Goal: Transaction & Acquisition: Book appointment/travel/reservation

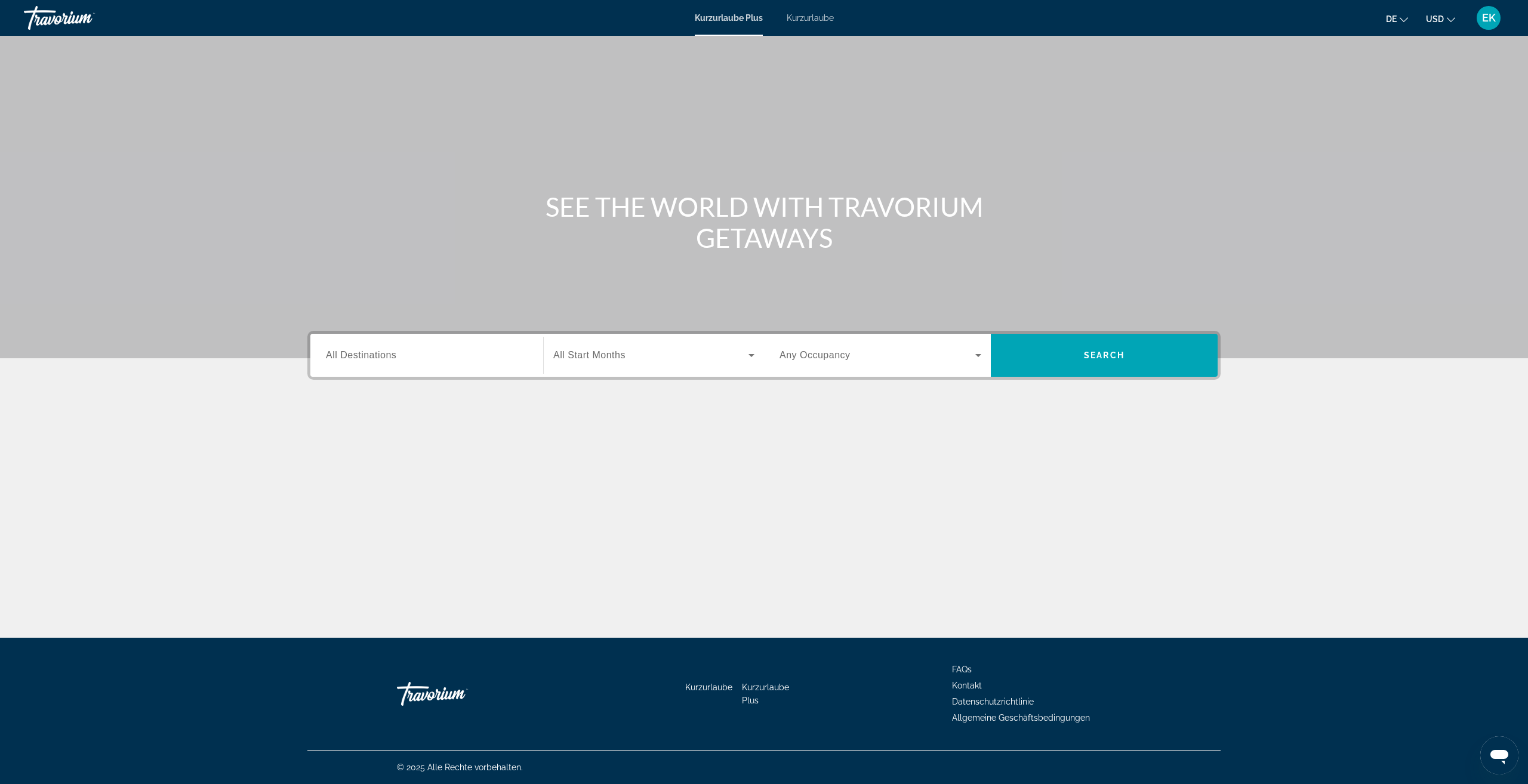
click at [807, 358] on span "Any Occupancy" at bounding box center [815, 355] width 71 height 10
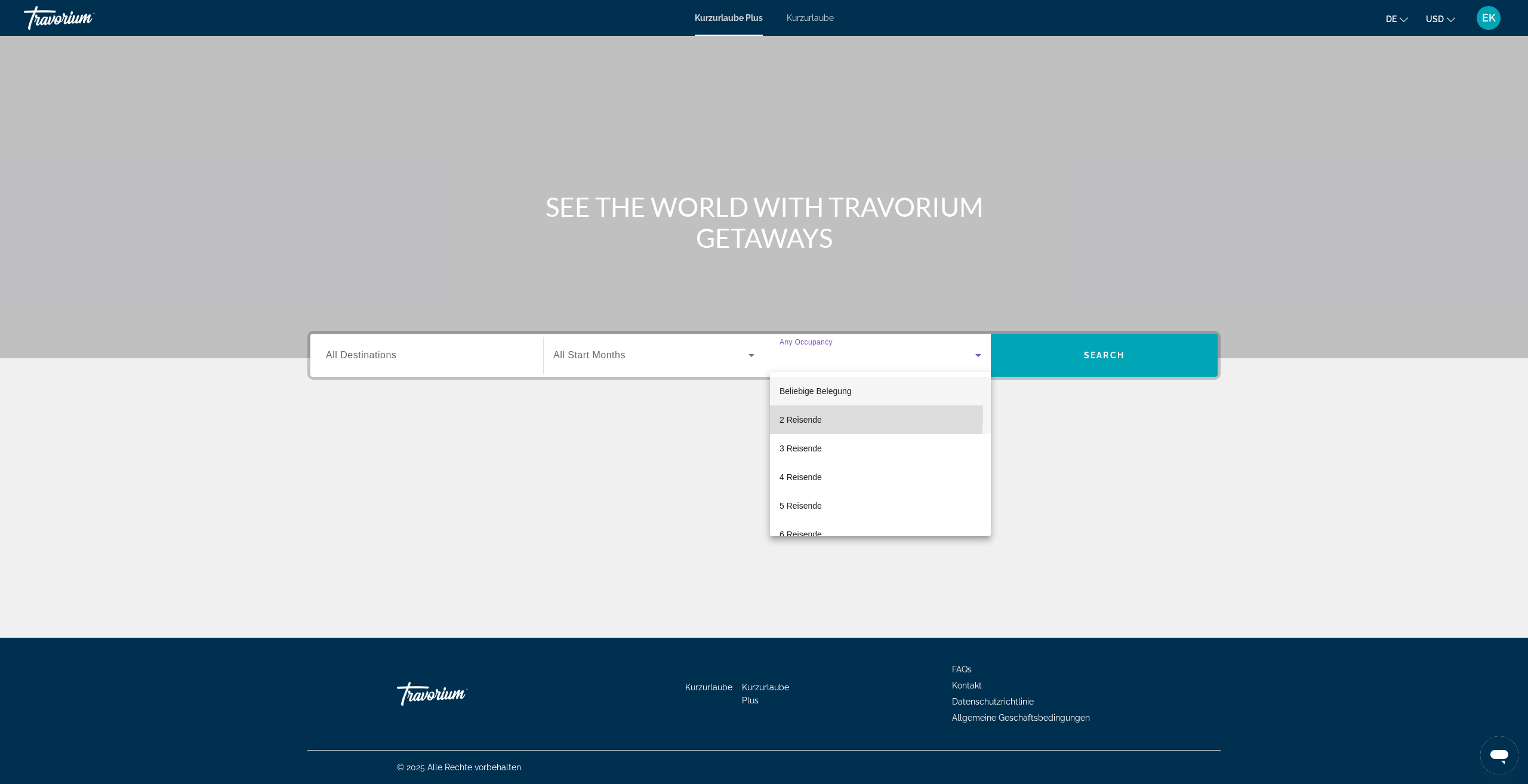
click at [797, 414] on span "2 Reisende" at bounding box center [801, 419] width 42 height 14
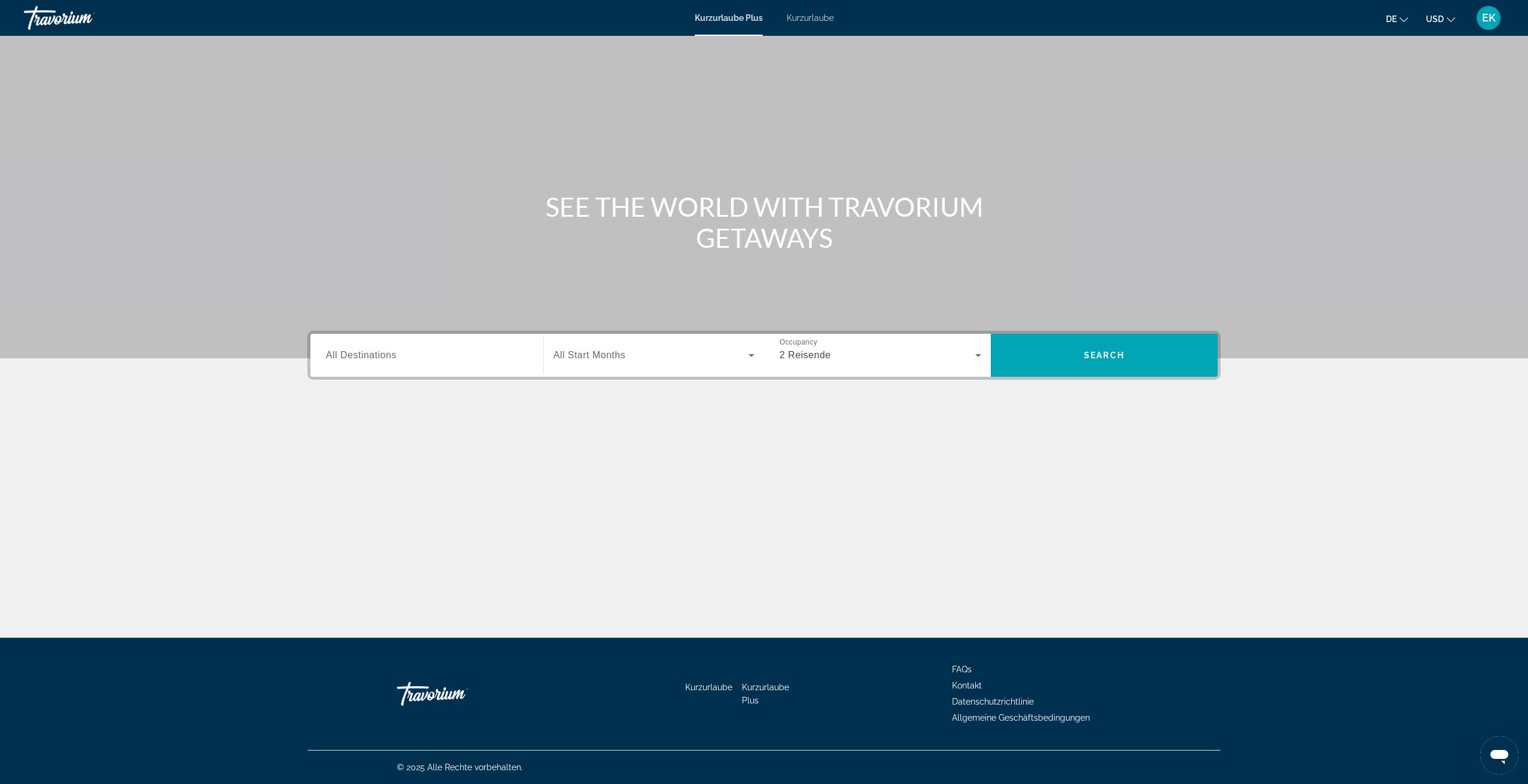
click at [615, 350] on span "All Start Months" at bounding box center [589, 355] width 72 height 10
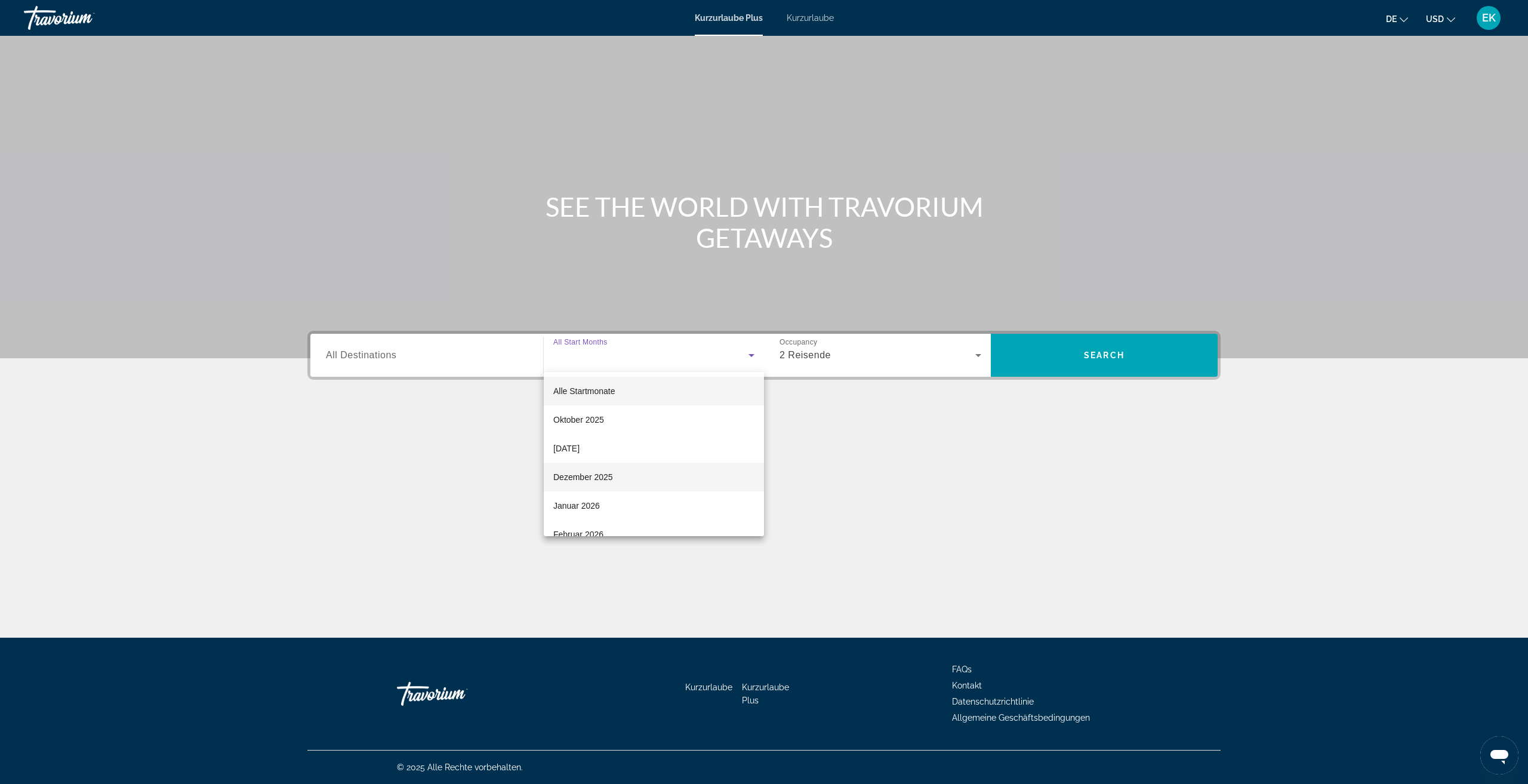
click at [598, 477] on font "Dezember 2025" at bounding box center [582, 476] width 60 height 9
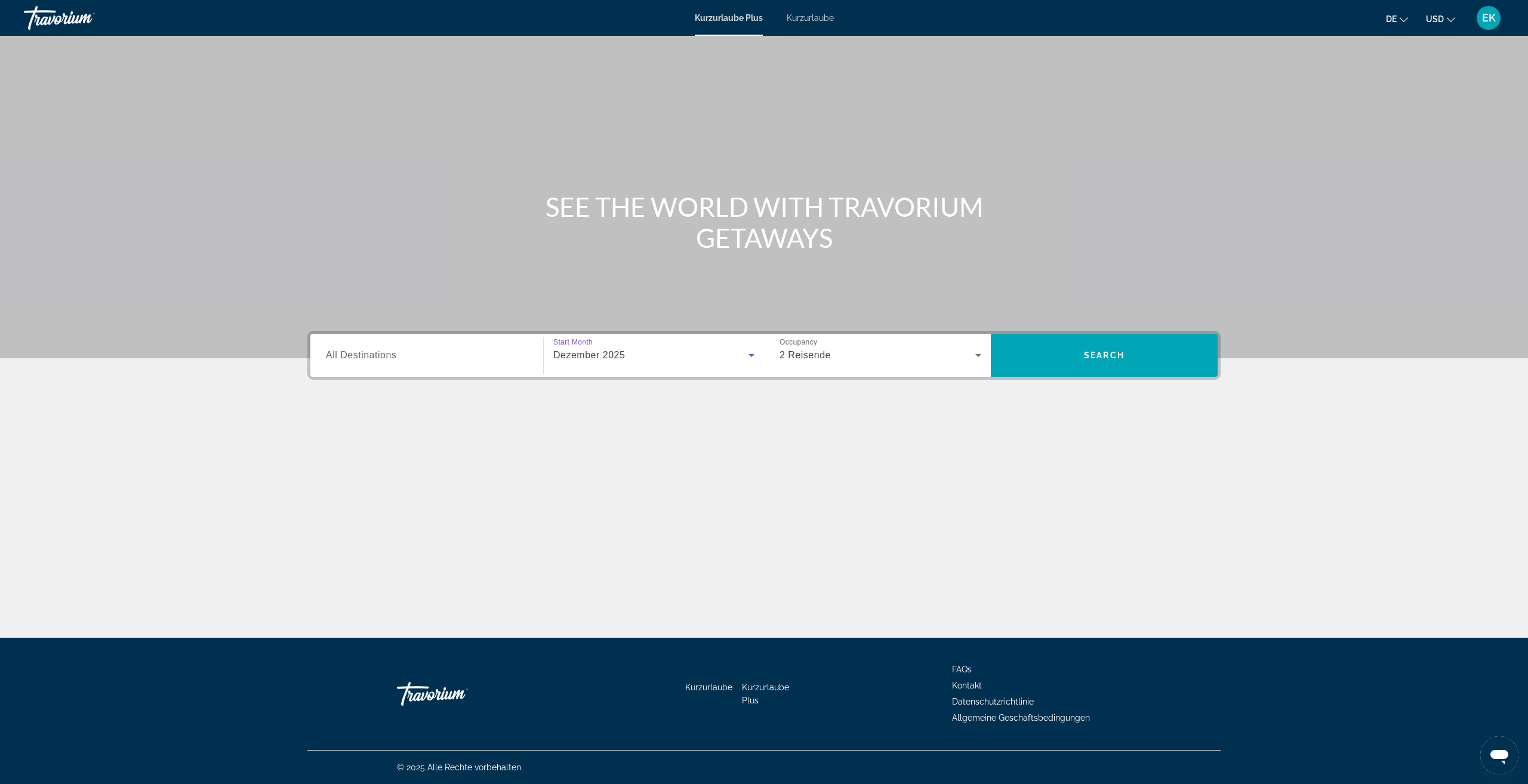
click at [458, 353] on input "Destination All Destinations" at bounding box center [427, 355] width 202 height 14
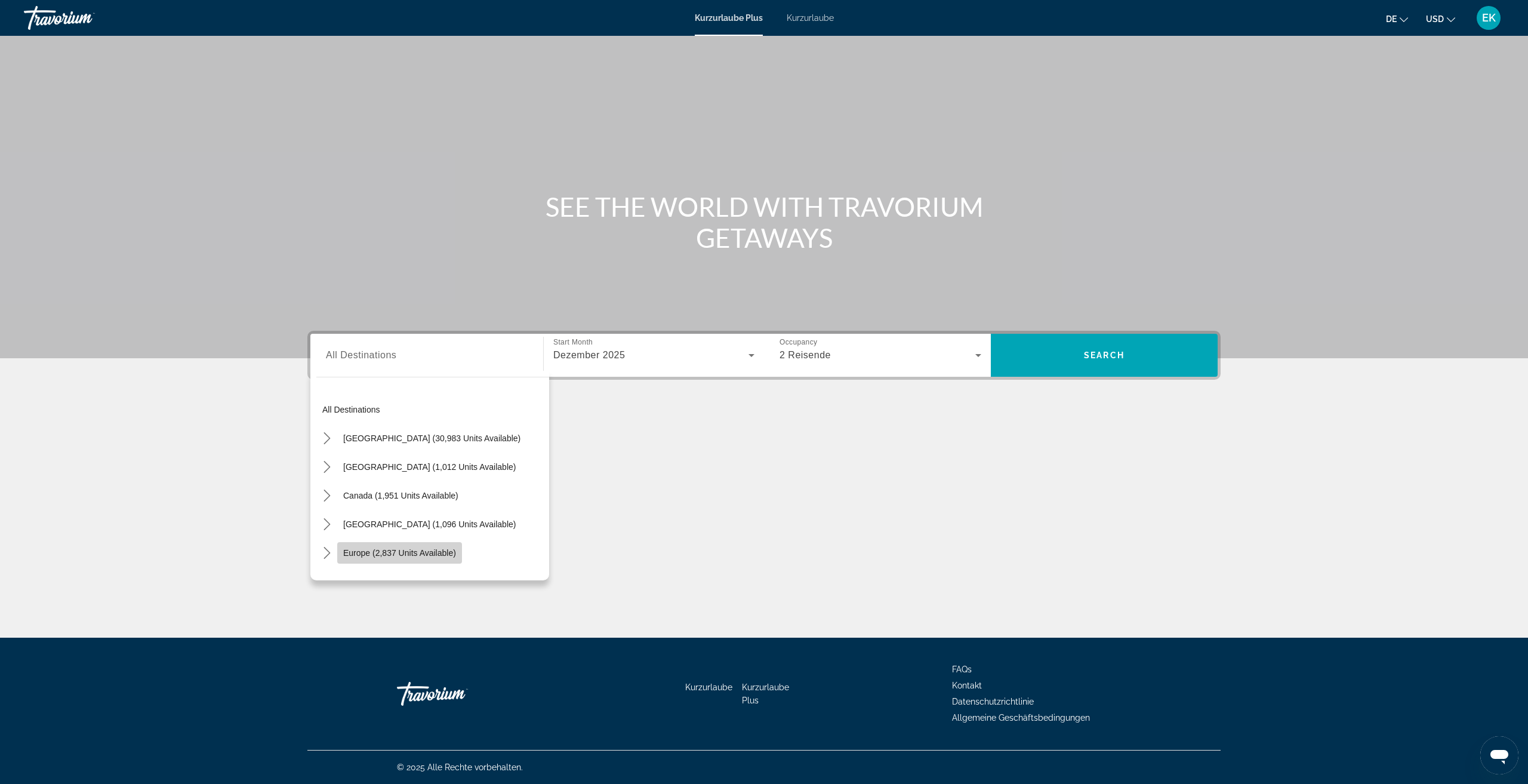
click at [408, 550] on span "Europe (2,837 units available)" at bounding box center [399, 552] width 113 height 9
type input "**********"
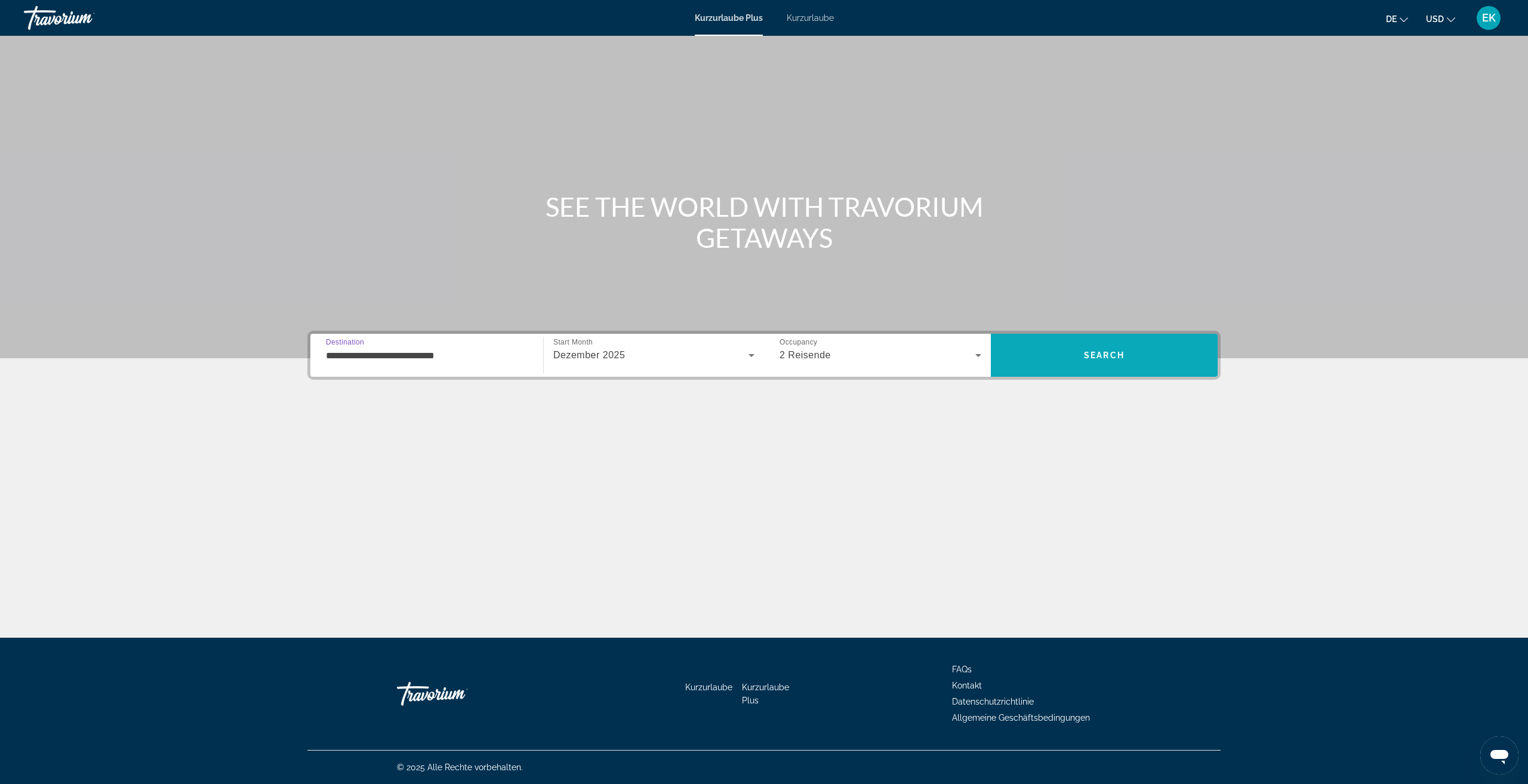
click at [1083, 360] on span "Suchen" at bounding box center [1104, 355] width 227 height 29
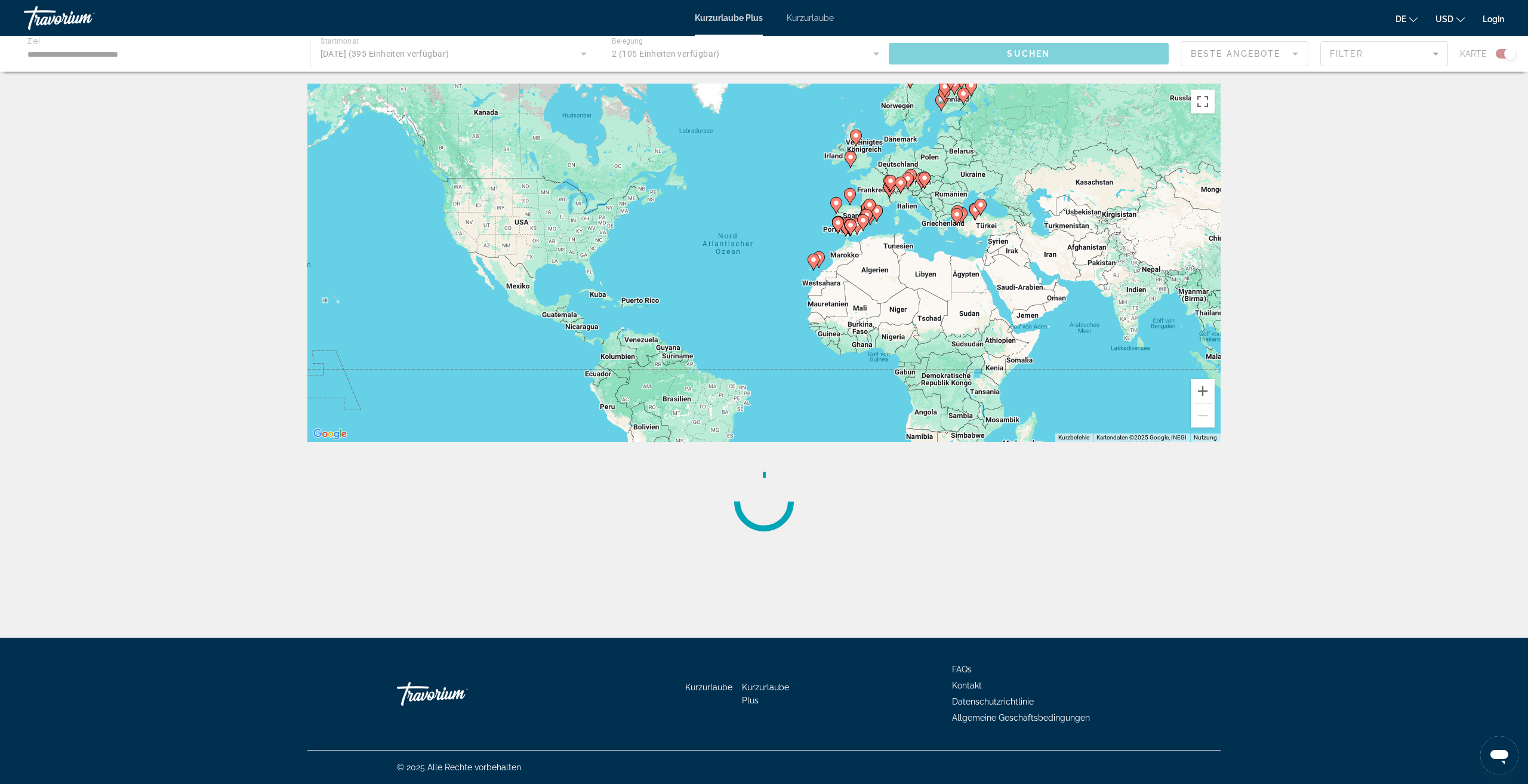
click at [899, 199] on div "Um den Modus zum Ziehen mit der Tastatur zu aktivieren, drücken Sie Alt + Einga…" at bounding box center [764, 262] width 914 height 358
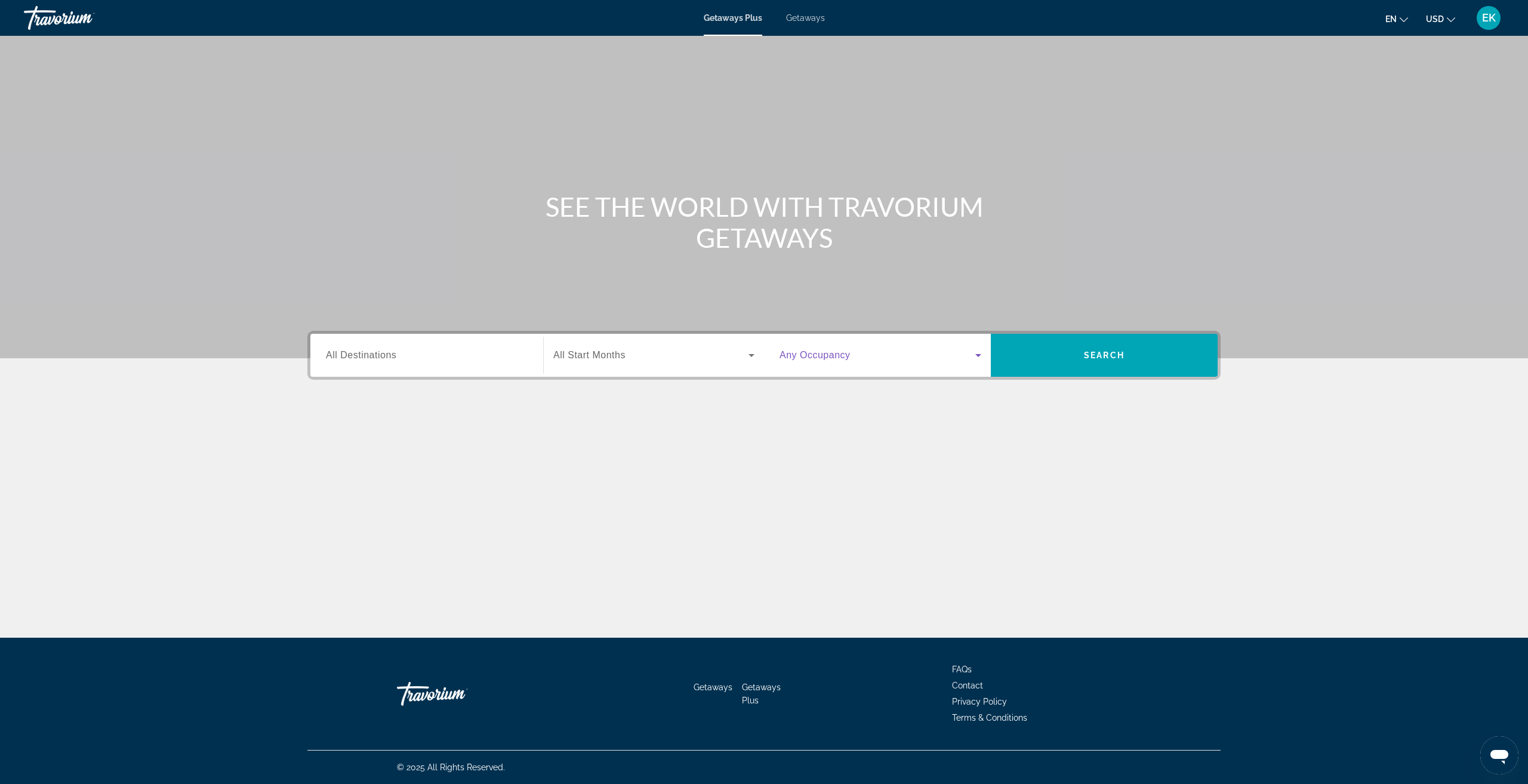
click at [809, 350] on span "Search widget" at bounding box center [877, 355] width 196 height 14
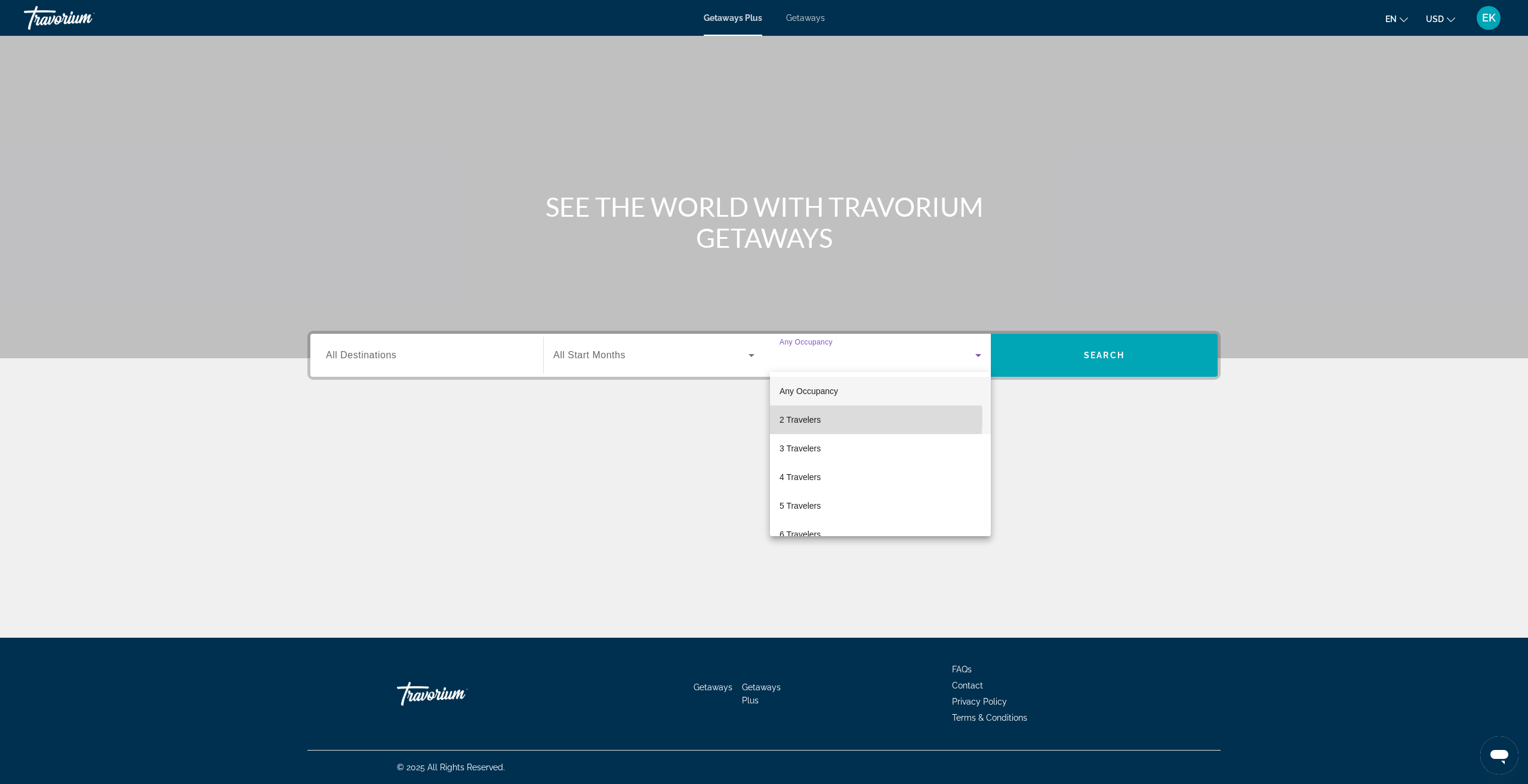
drag, startPoint x: 828, startPoint y: 419, endPoint x: 701, endPoint y: 372, distance: 135.4
click at [828, 419] on mat-option "2 Travelers" at bounding box center [880, 419] width 221 height 29
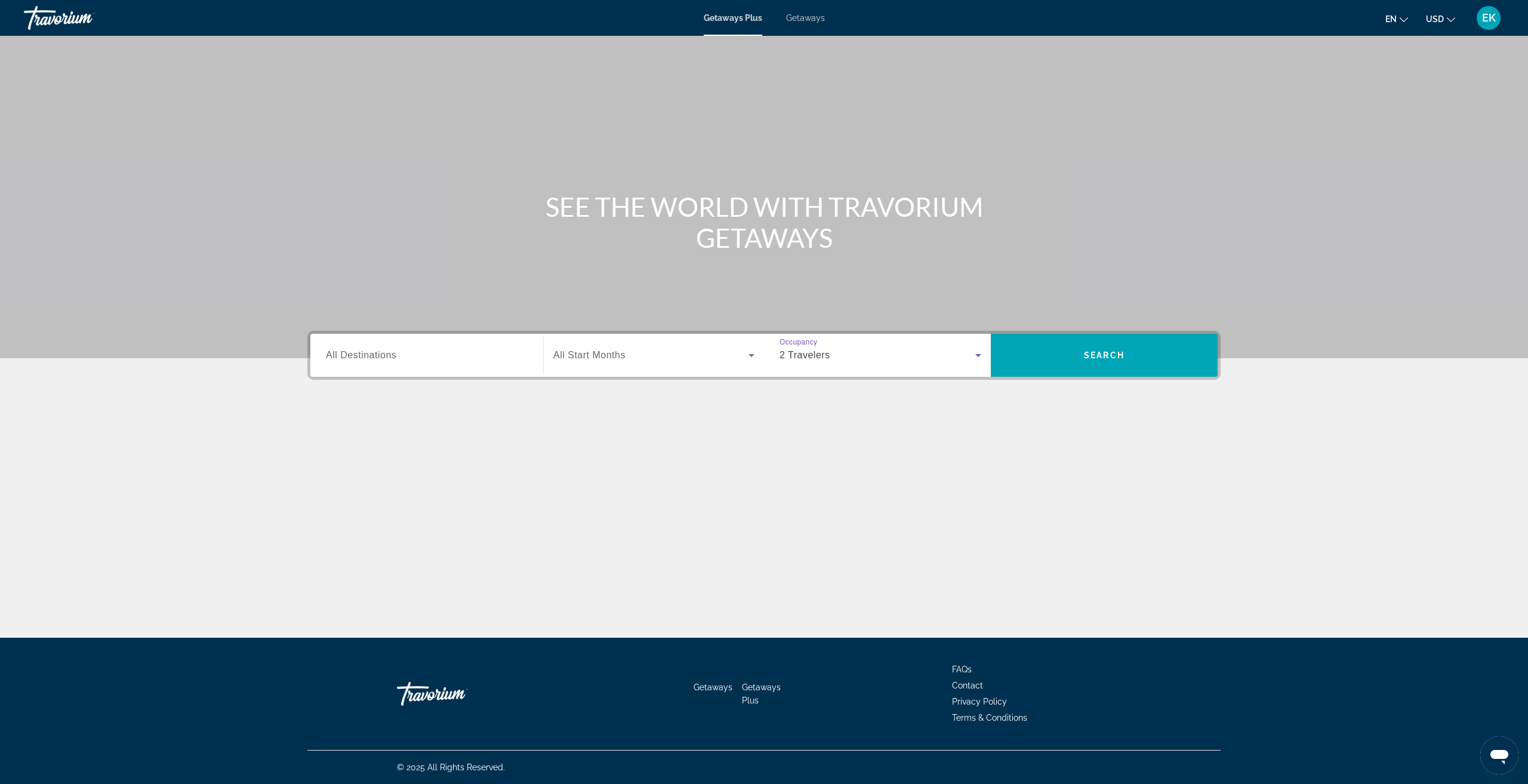
click at [679, 363] on div "Search widget" at bounding box center [653, 355] width 201 height 34
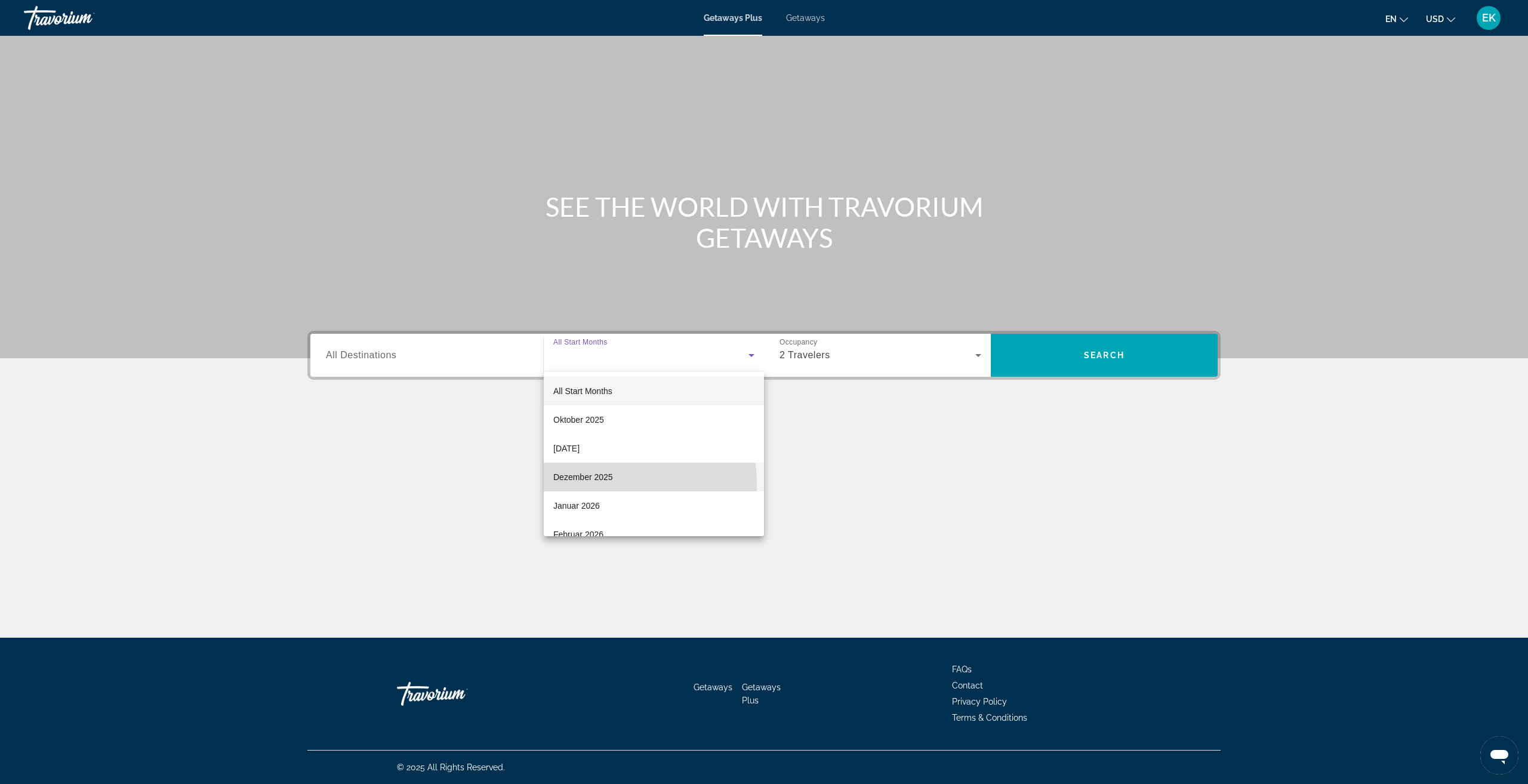
click at [613, 483] on mat-option "Dezember 2025" at bounding box center [654, 476] width 220 height 29
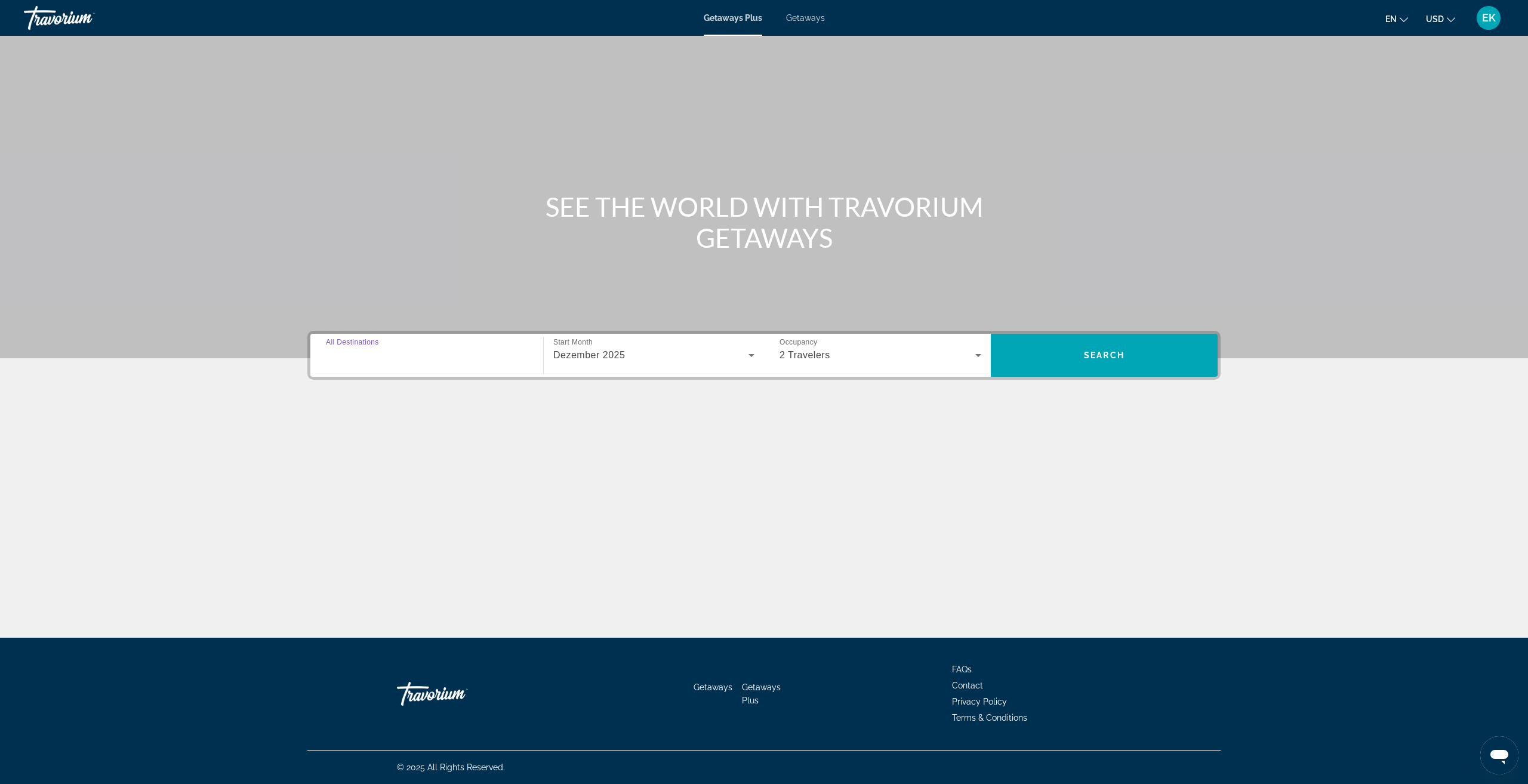
click at [466, 361] on input "Destination All Destinations" at bounding box center [427, 355] width 202 height 14
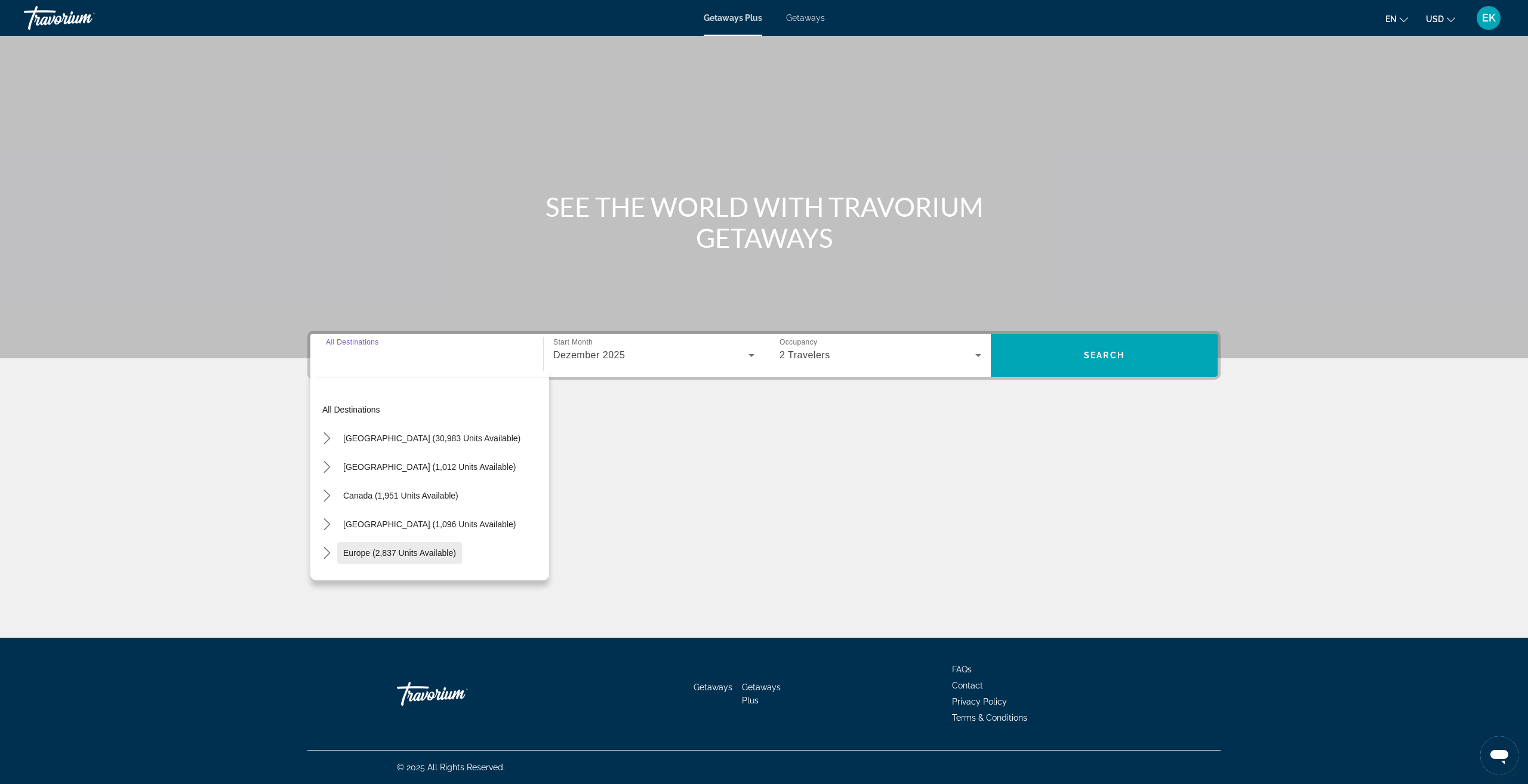
click at [404, 557] on button "Europe (2,837 units available)" at bounding box center [399, 553] width 124 height 22
type input "**********"
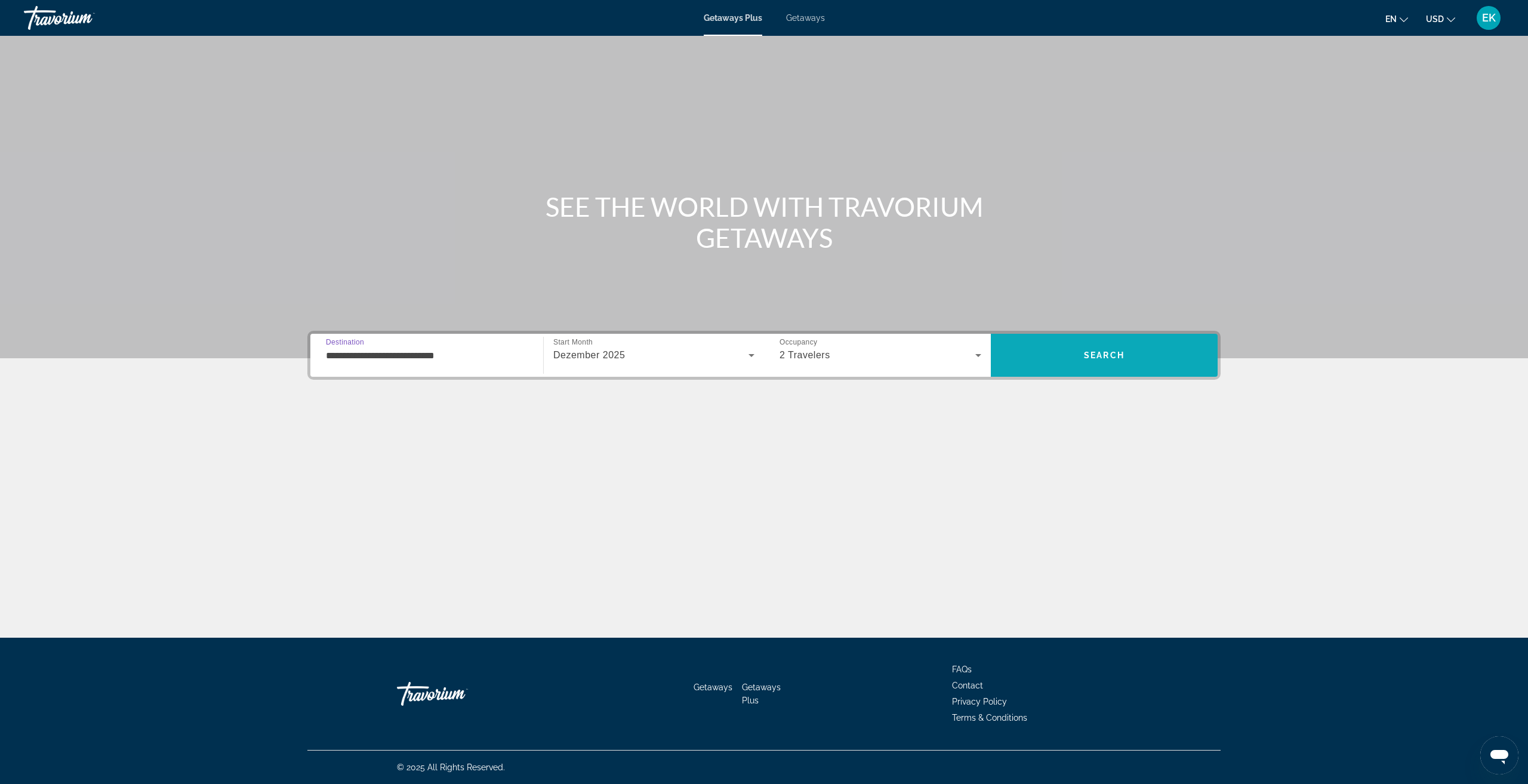
click at [1120, 364] on span "Search" at bounding box center [1104, 355] width 227 height 29
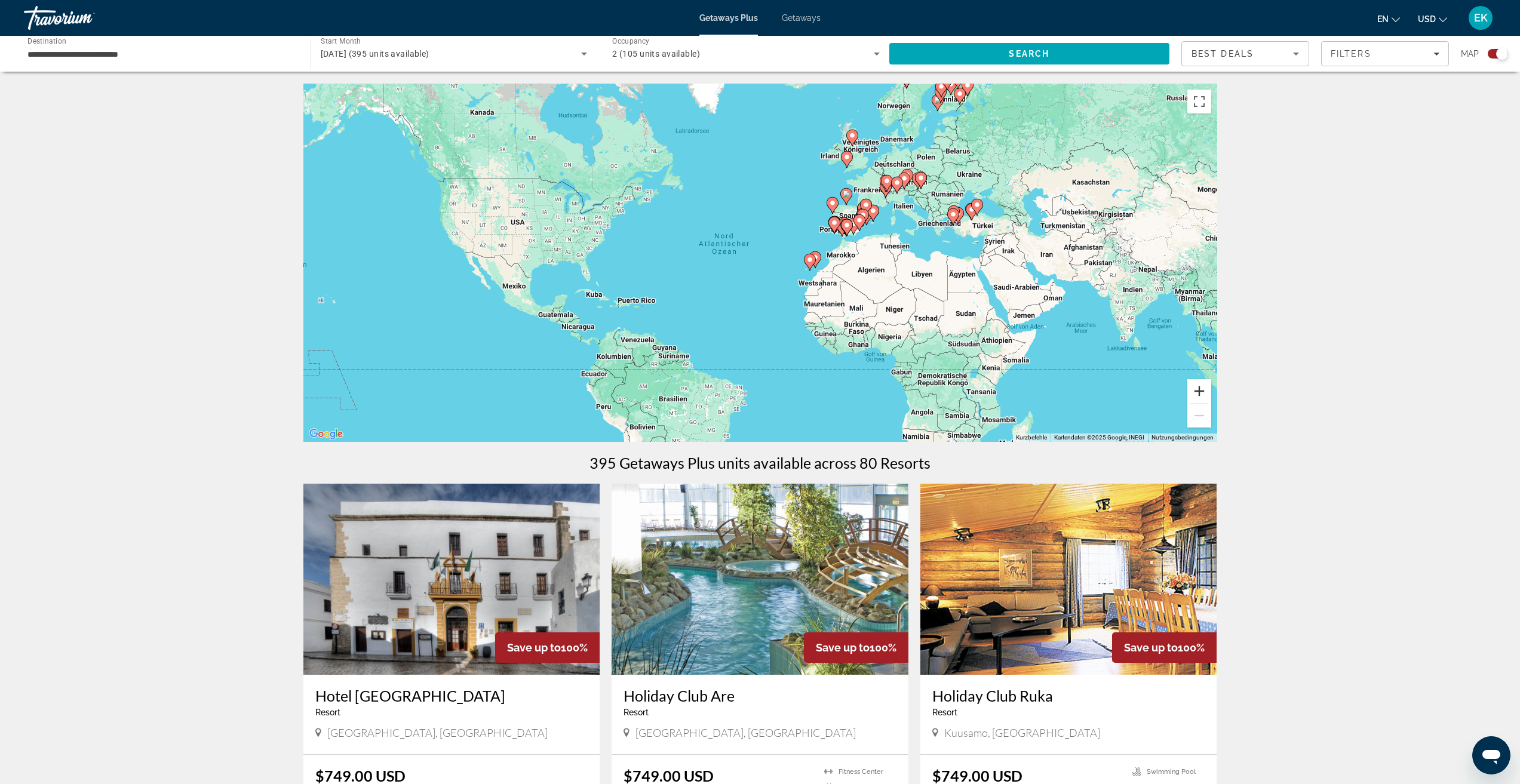
click at [1203, 397] on button "Vergrößern" at bounding box center [1199, 391] width 24 height 24
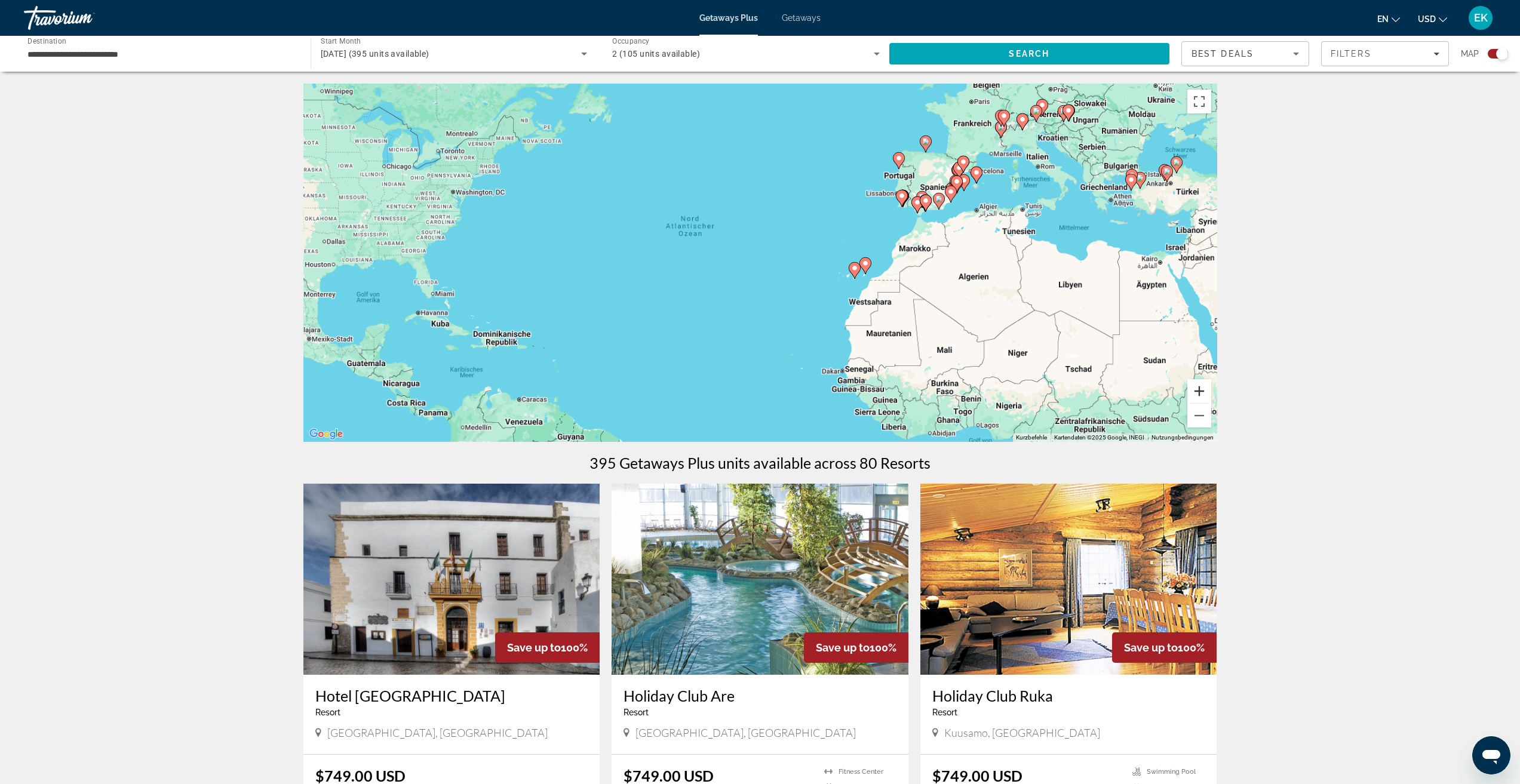
click at [1199, 394] on button "Vergrößern" at bounding box center [1199, 391] width 24 height 24
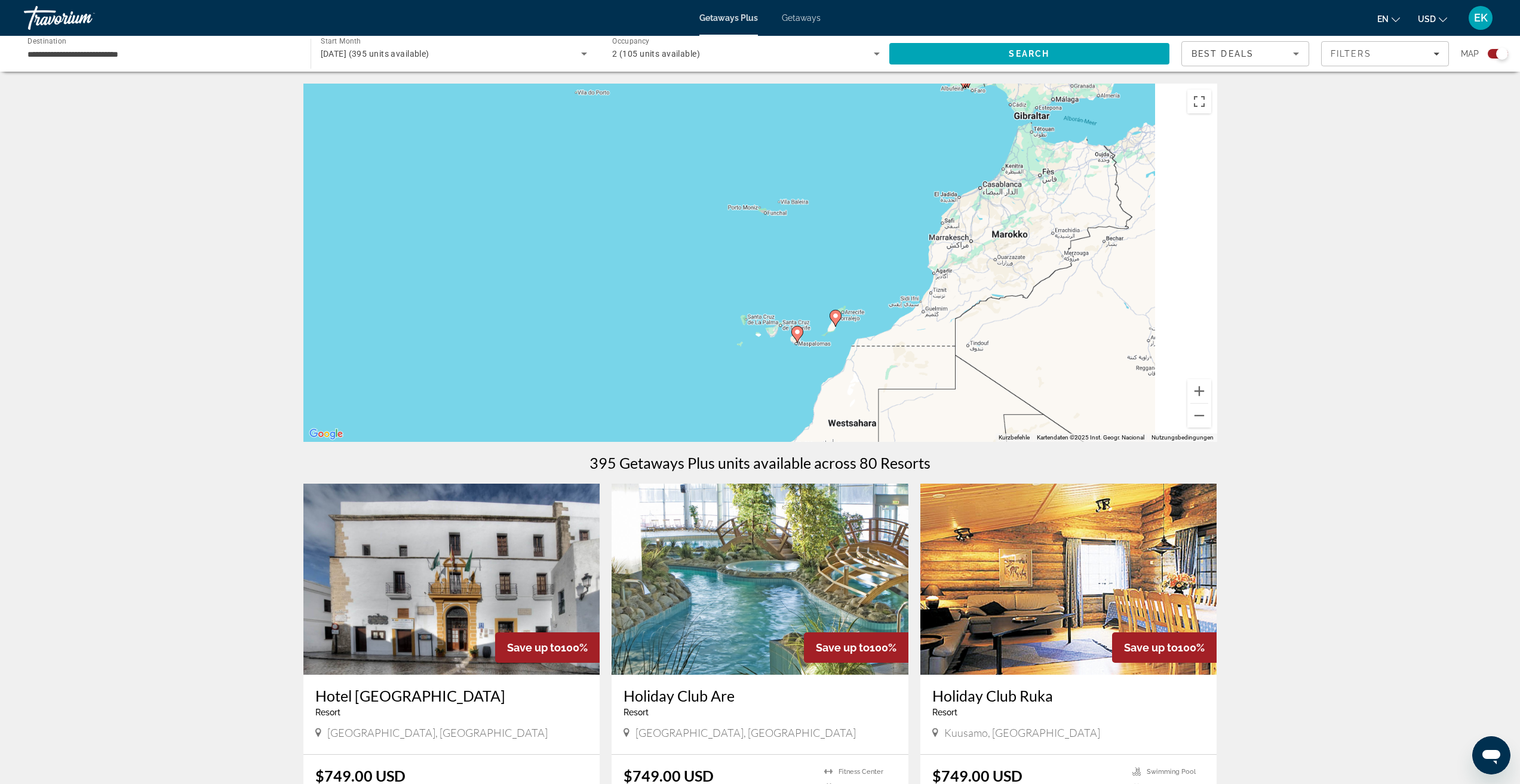
drag, startPoint x: 1114, startPoint y: 265, endPoint x: 778, endPoint y: 287, distance: 336.7
click at [780, 287] on div "Um den Modus zum Ziehen mit der Tastatur zu aktivieren, drückst du Alt + Eingab…" at bounding box center [760, 262] width 914 height 358
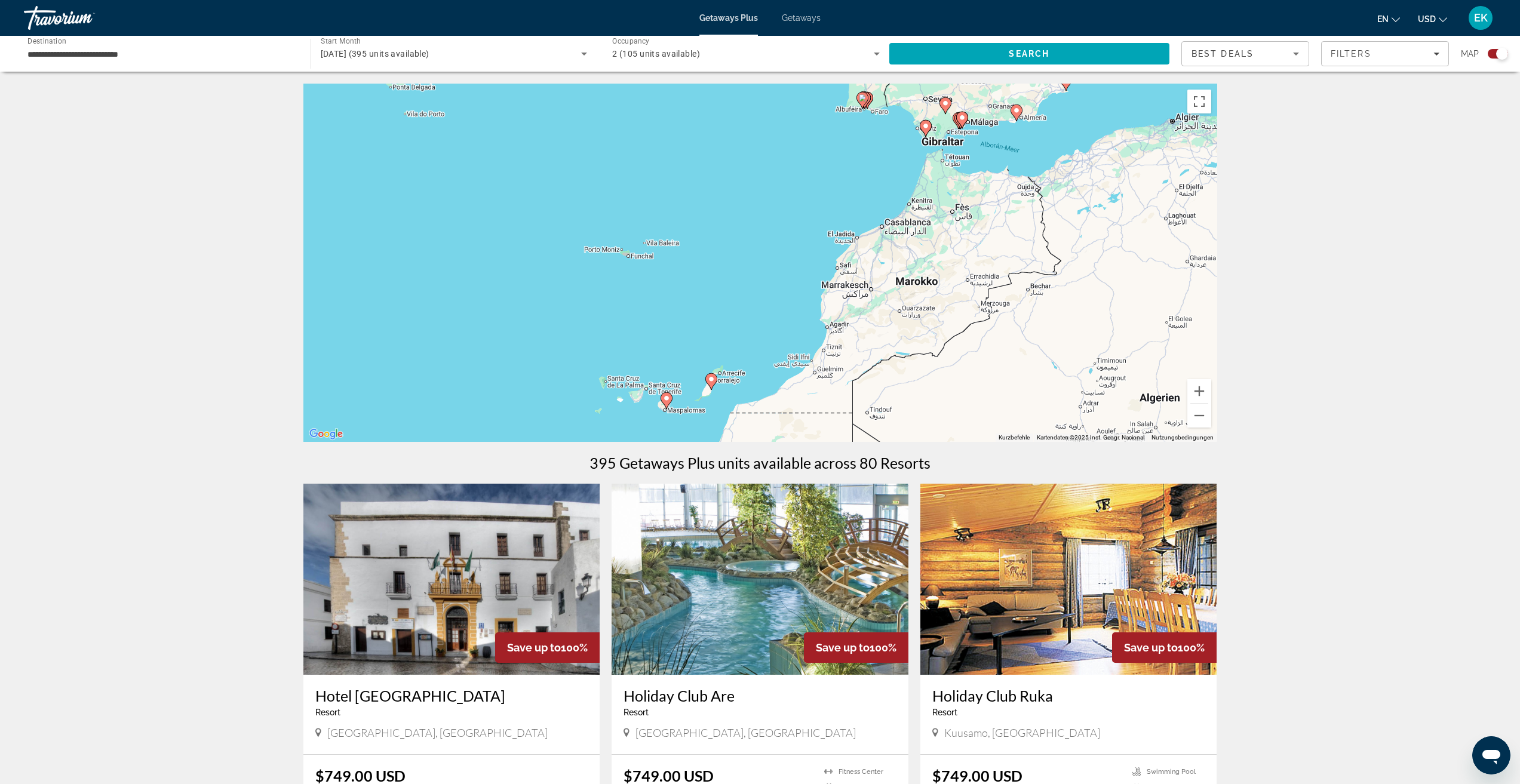
drag, startPoint x: 1023, startPoint y: 164, endPoint x: 789, endPoint y: 282, distance: 262.1
click at [789, 282] on div "Um den Modus zum Ziehen mit der Tastatur zu aktivieren, drückst du Alt + Eingab…" at bounding box center [760, 262] width 914 height 358
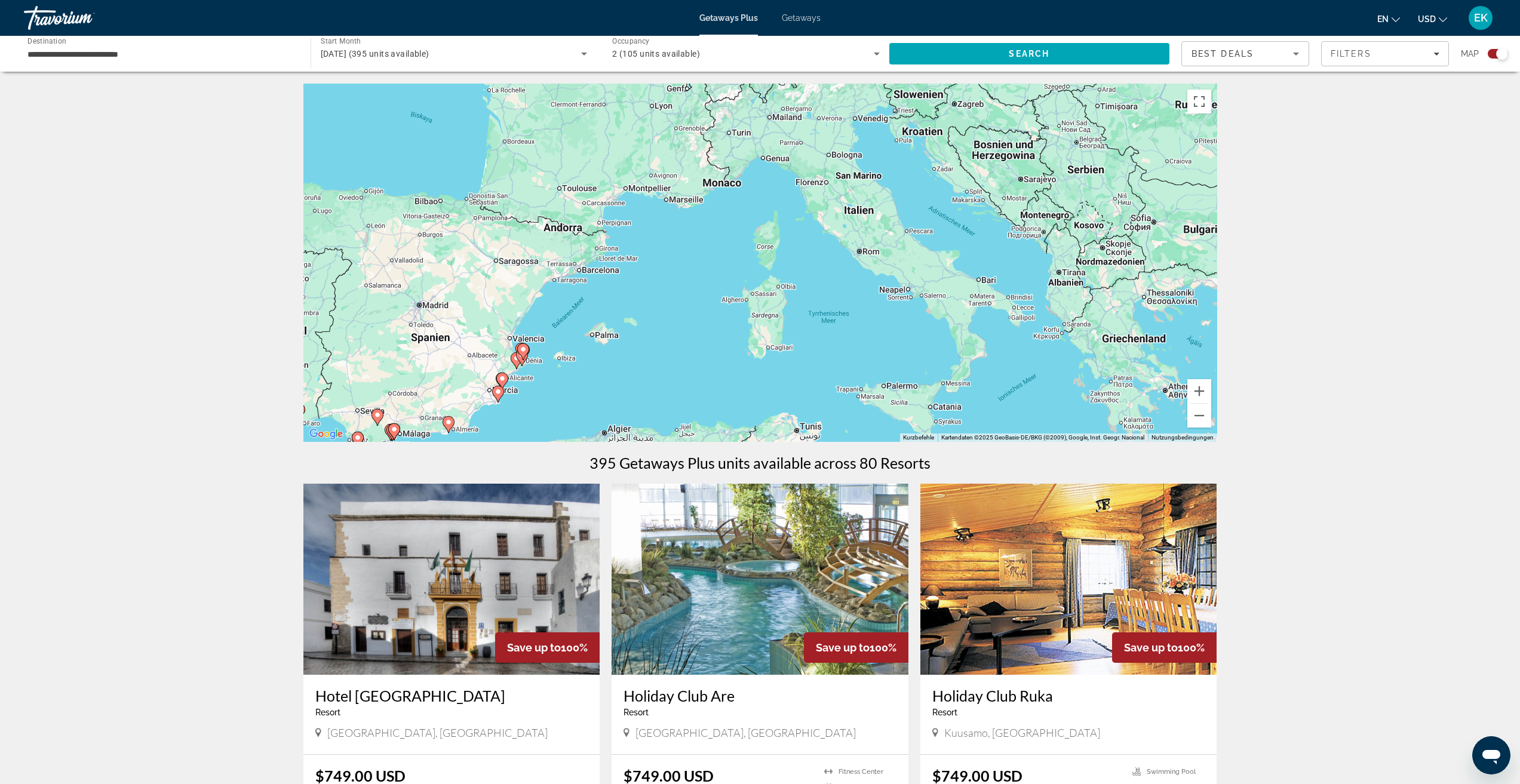
drag, startPoint x: 932, startPoint y: 197, endPoint x: 936, endPoint y: 232, distance: 35.2
click at [930, 236] on div "Um den Modus zum Ziehen mit der Tastatur zu aktivieren, drückst du Alt + Eingab…" at bounding box center [760, 262] width 914 height 358
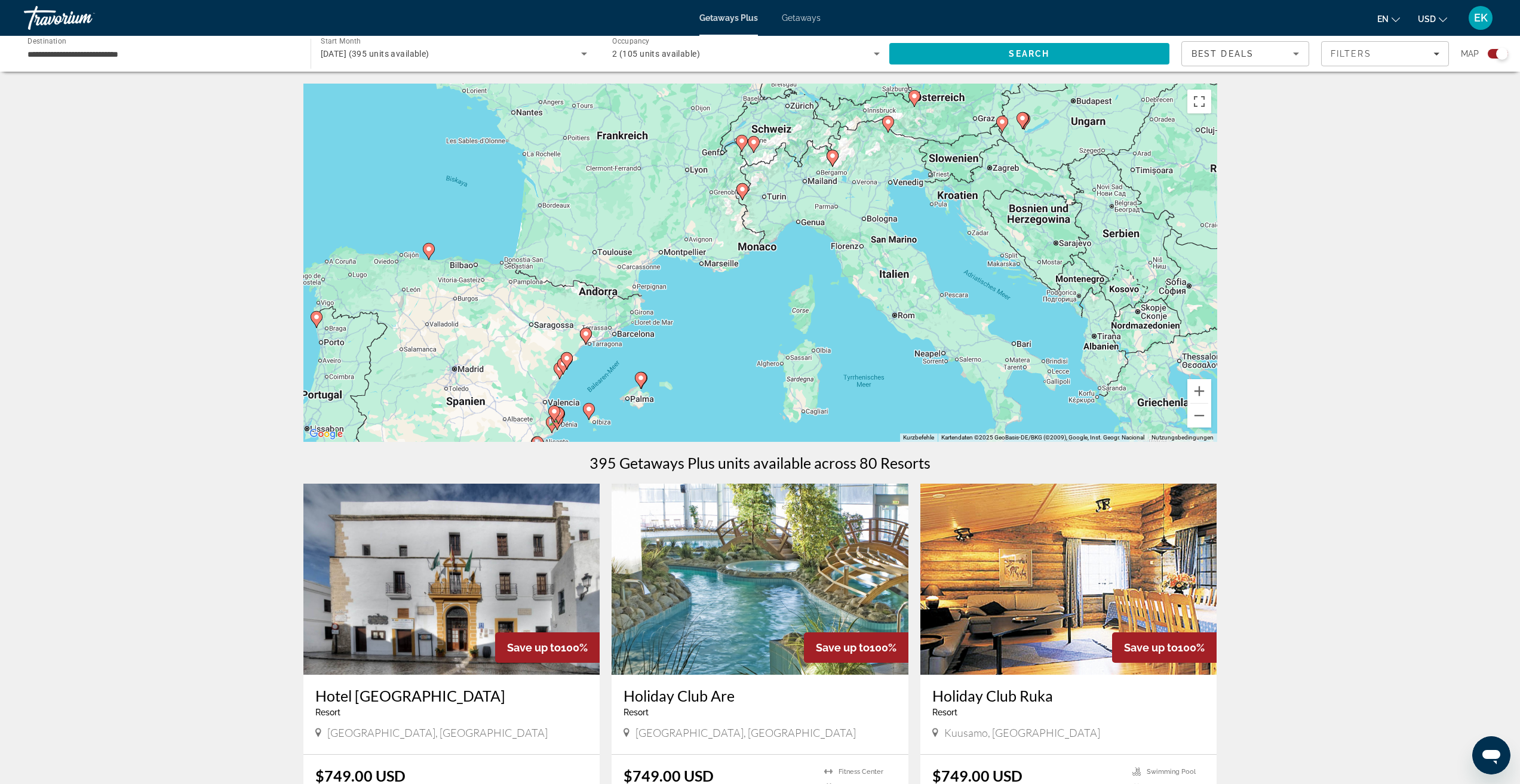
drag, startPoint x: 842, startPoint y: 208, endPoint x: 875, endPoint y: 273, distance: 72.9
click at [875, 273] on div "Um den Modus zum Ziehen mit der Tastatur zu aktivieren, drückst du Alt + Eingab…" at bounding box center [760, 262] width 914 height 358
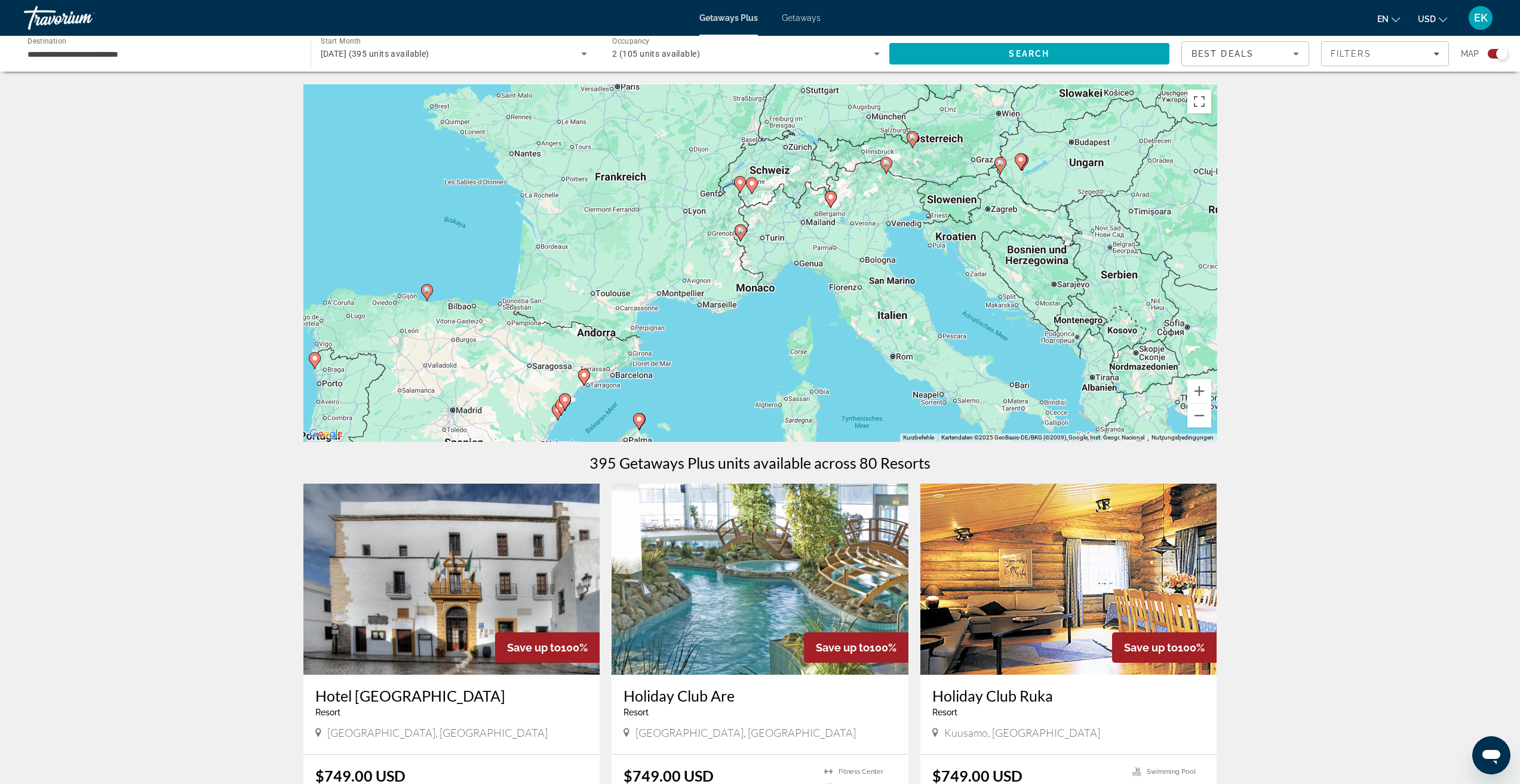
drag, startPoint x: 848, startPoint y: 215, endPoint x: 844, endPoint y: 258, distance: 43.2
click at [844, 259] on div "Um den Modus zum Ziehen mit der Tastatur zu aktivieren, drückst du Alt + Eingab…" at bounding box center [760, 262] width 914 height 358
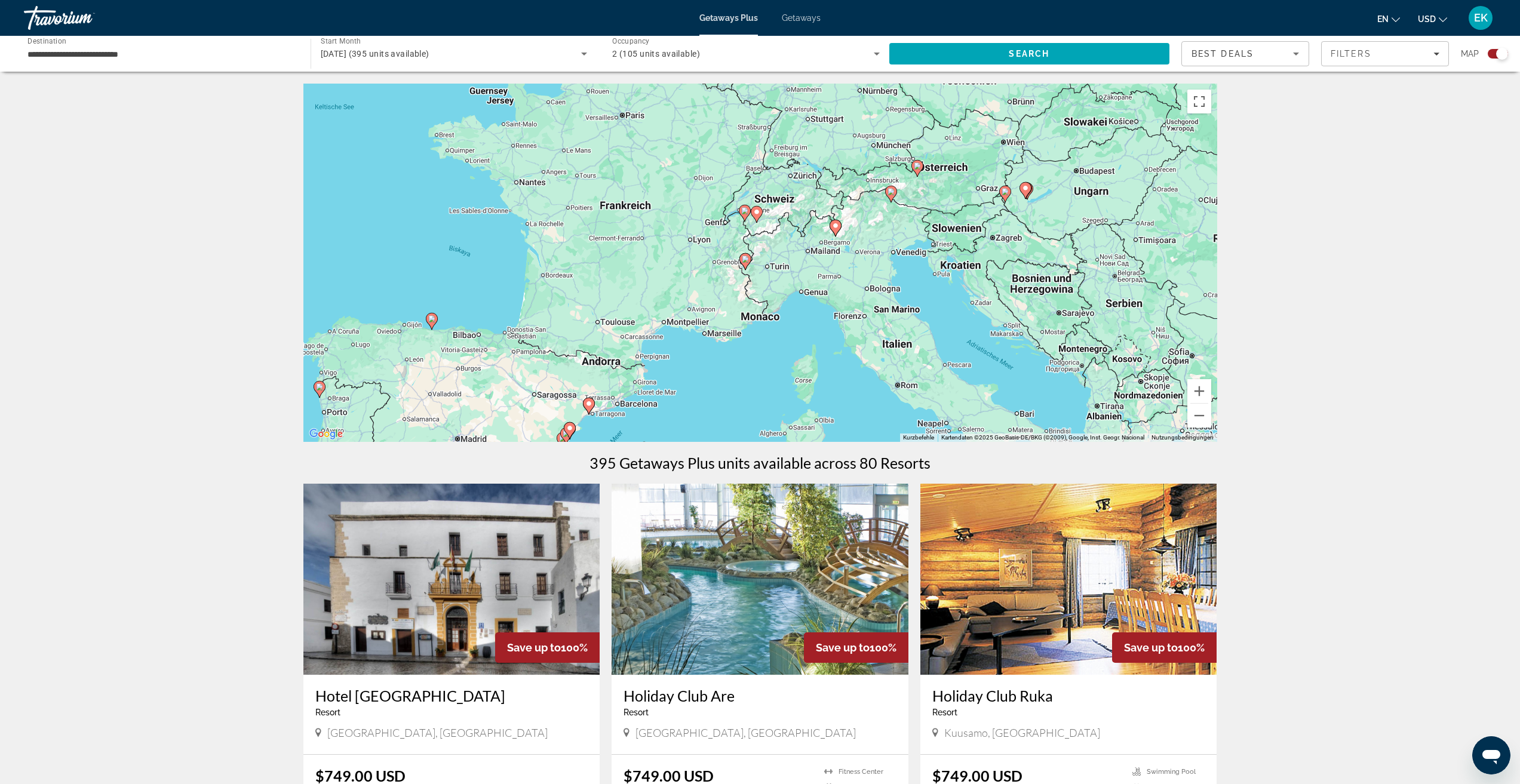
drag, startPoint x: 803, startPoint y: 192, endPoint x: 842, endPoint y: 234, distance: 57.3
click at [834, 231] on div "Um den Modus zum Ziehen mit der Tastatur zu aktivieren, drückst du Alt + Eingab…" at bounding box center [760, 262] width 914 height 358
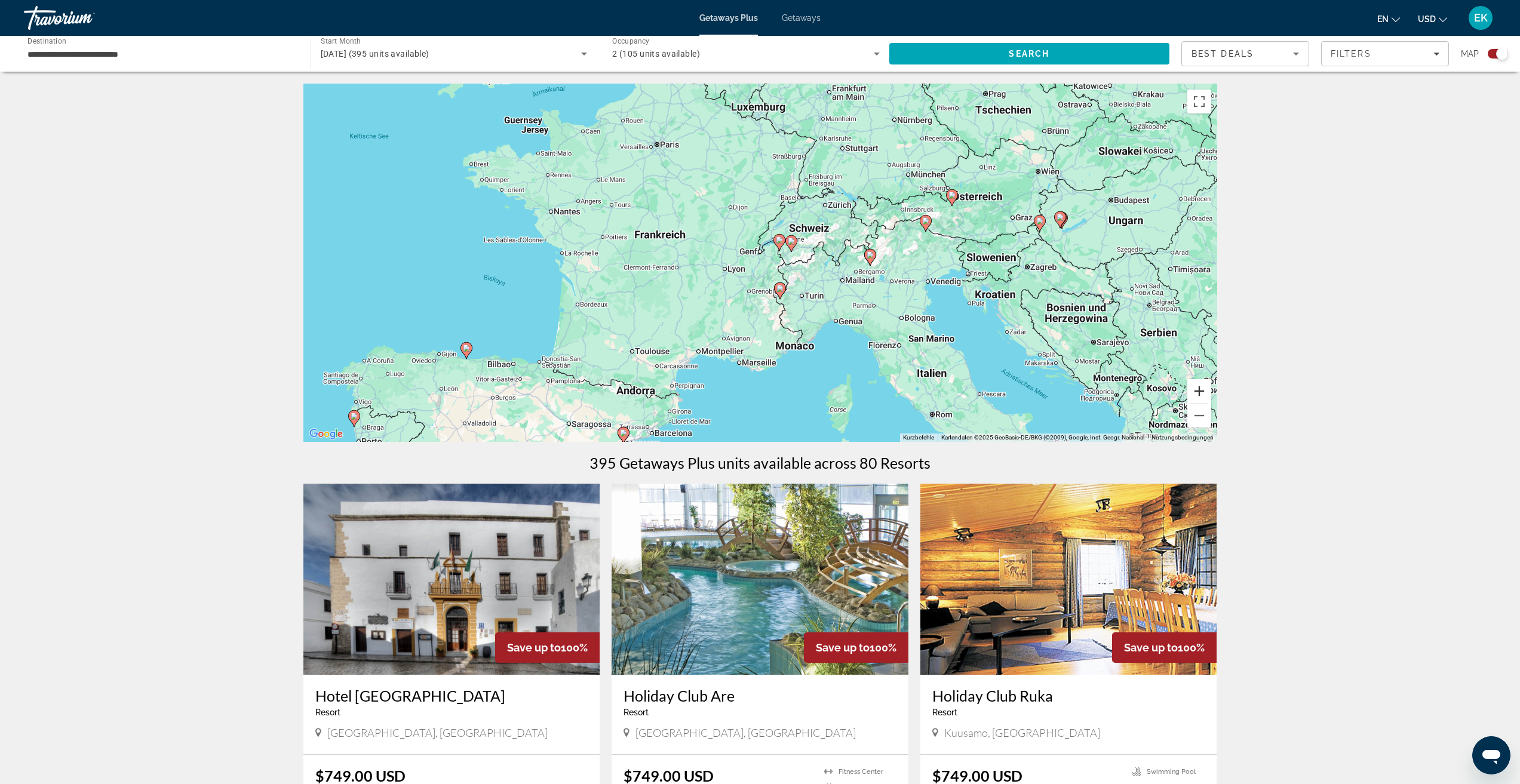
click at [1201, 391] on button "Vergrößern" at bounding box center [1199, 391] width 24 height 24
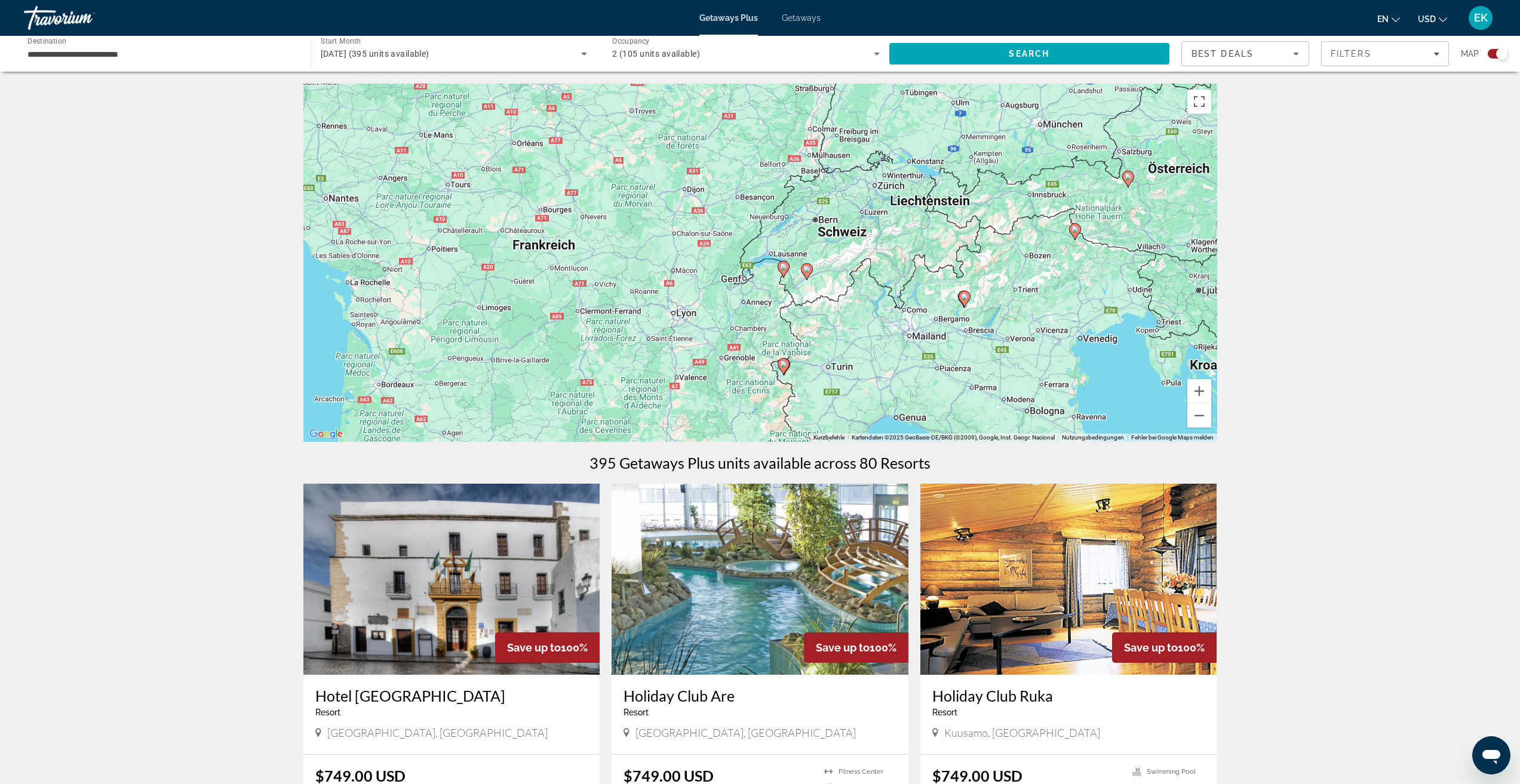
drag, startPoint x: 989, startPoint y: 218, endPoint x: 925, endPoint y: 318, distance: 118.7
click at [925, 318] on div "Um den Modus zum Ziehen mit der Tastatur zu aktivieren, drückst du Alt + Eingab…" at bounding box center [760, 262] width 914 height 358
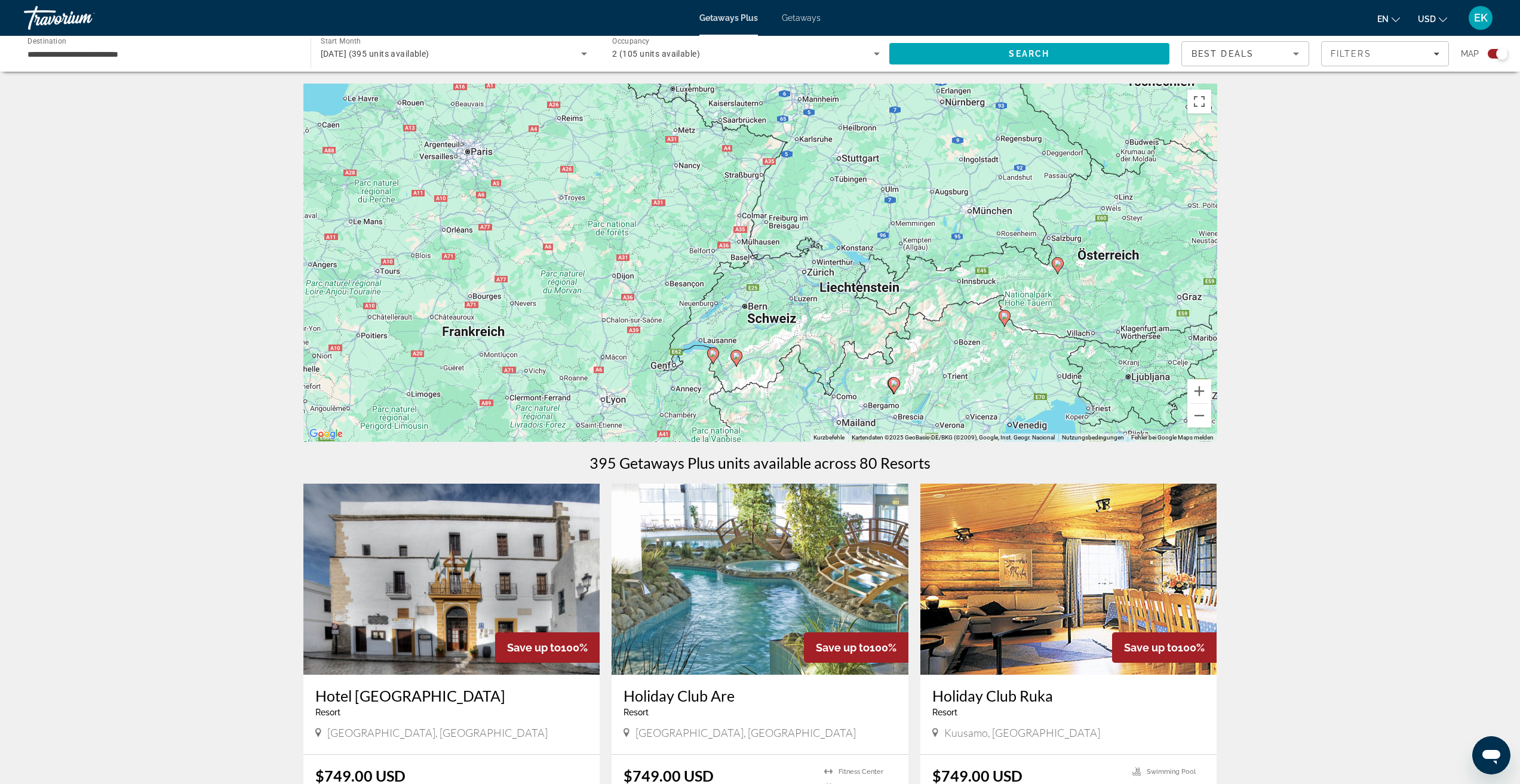
drag, startPoint x: 936, startPoint y: 253, endPoint x: 916, endPoint y: 275, distance: 29.7
click at [916, 275] on div "Um den Modus zum Ziehen mit der Tastatur zu aktivieren, drückst du Alt + Eingab…" at bounding box center [760, 262] width 914 height 358
click at [1052, 267] on image "Main content" at bounding box center [1053, 266] width 8 height 8
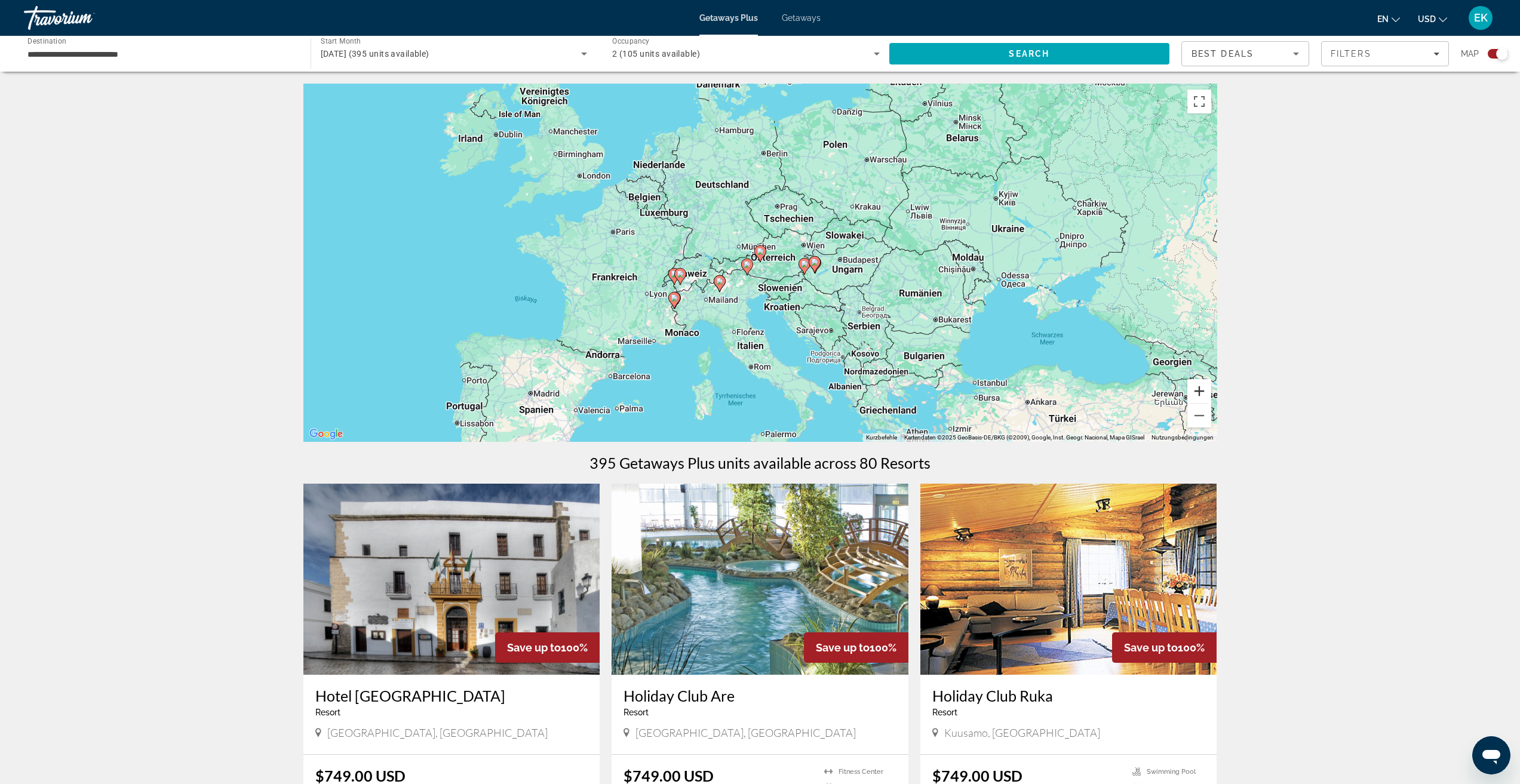
click at [1193, 391] on button "Vergrößern" at bounding box center [1199, 391] width 24 height 24
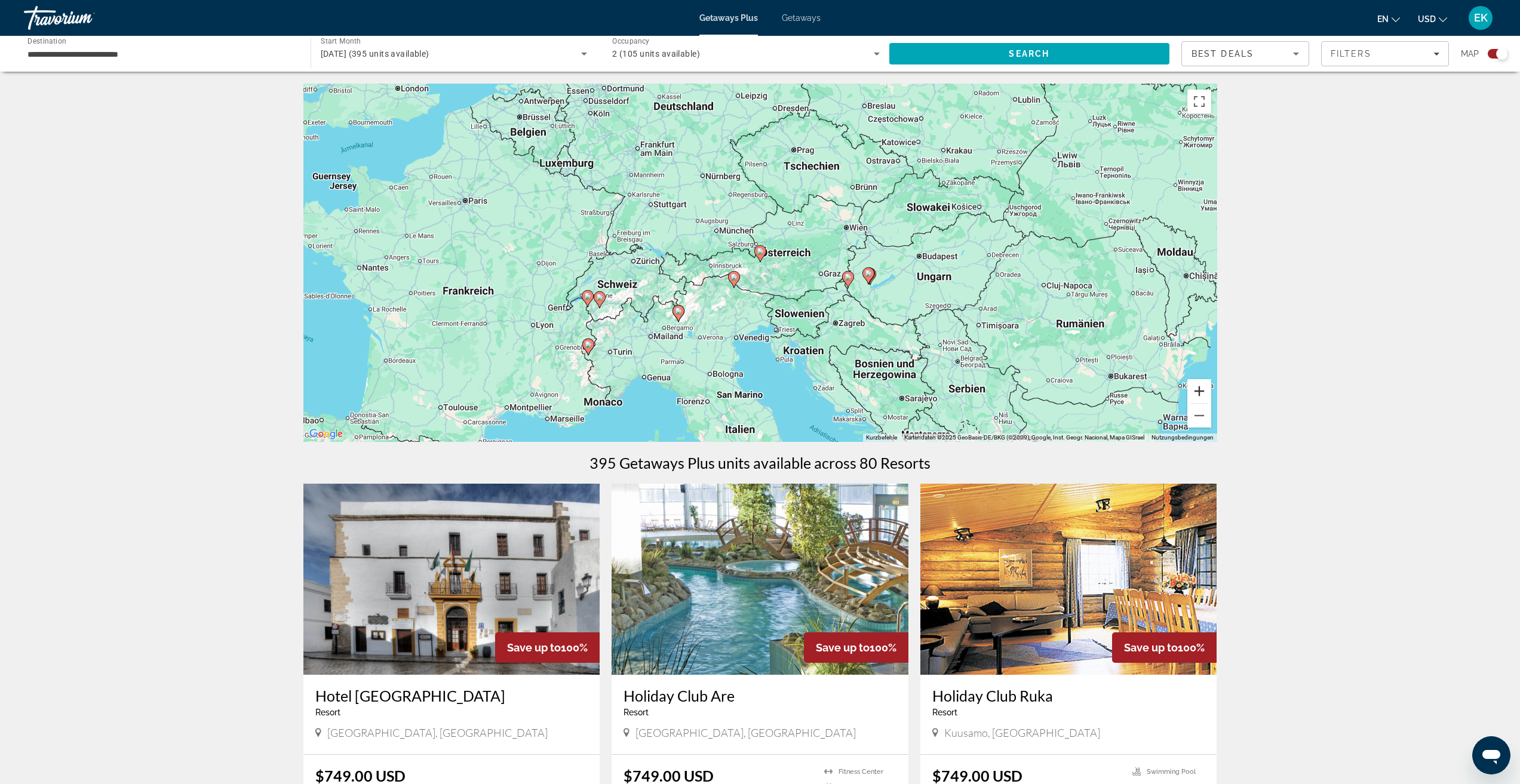
click at [1195, 387] on button "Vergrößern" at bounding box center [1199, 391] width 24 height 24
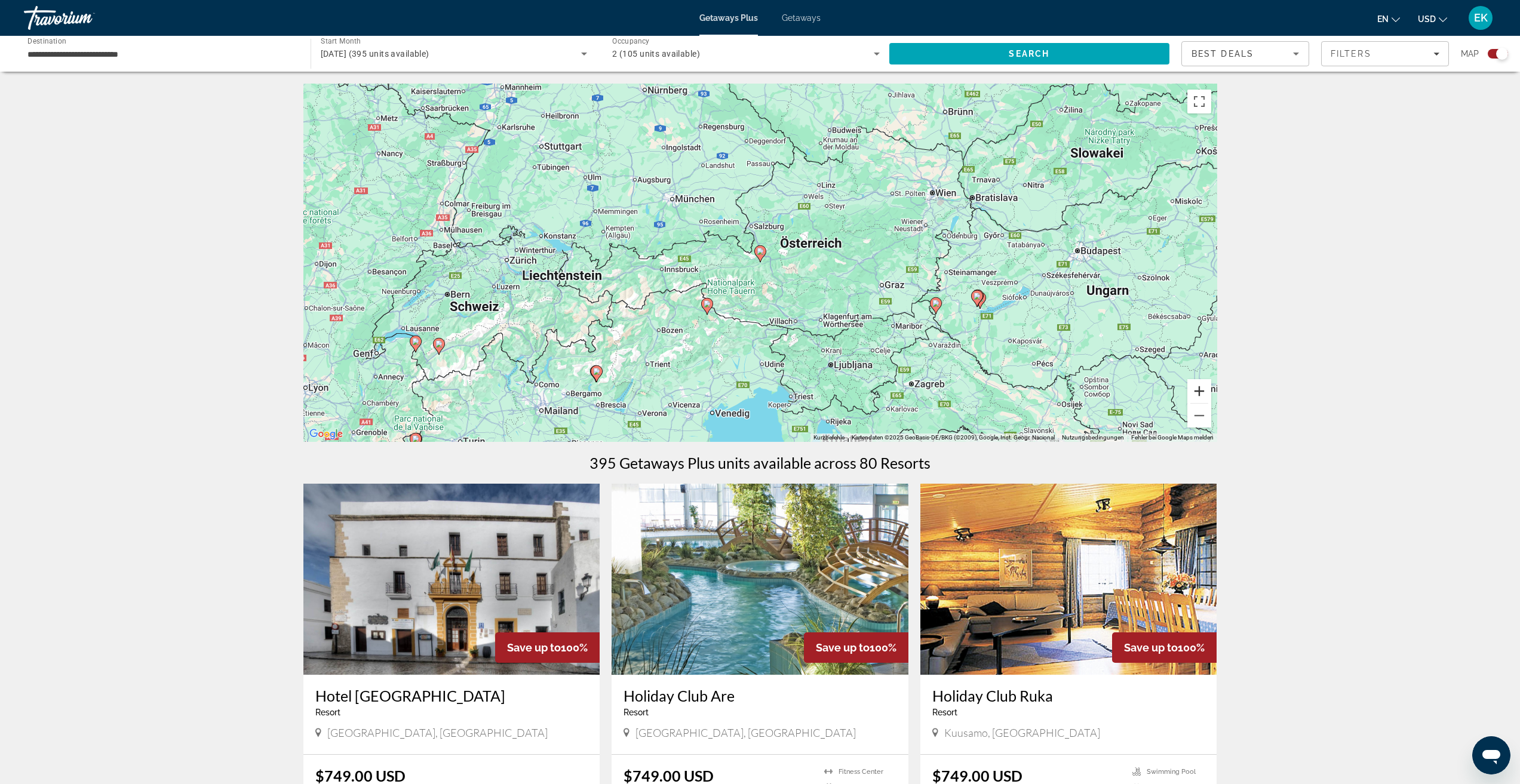
click at [1195, 386] on button "Vergrößern" at bounding box center [1199, 391] width 24 height 24
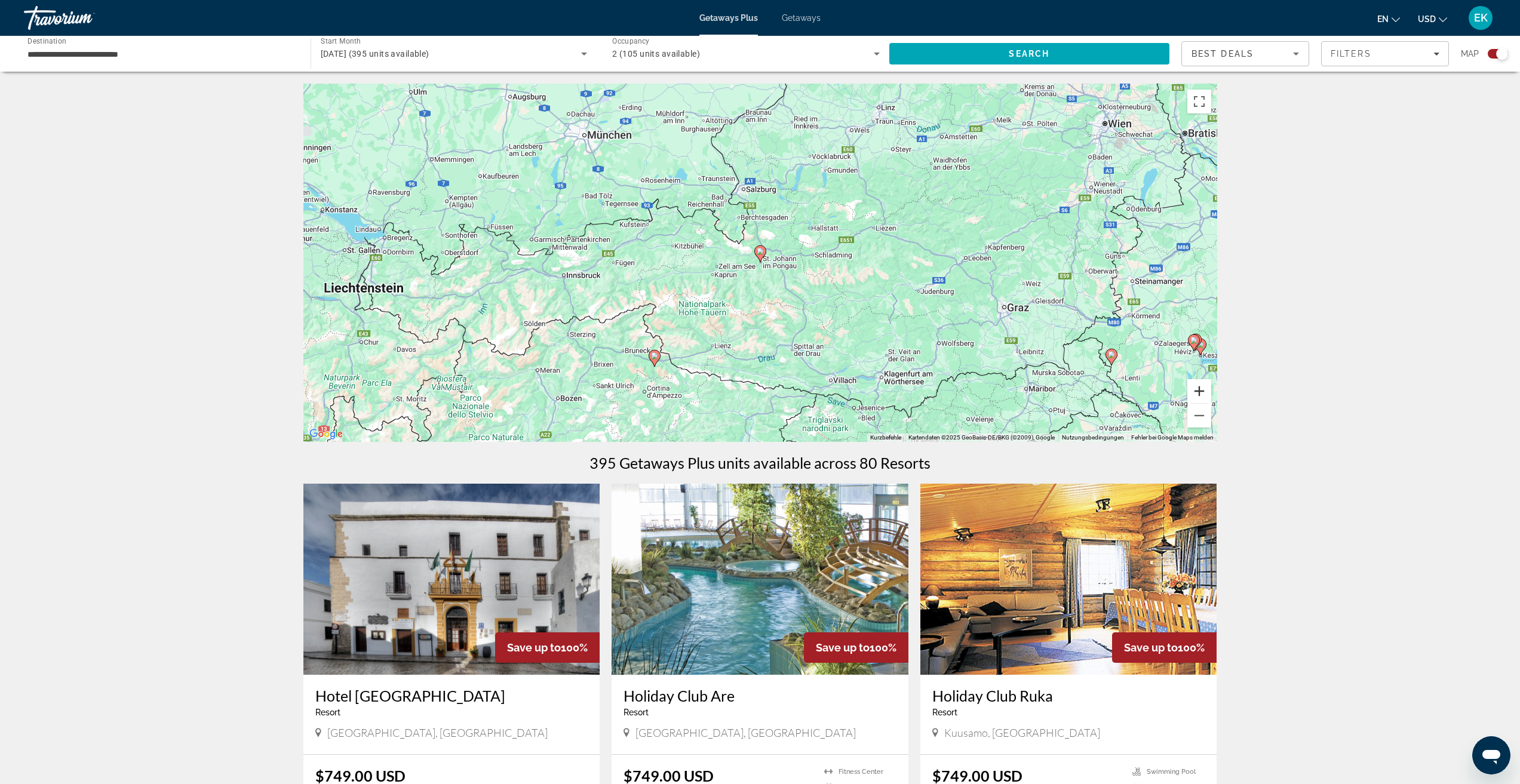
click at [1195, 385] on button "Vergrößern" at bounding box center [1199, 391] width 24 height 24
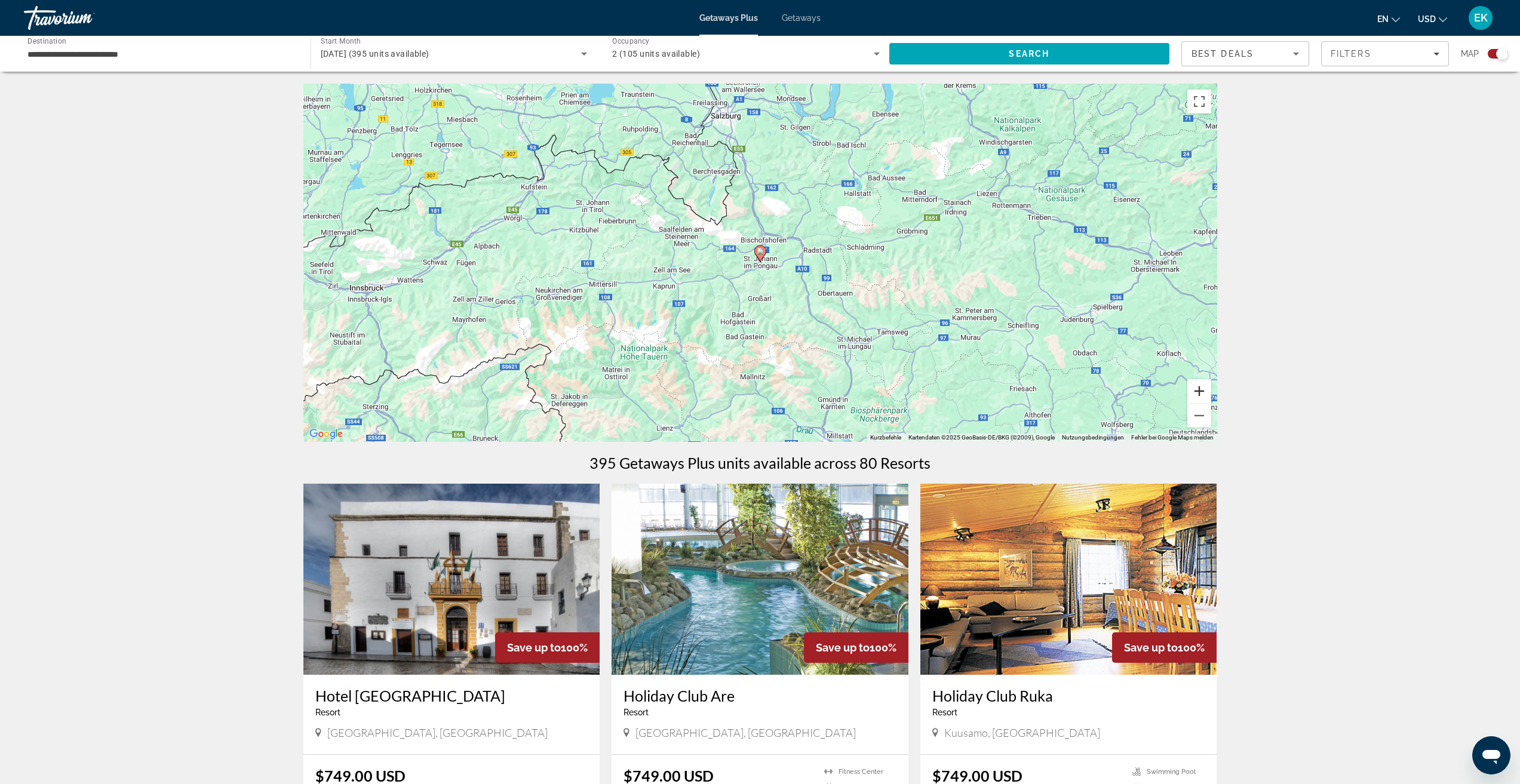
click at [1195, 385] on button "Vergrößern" at bounding box center [1199, 391] width 24 height 24
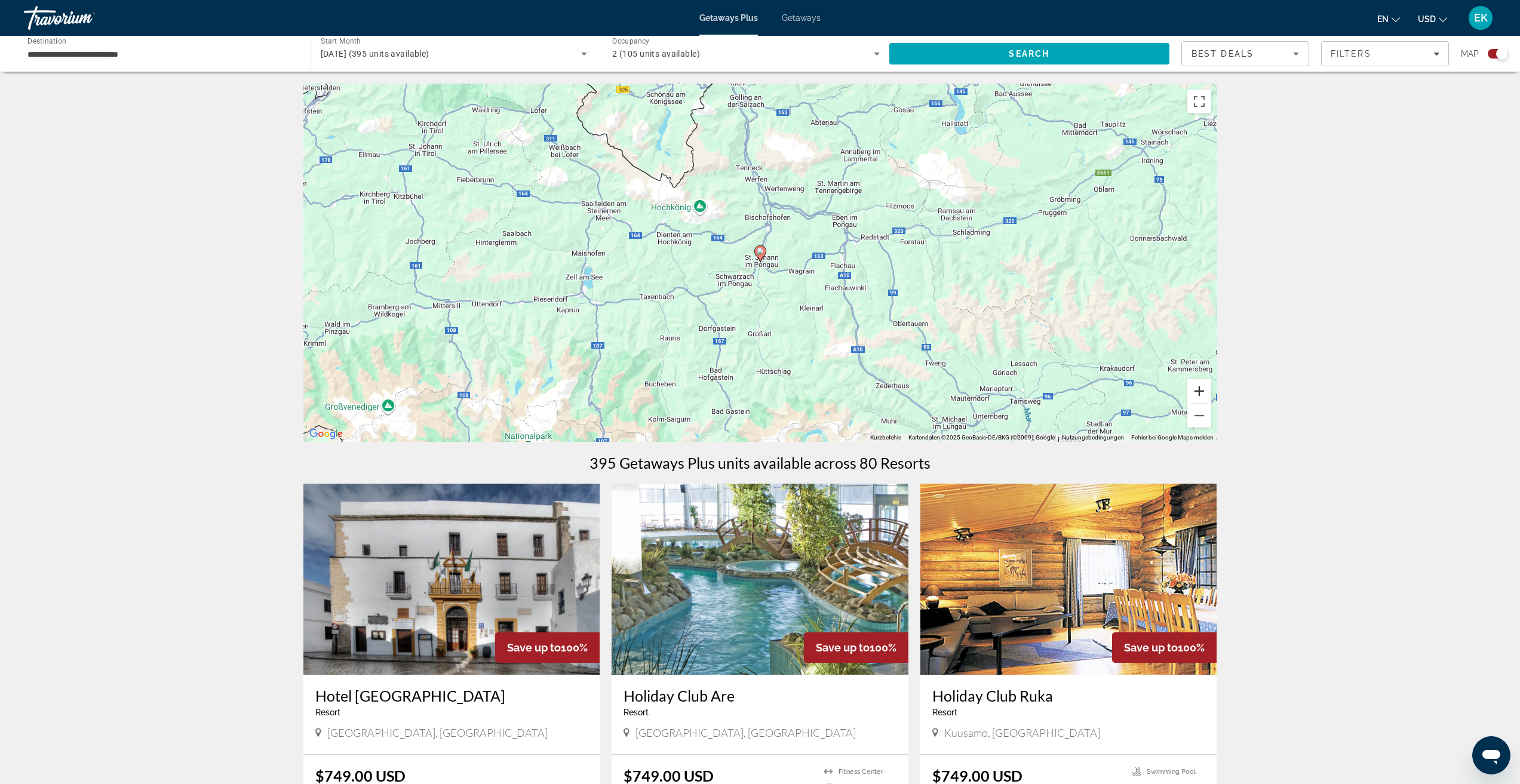
click at [1195, 385] on button "Vergrößern" at bounding box center [1199, 391] width 24 height 24
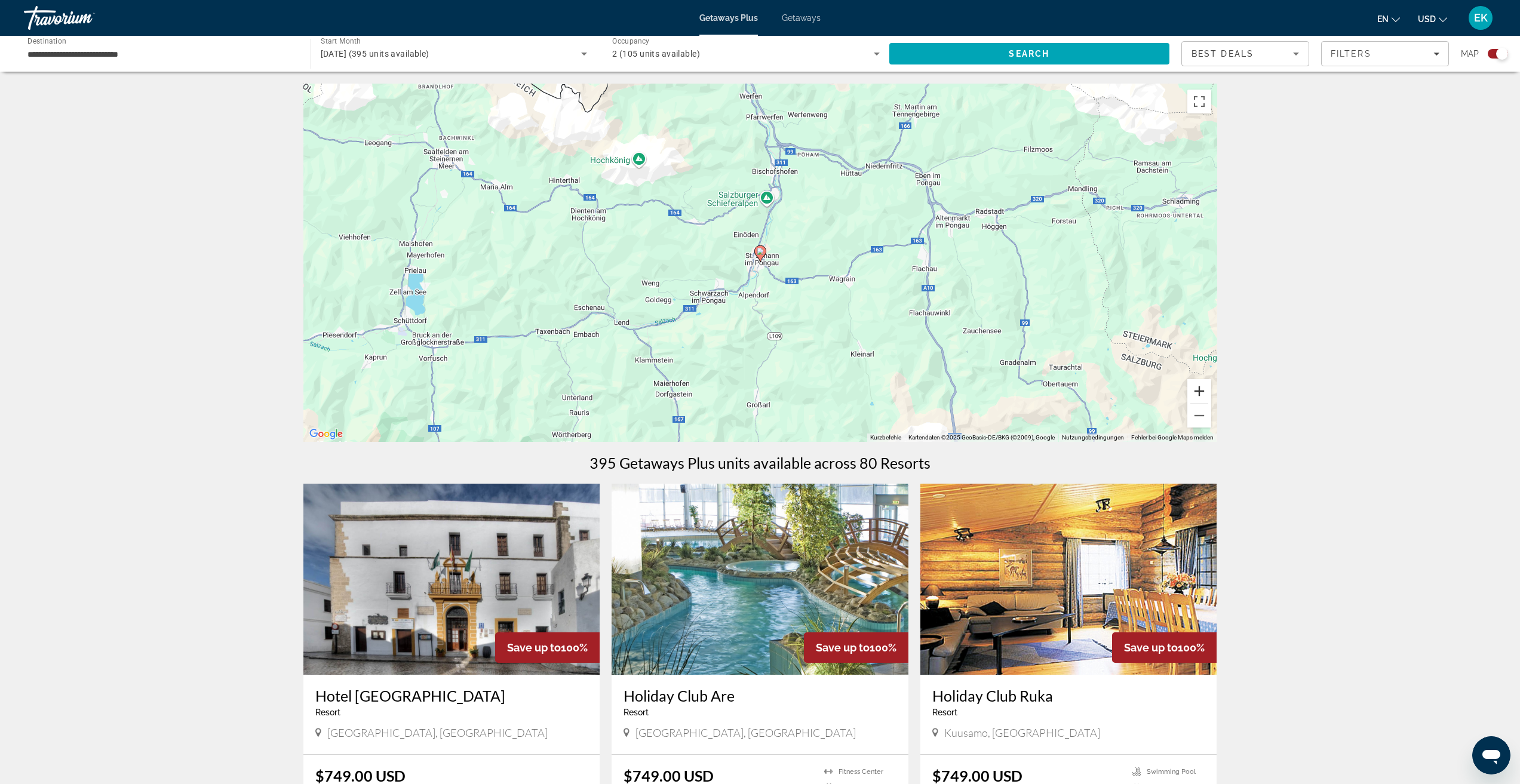
click at [1195, 385] on button "Vergrößern" at bounding box center [1199, 391] width 24 height 24
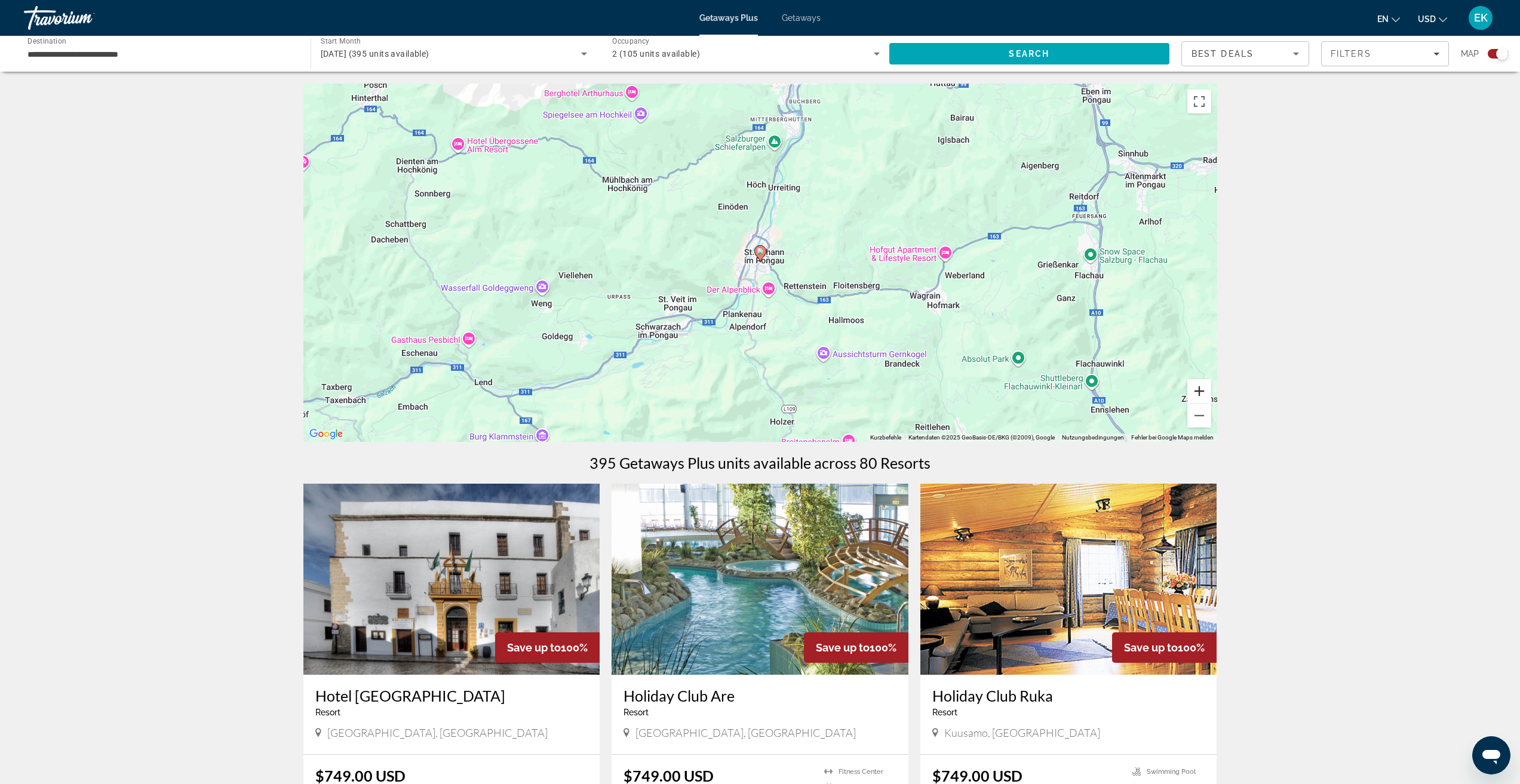
click at [1195, 385] on button "Vergrößern" at bounding box center [1199, 391] width 24 height 24
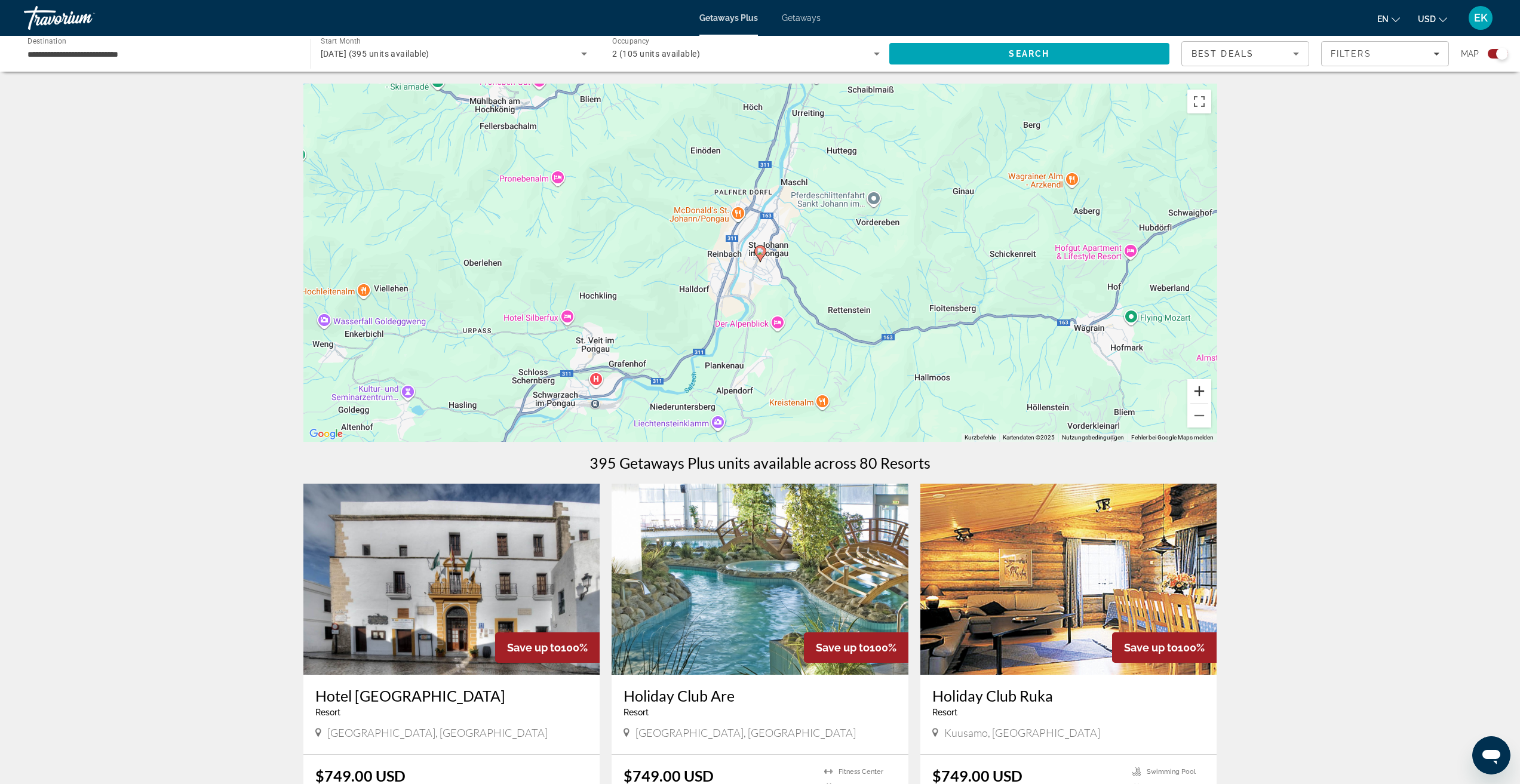
click at [1195, 385] on button "Vergrößern" at bounding box center [1199, 391] width 24 height 24
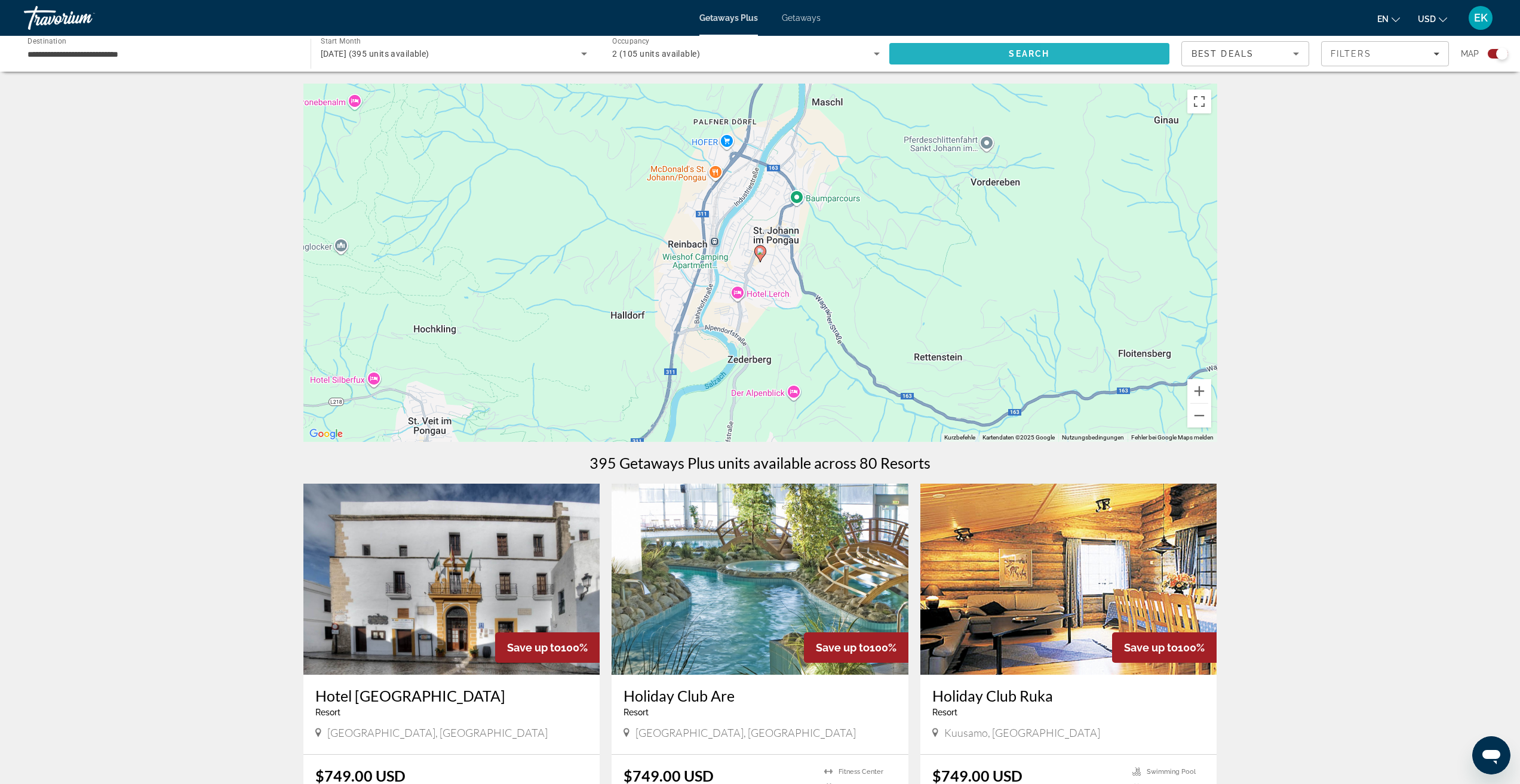
click at [1069, 55] on span "Search" at bounding box center [1030, 54] width 281 height 29
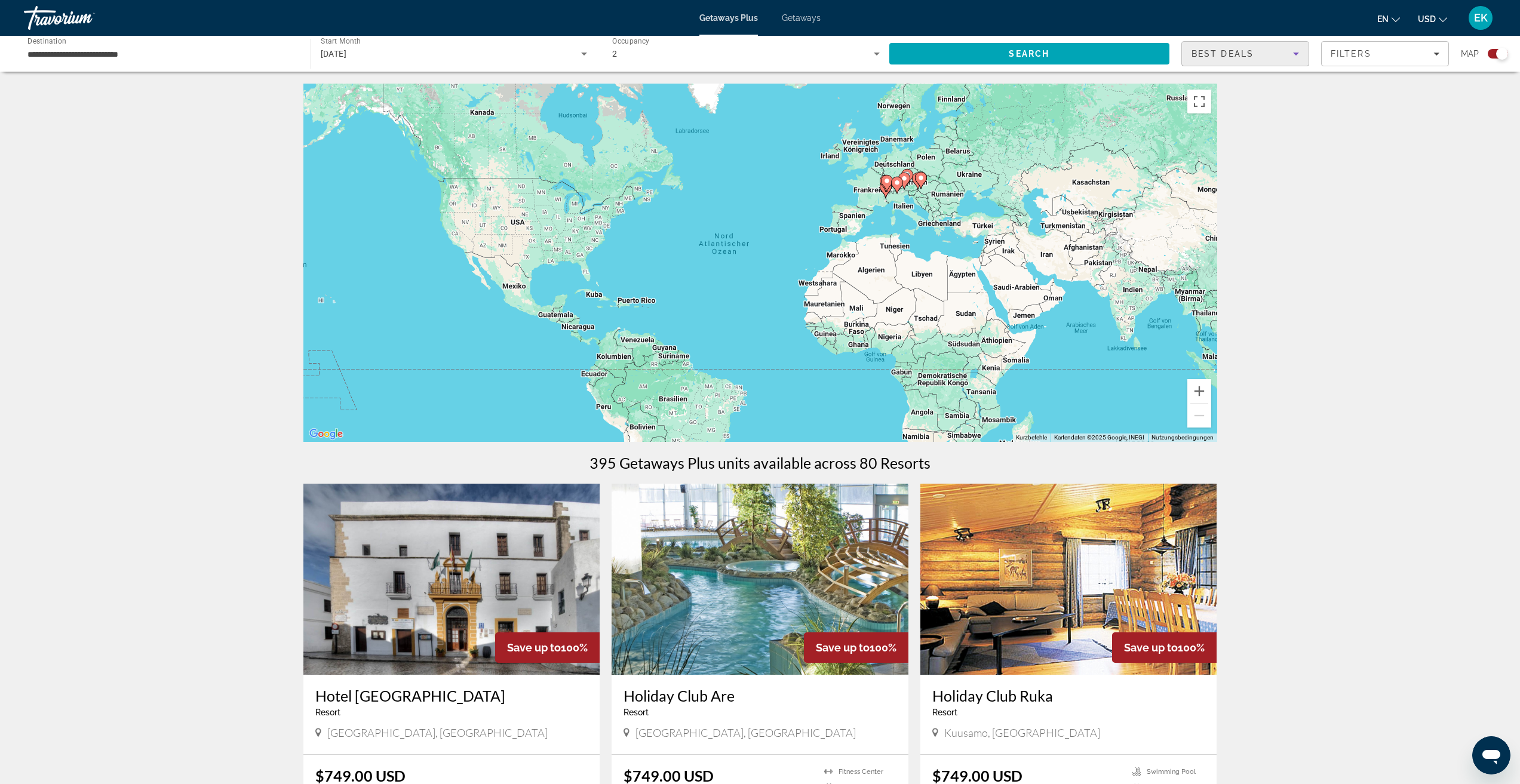
click at [1232, 53] on span "Best Deals" at bounding box center [1222, 53] width 62 height 9
click at [1230, 52] on div at bounding box center [760, 392] width 1520 height 784
click at [1230, 52] on span "Best Deals" at bounding box center [1222, 53] width 62 height 9
click at [1219, 55] on div at bounding box center [760, 392] width 1520 height 784
click at [1369, 61] on span "Filters" at bounding box center [1385, 54] width 127 height 29
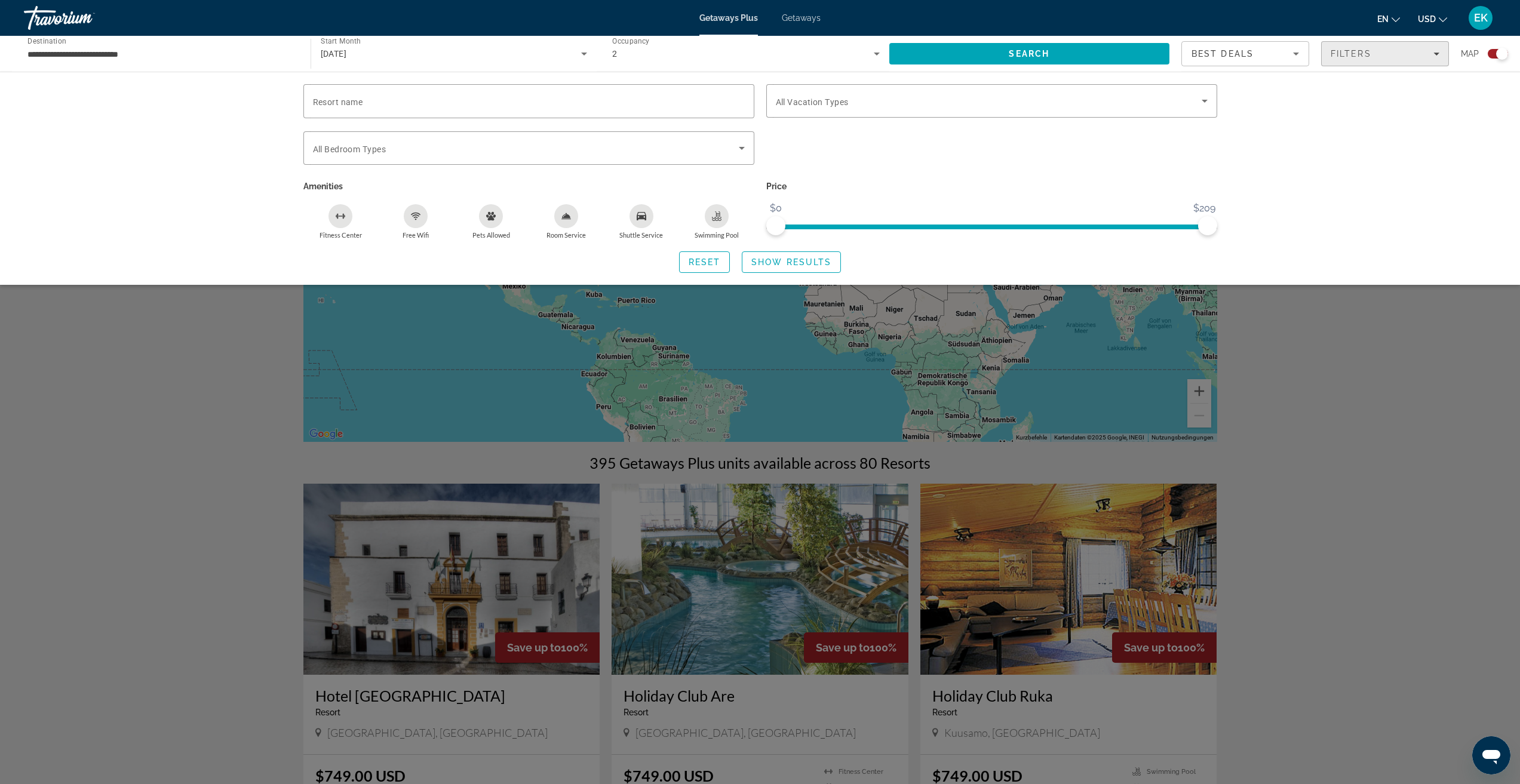
click at [1340, 55] on span "Filters" at bounding box center [1351, 53] width 40 height 9
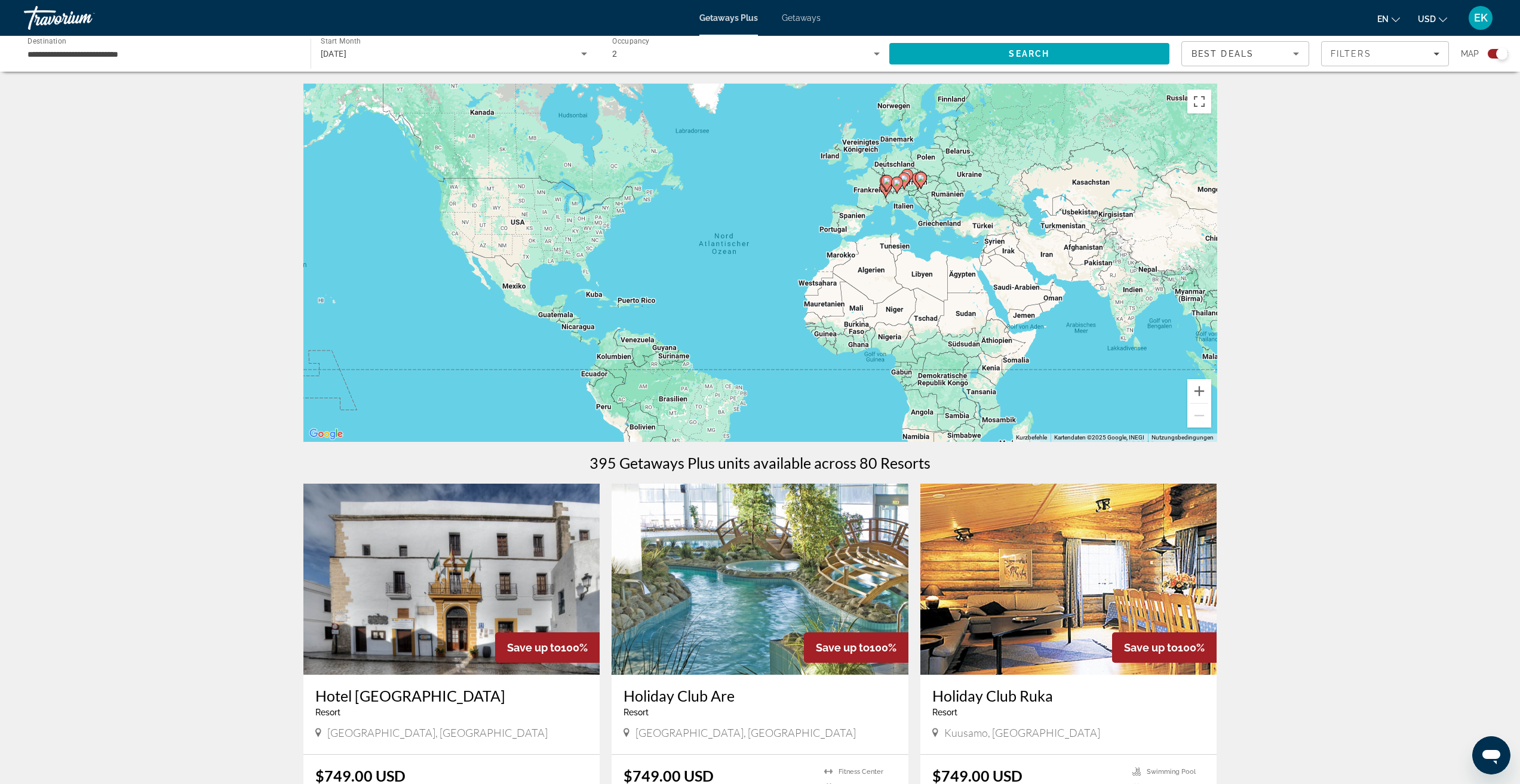
click at [874, 50] on icon "Search widget" at bounding box center [876, 53] width 14 height 14
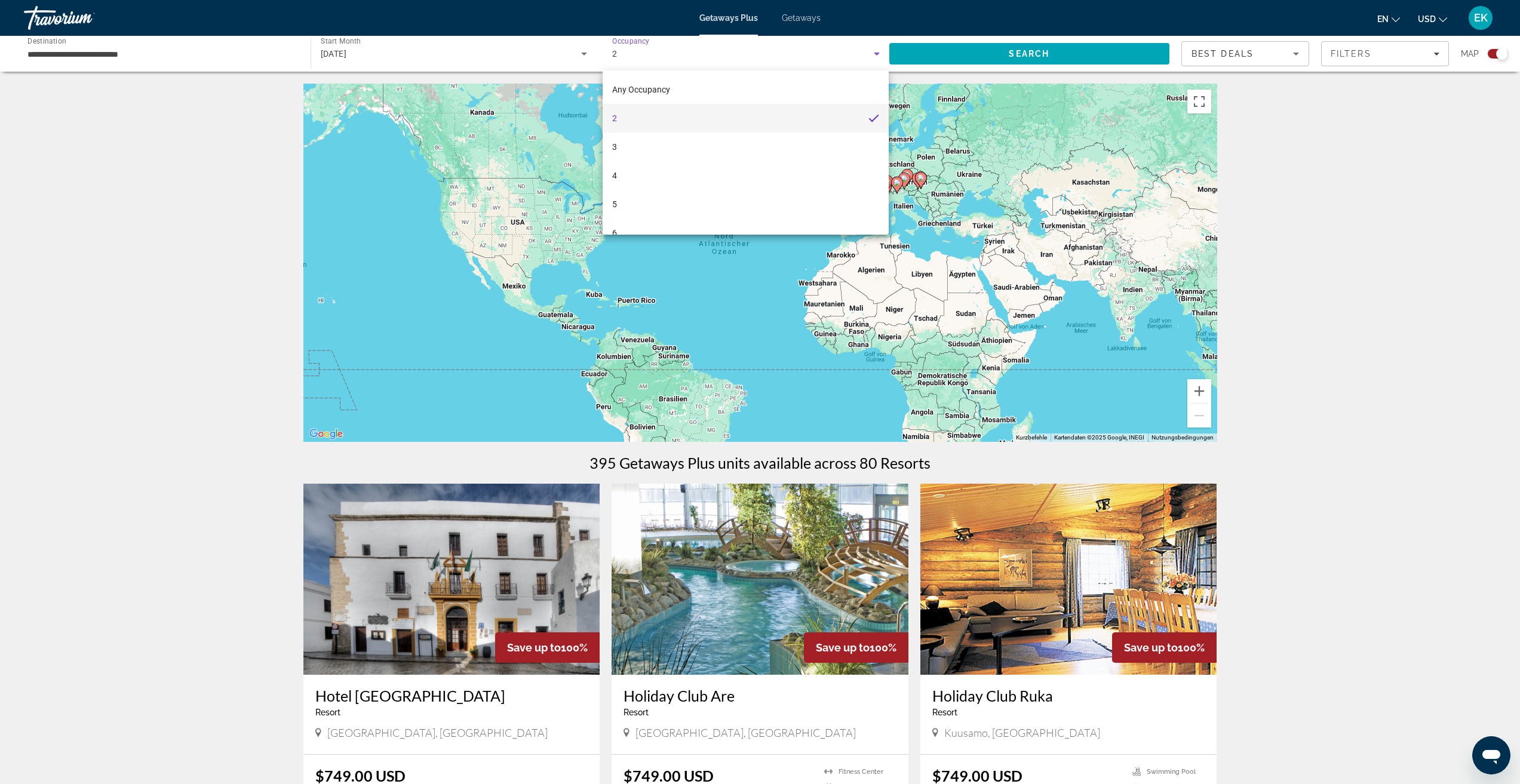
drag, startPoint x: 193, startPoint y: 59, endPoint x: 184, endPoint y: 59, distance: 9.0
click at [184, 59] on div at bounding box center [760, 392] width 1520 height 784
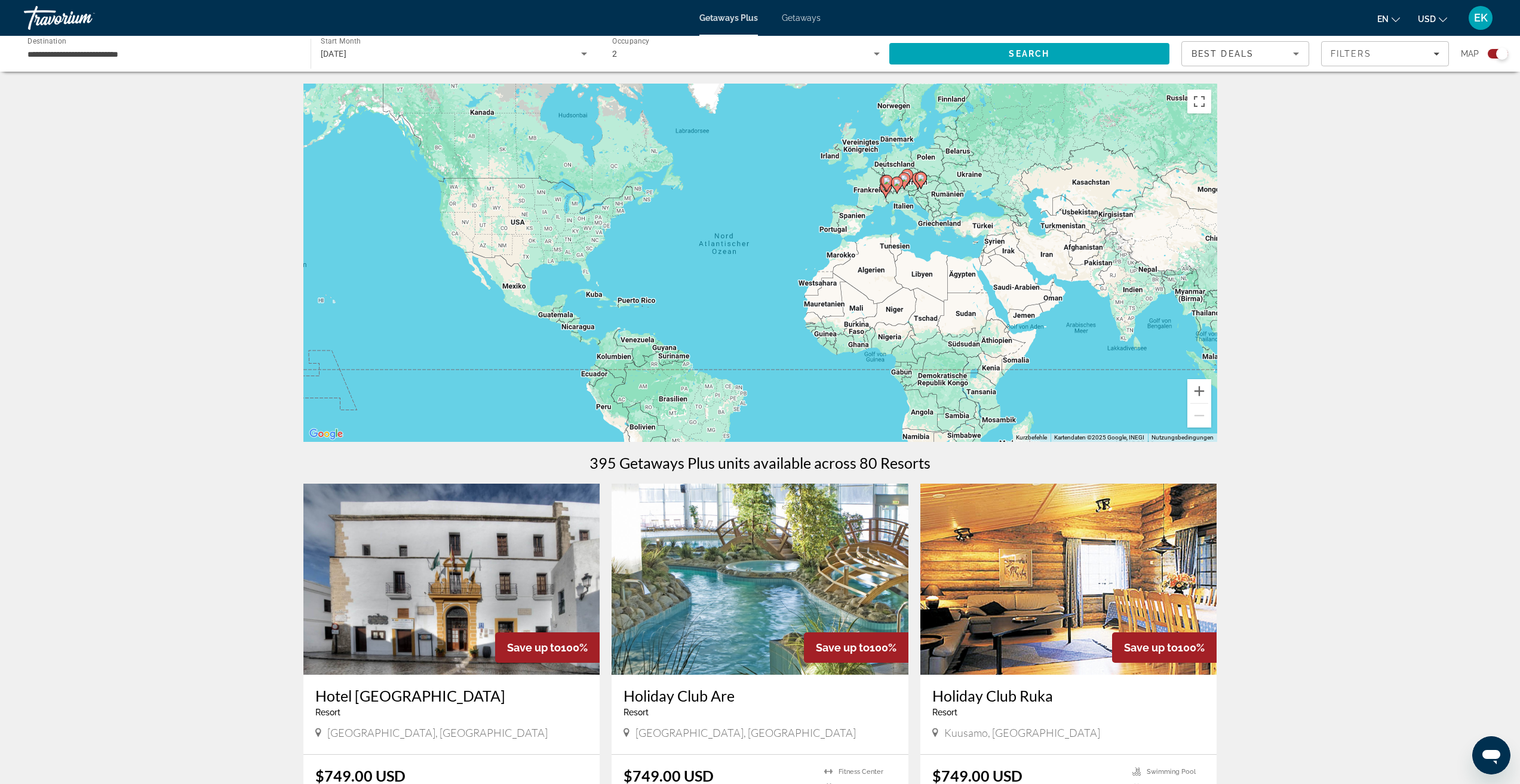
click at [160, 53] on input "**********" at bounding box center [161, 54] width 267 height 14
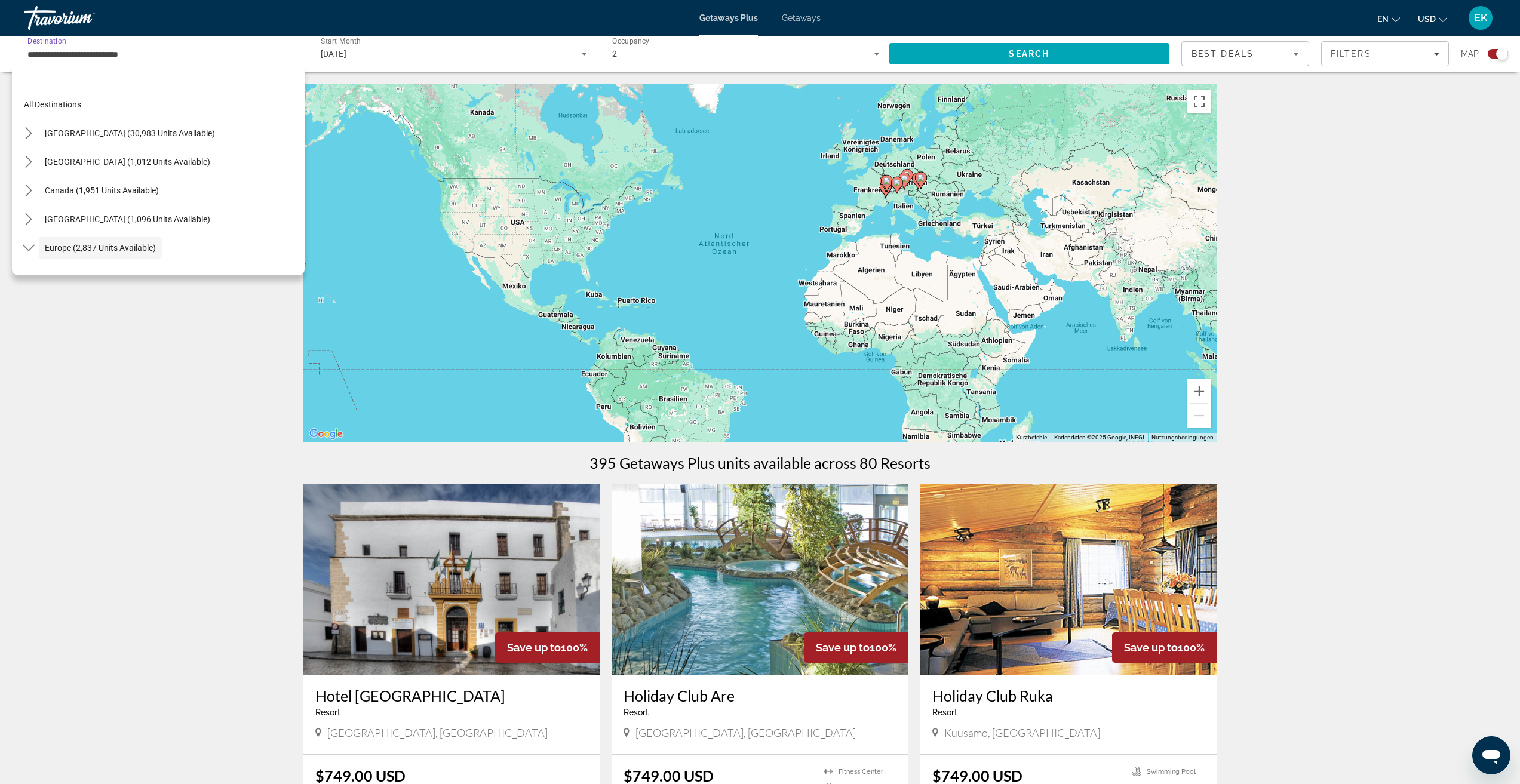
scroll to position [71, 0]
click at [117, 53] on input "**********" at bounding box center [161, 54] width 267 height 14
click at [347, 58] on span "[DATE]" at bounding box center [333, 53] width 26 height 9
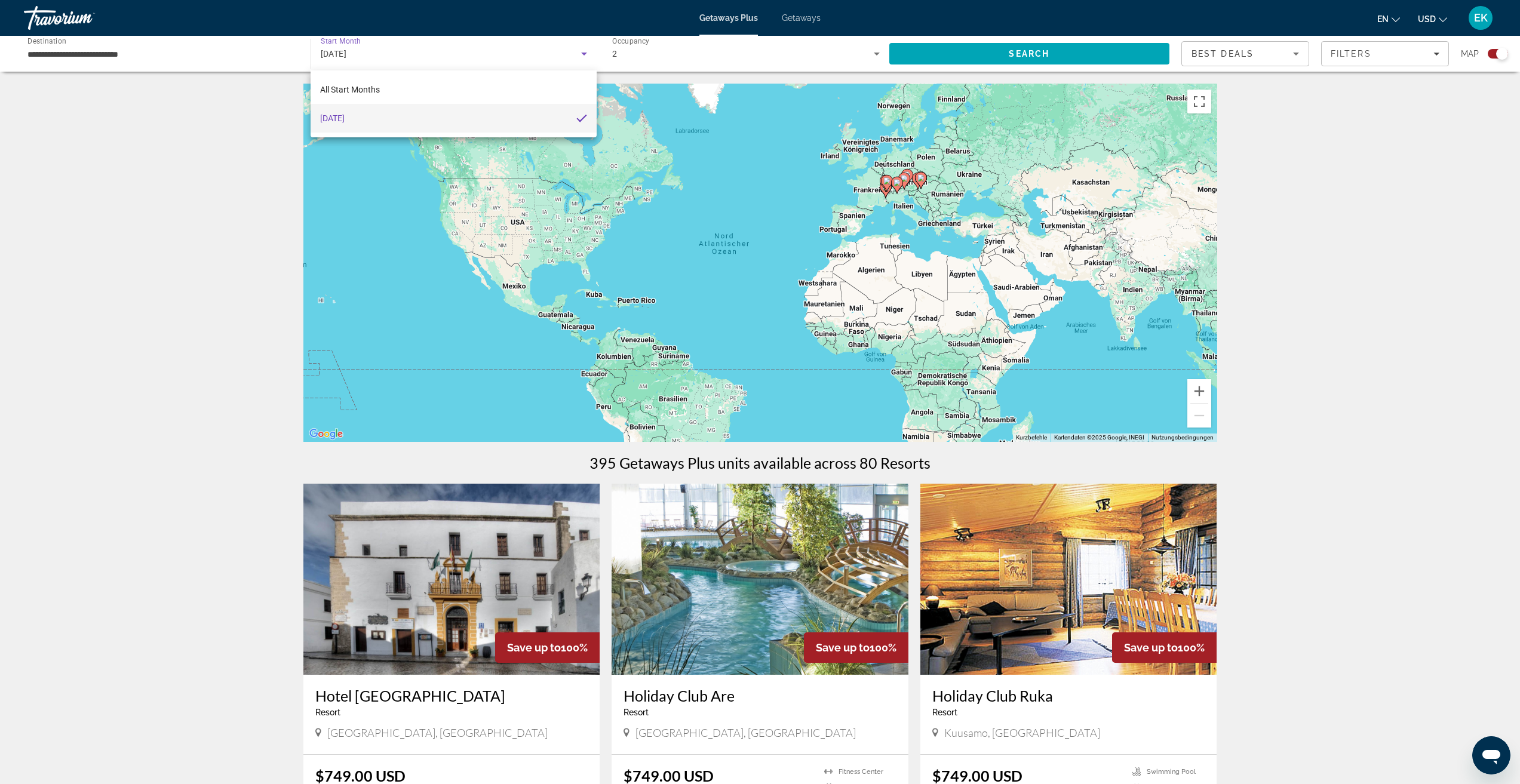
click at [362, 58] on div at bounding box center [760, 392] width 1520 height 784
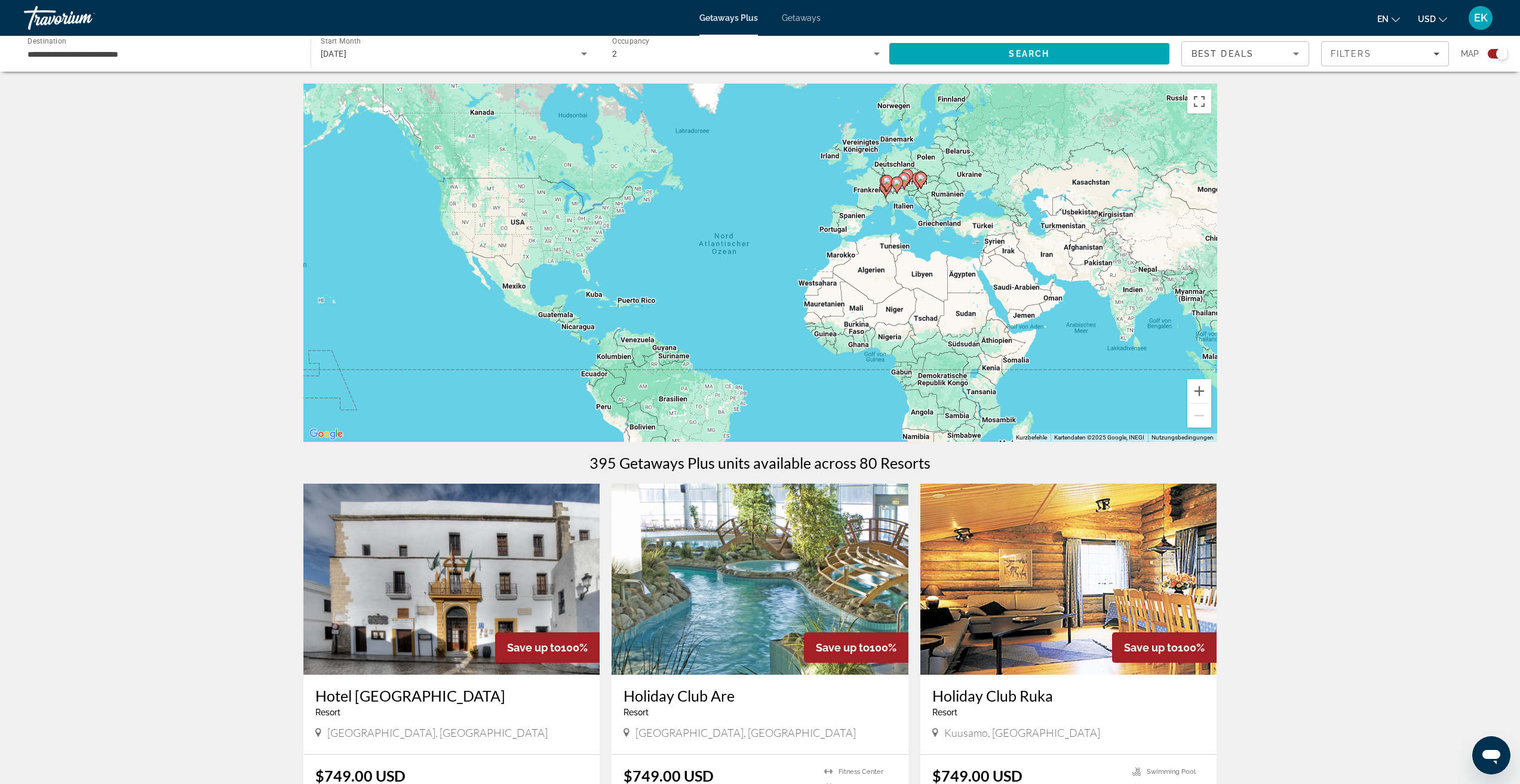
click at [630, 56] on div "2" at bounding box center [742, 53] width 261 height 14
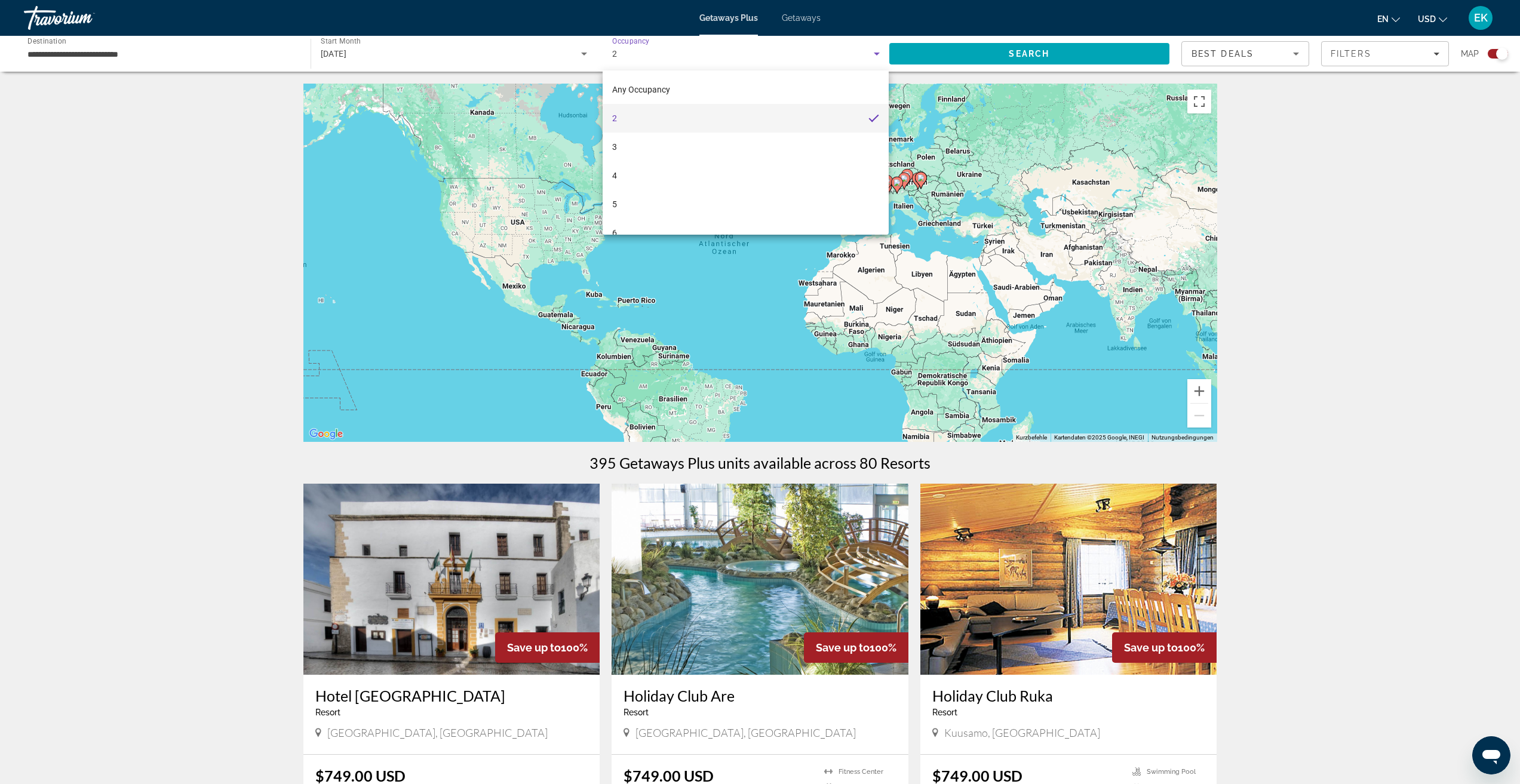
click at [629, 56] on div at bounding box center [760, 392] width 1520 height 784
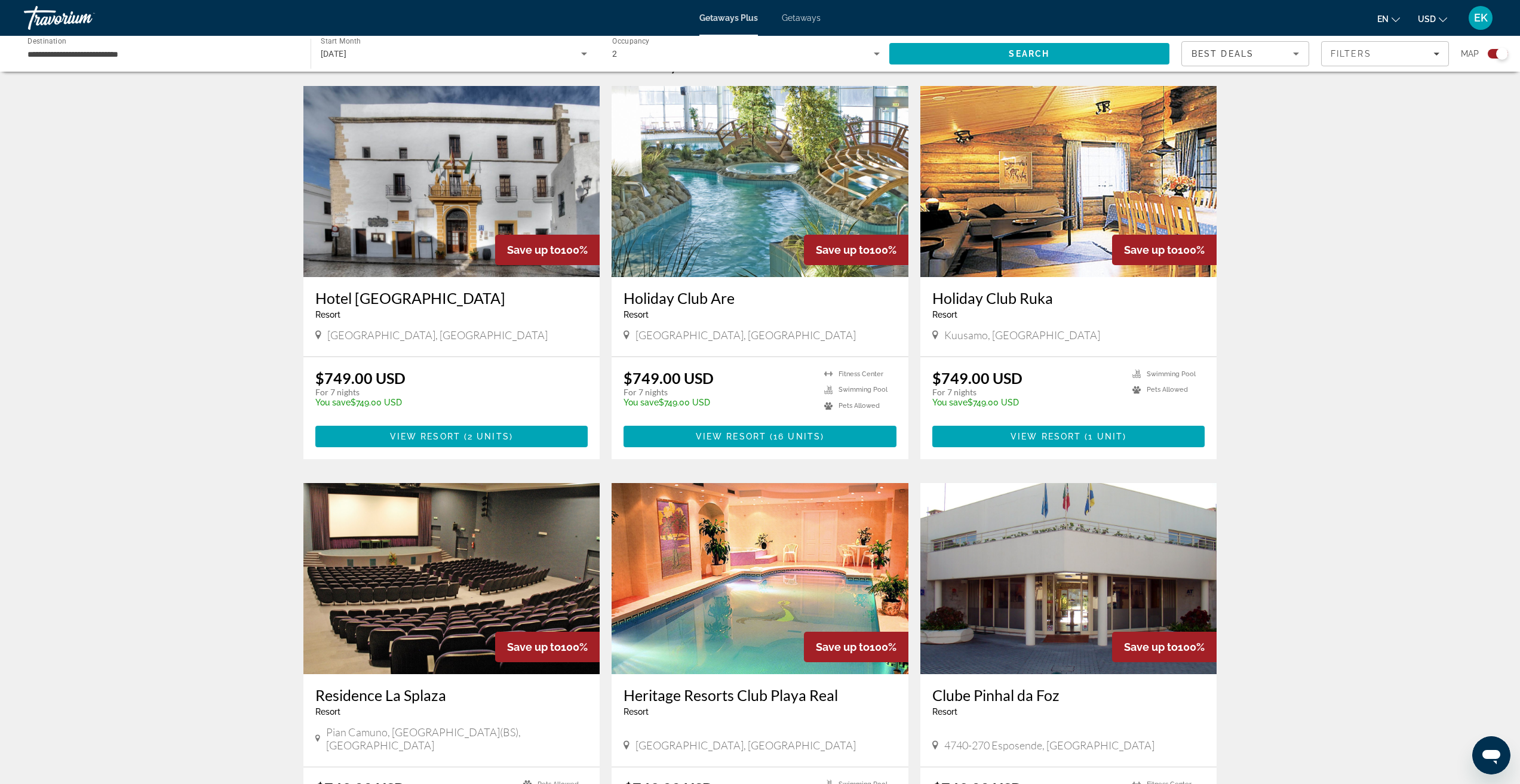
scroll to position [347, 0]
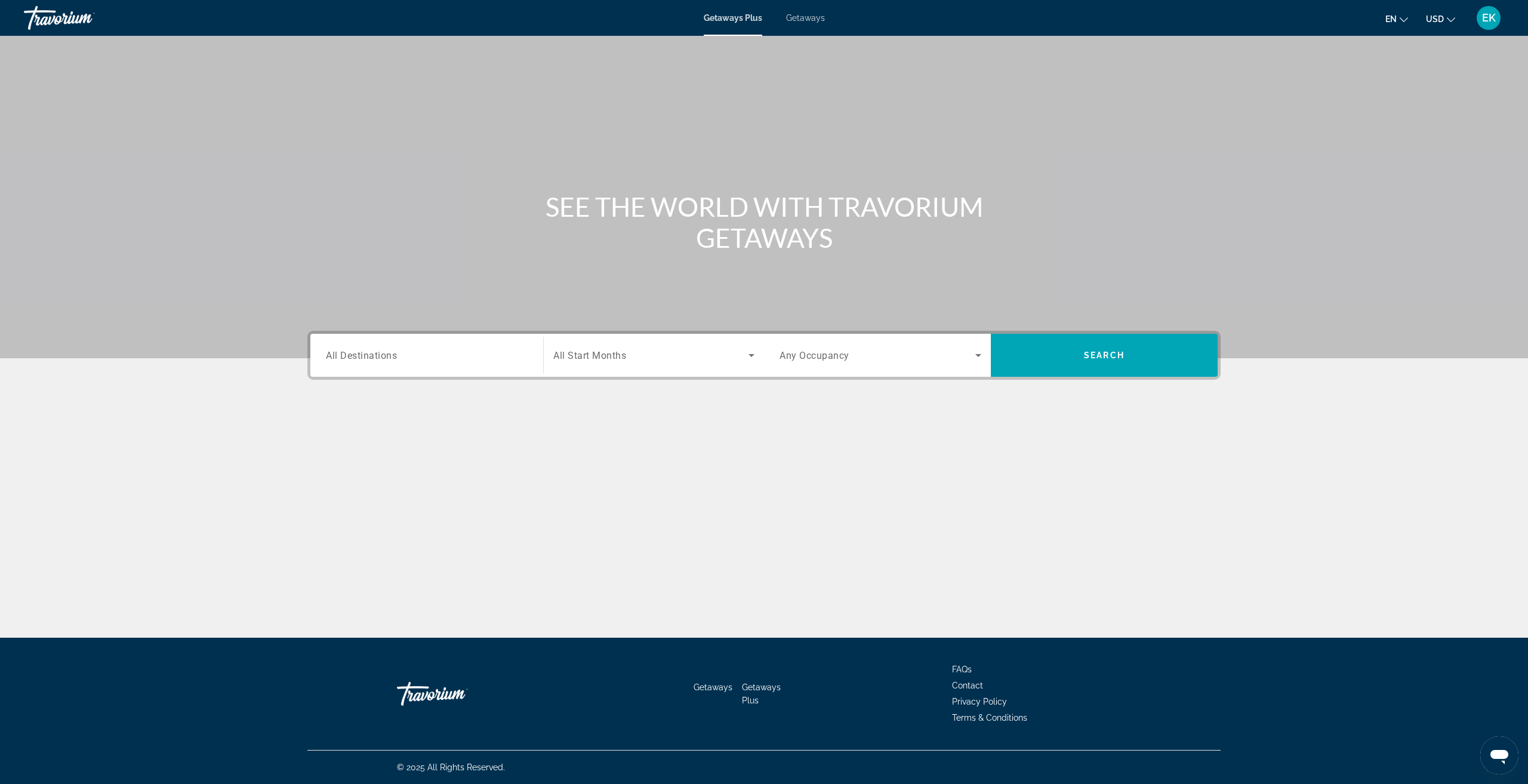
click at [386, 354] on span "All Destinations" at bounding box center [361, 355] width 71 height 11
click at [386, 354] on input "Destination All Destinations" at bounding box center [427, 355] width 202 height 14
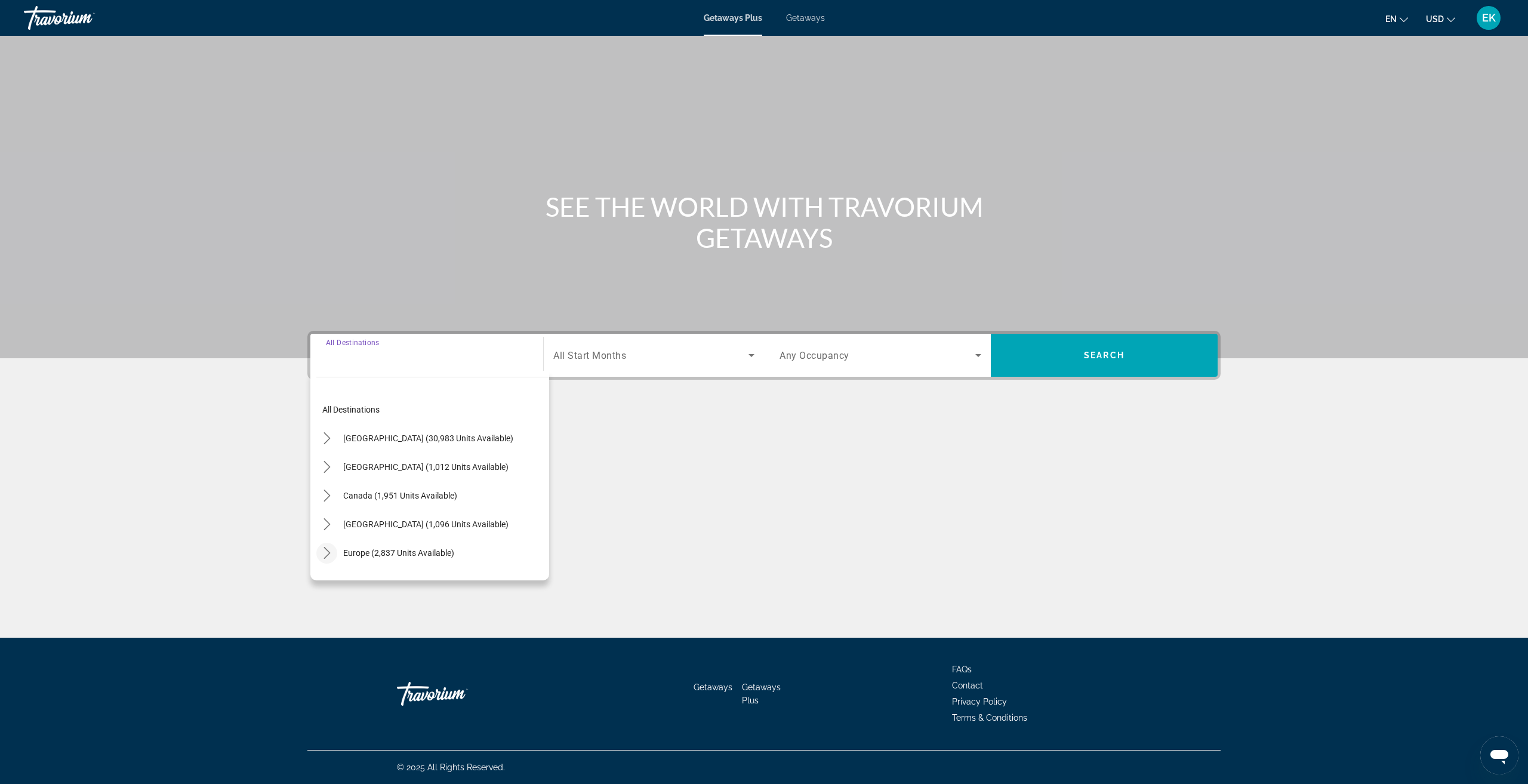
click at [324, 550] on icon "Toggle Europe (2,837 units available) submenu" at bounding box center [327, 553] width 12 height 12
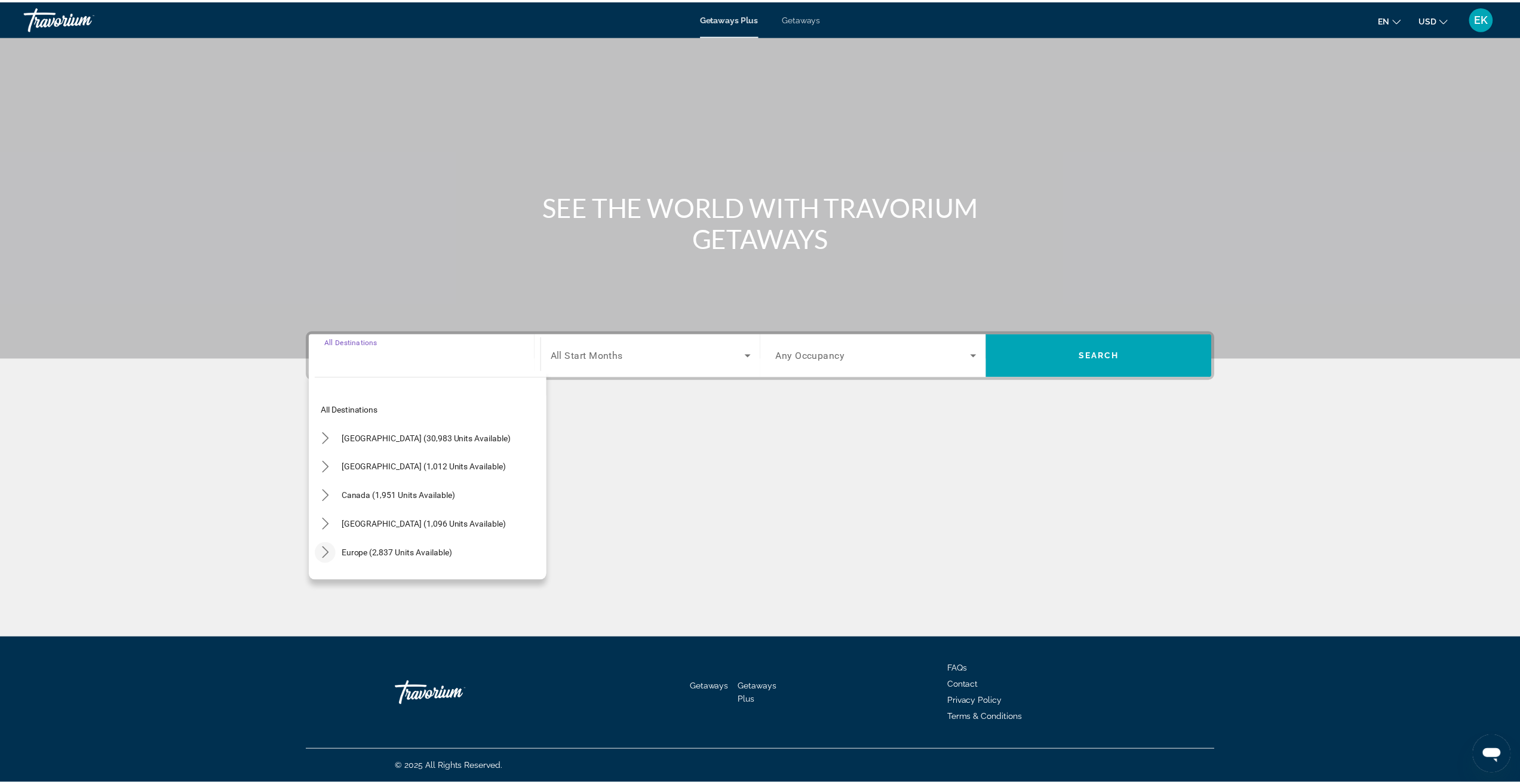
scroll to position [150, 0]
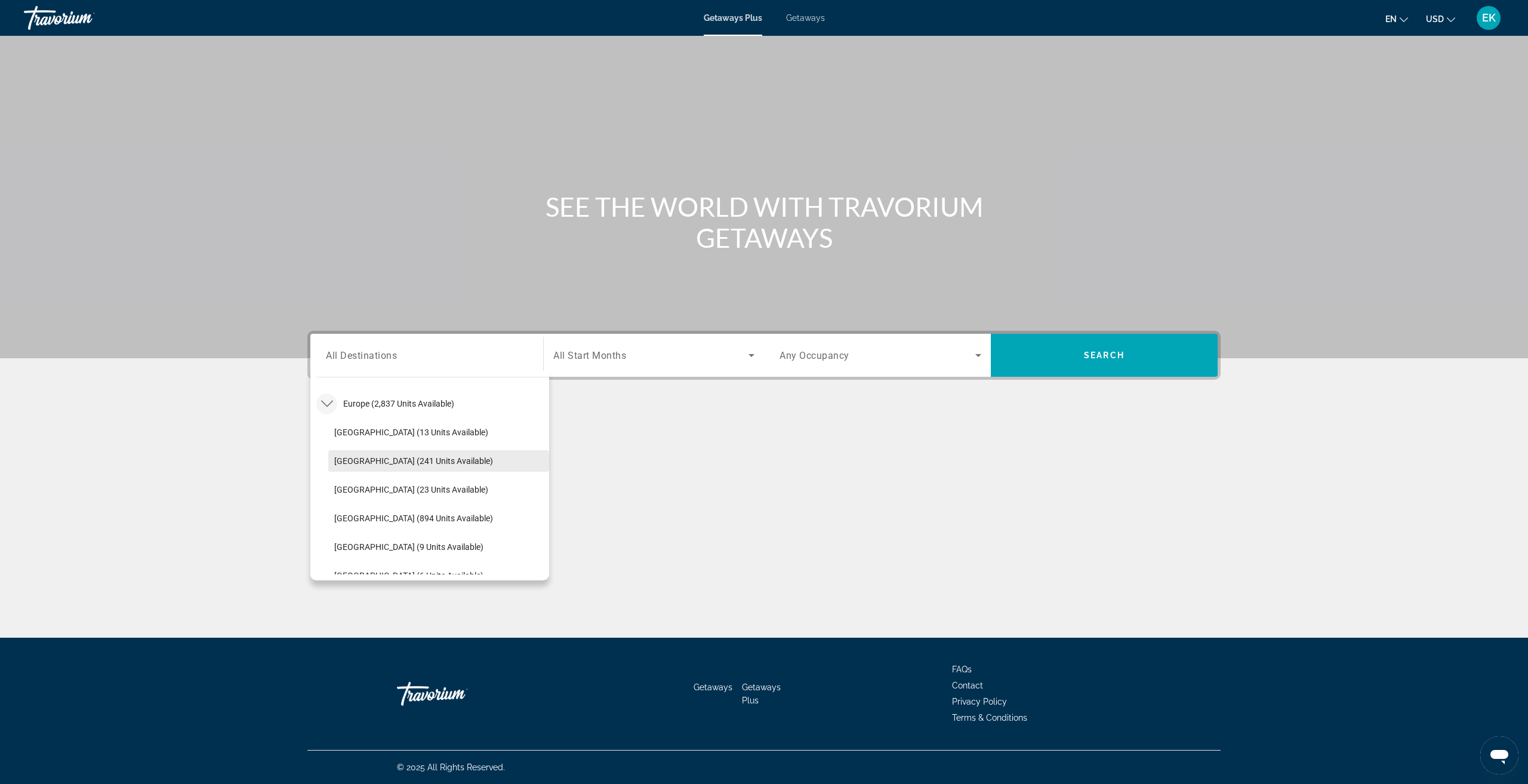
click at [408, 461] on span "[GEOGRAPHIC_DATA] (241 units available)" at bounding box center [414, 460] width 159 height 9
type input "**********"
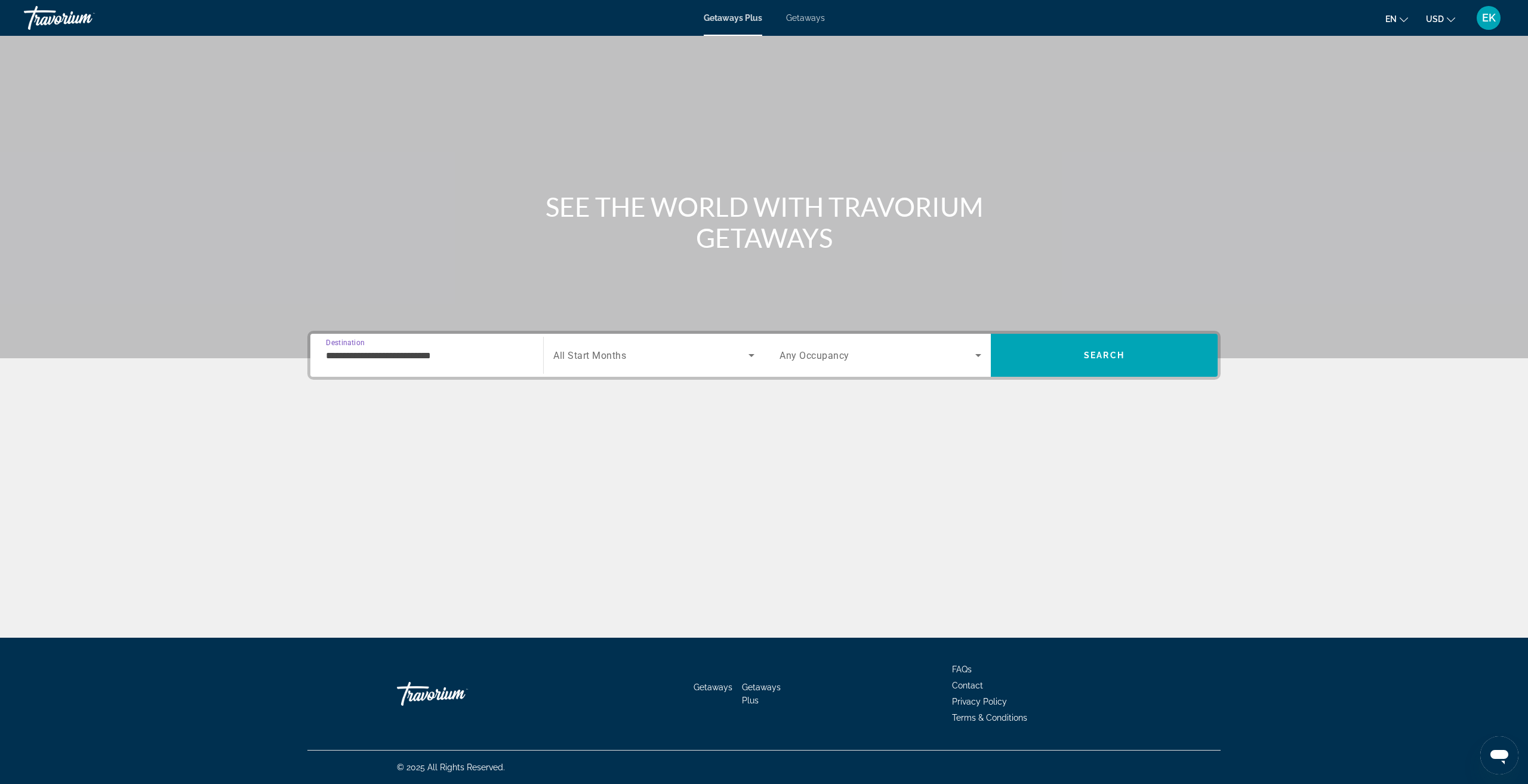
click at [677, 354] on span "Search widget" at bounding box center [651, 355] width 195 height 14
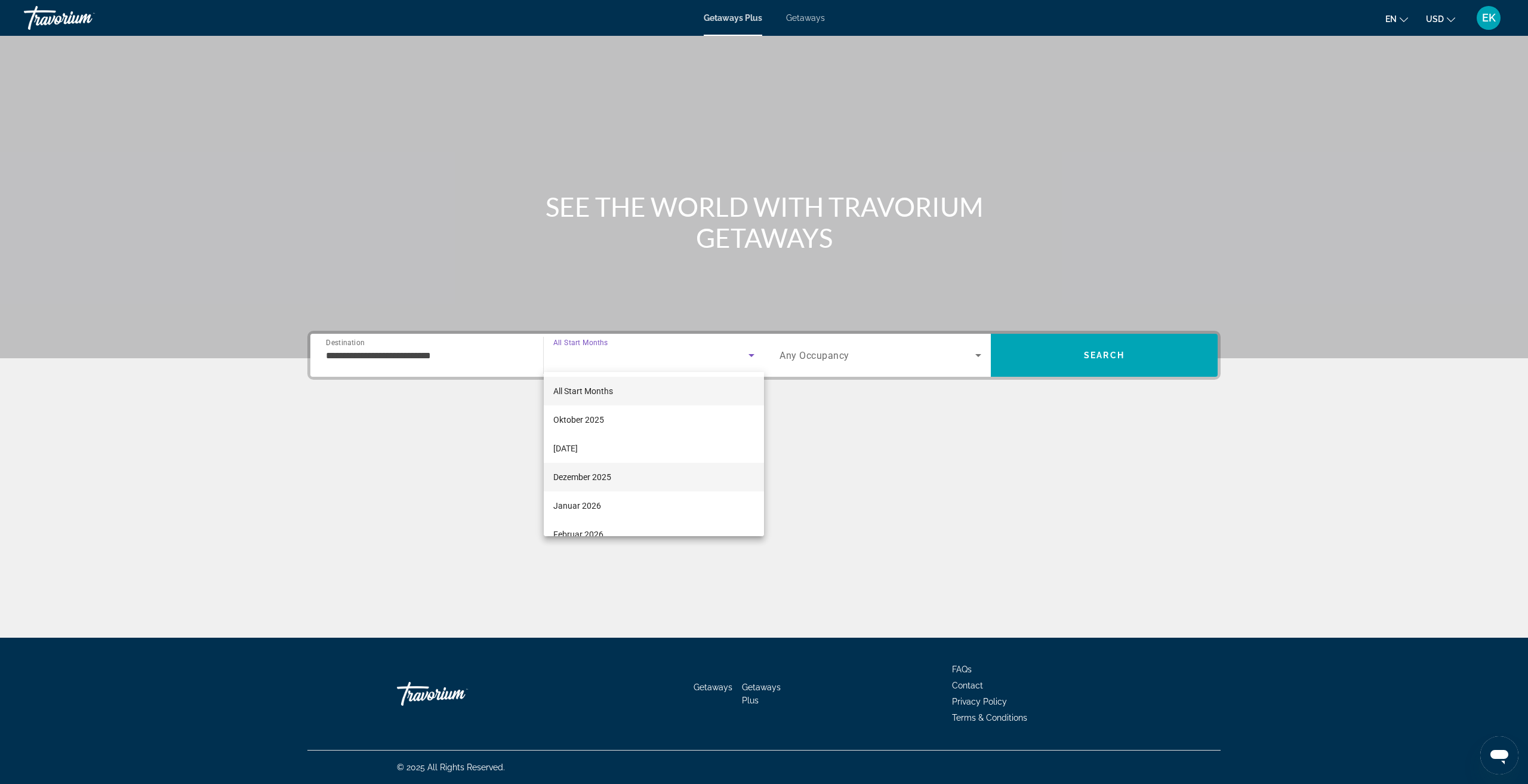
click at [632, 466] on mat-option "Dezember 2025" at bounding box center [654, 476] width 220 height 29
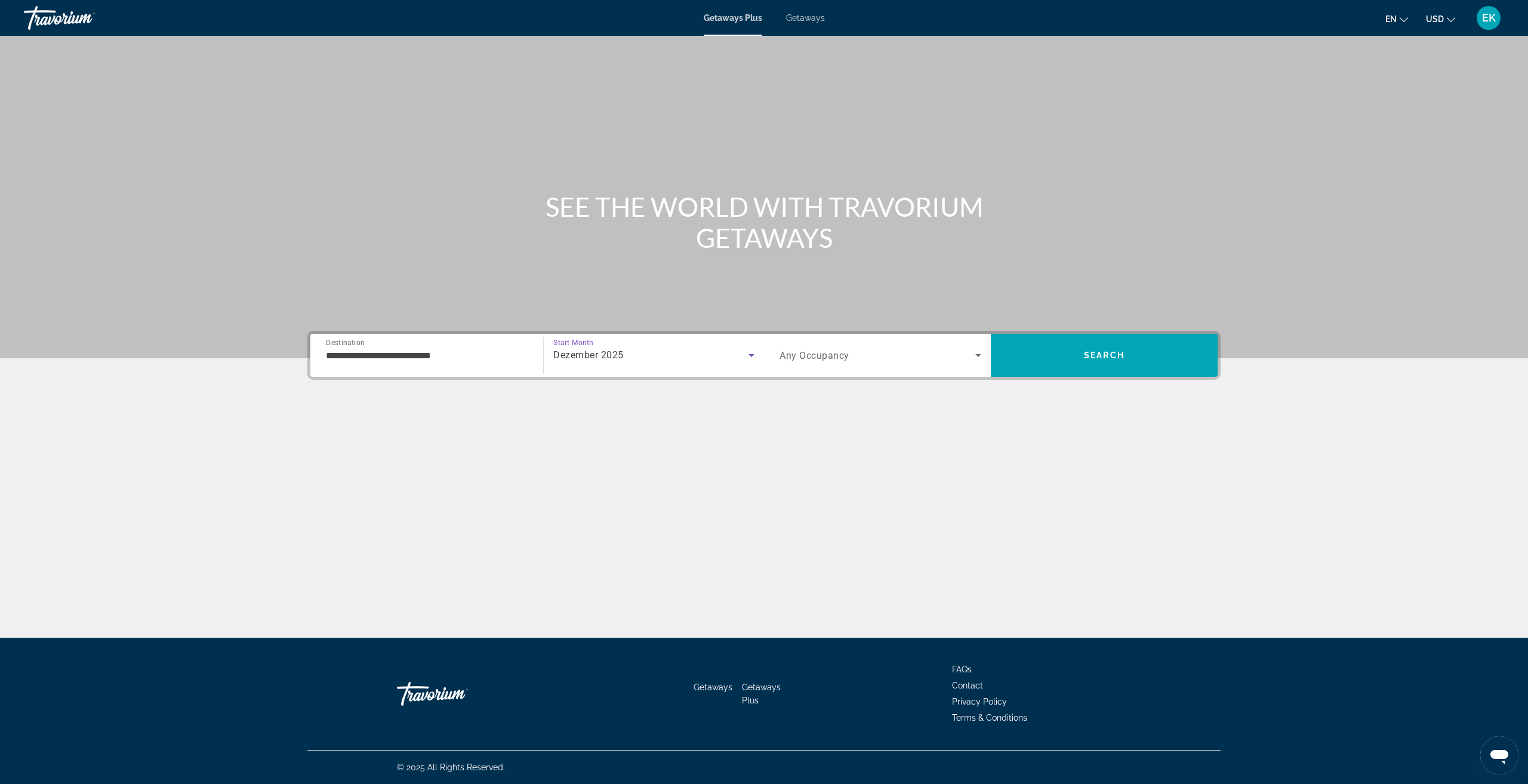
click at [827, 366] on div "Search widget" at bounding box center [881, 355] width 202 height 34
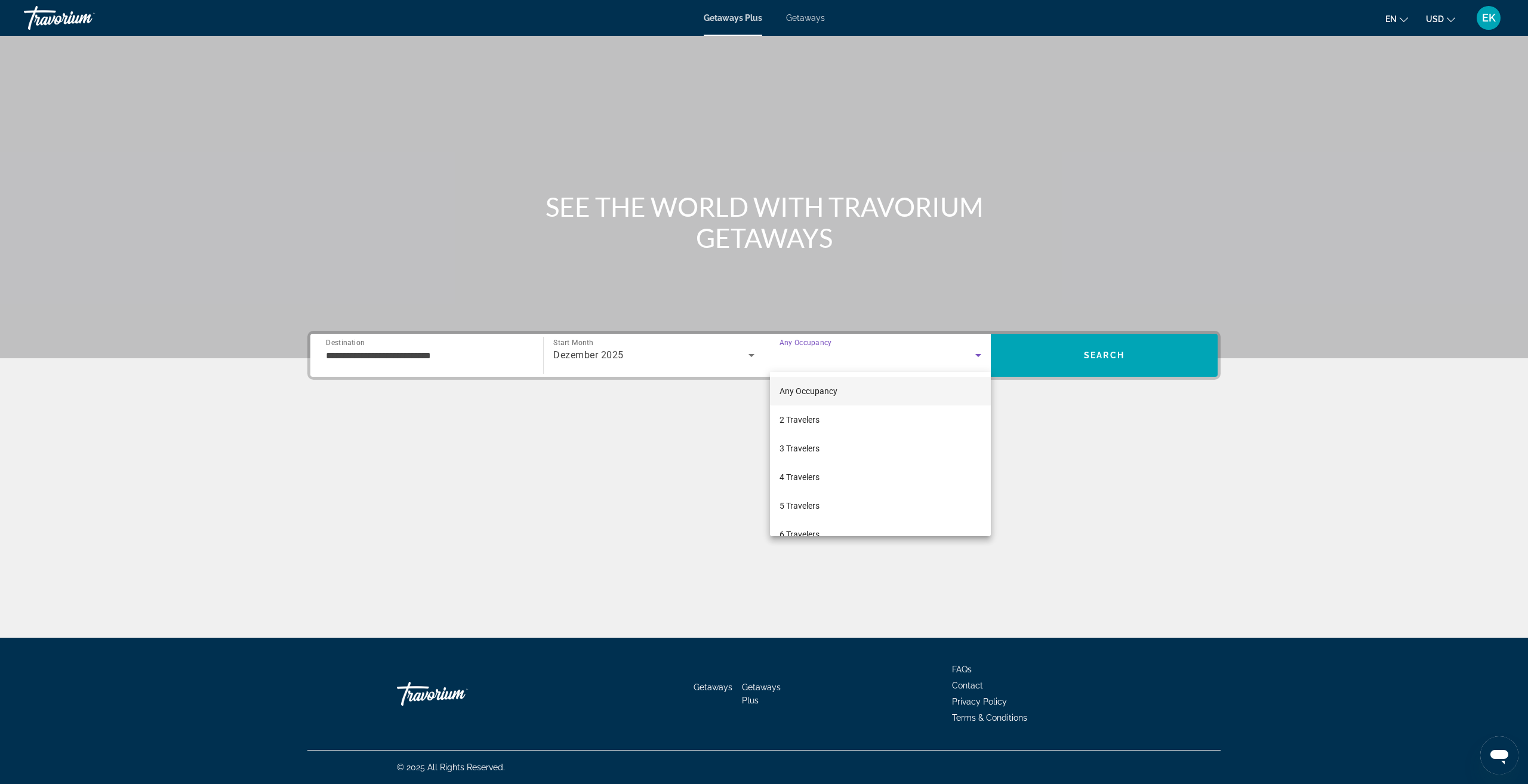
click at [620, 348] on div at bounding box center [764, 392] width 1528 height 784
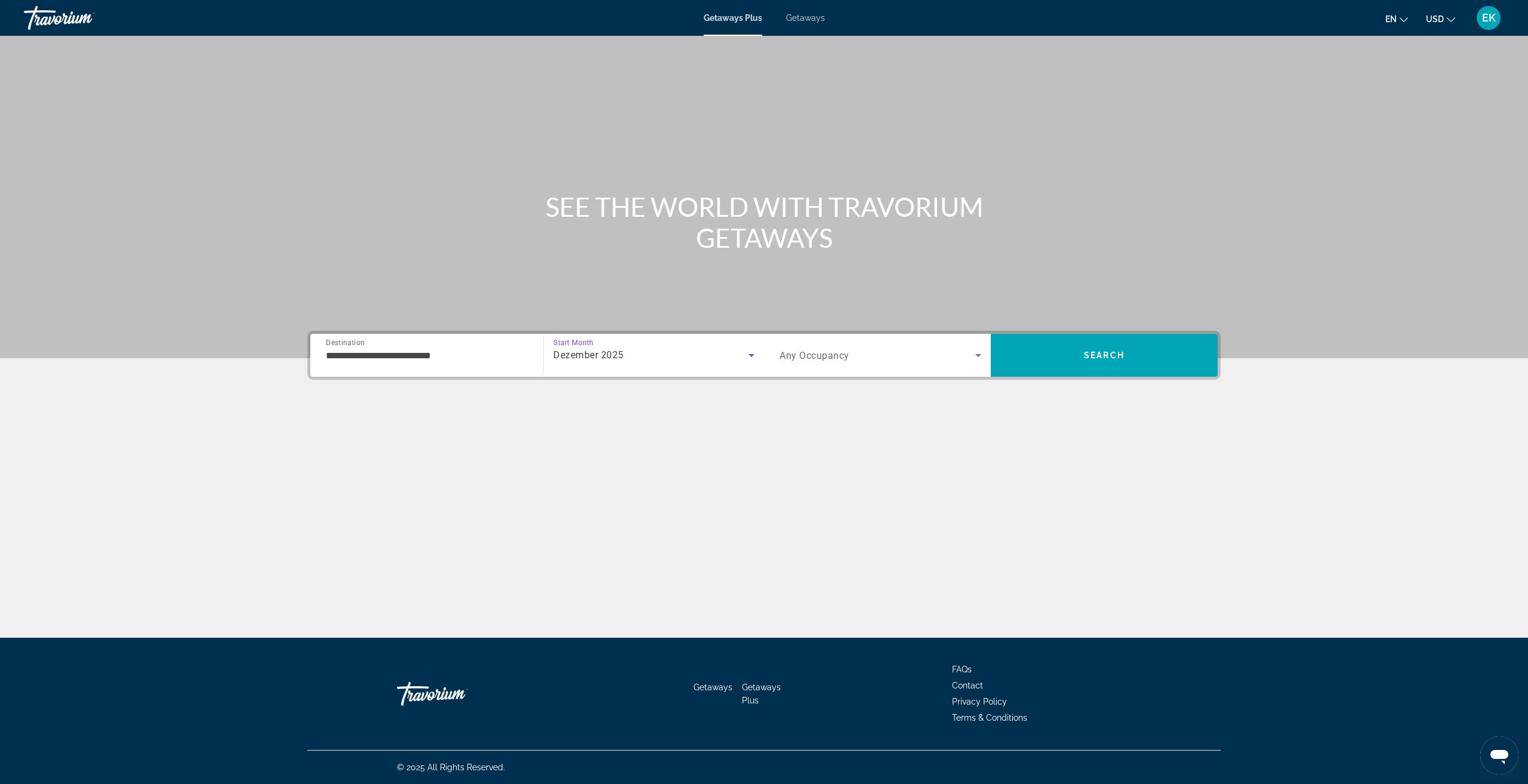
click at [622, 351] on span "Dezember 2025" at bounding box center [588, 355] width 71 height 11
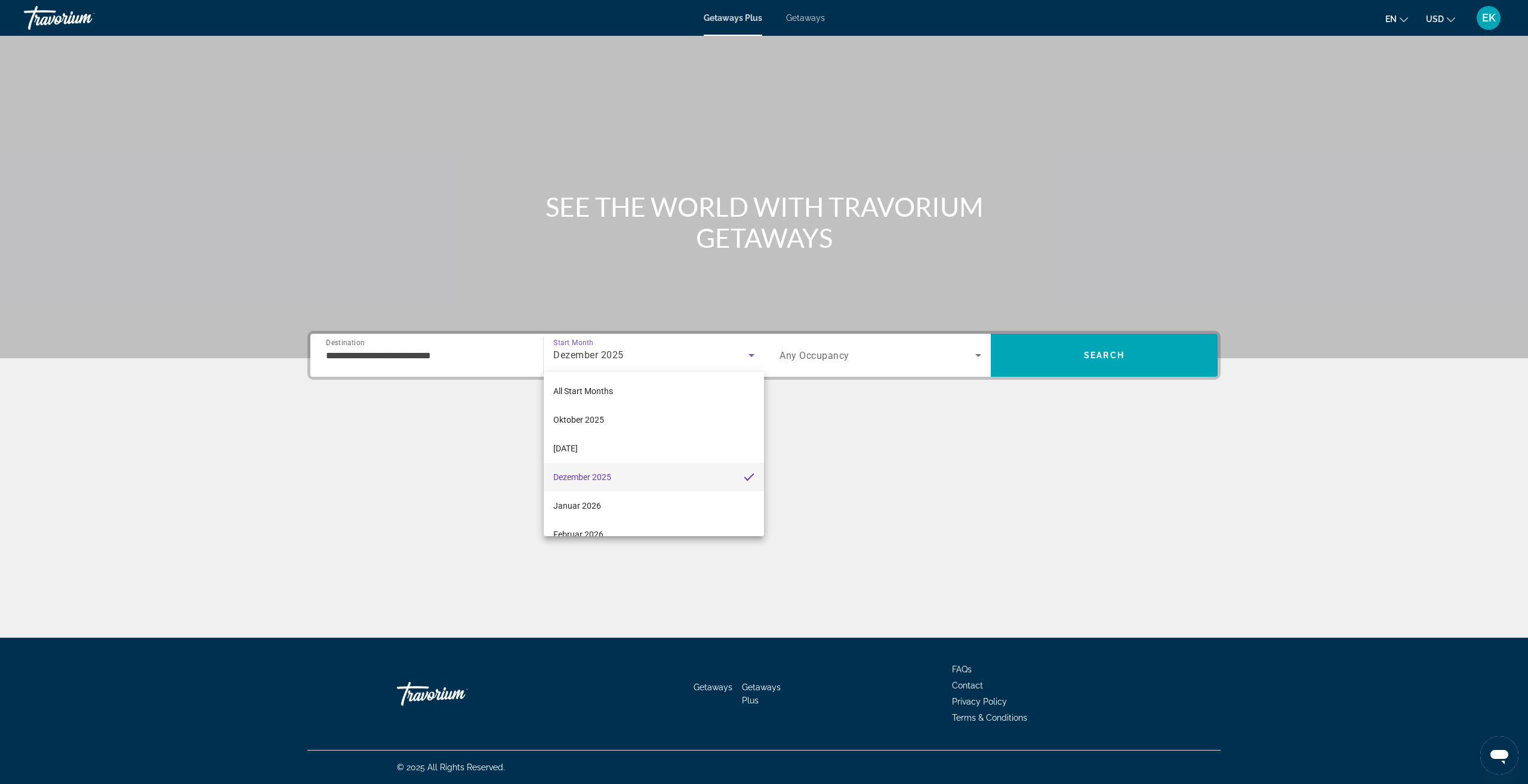
click at [850, 351] on div at bounding box center [764, 392] width 1528 height 784
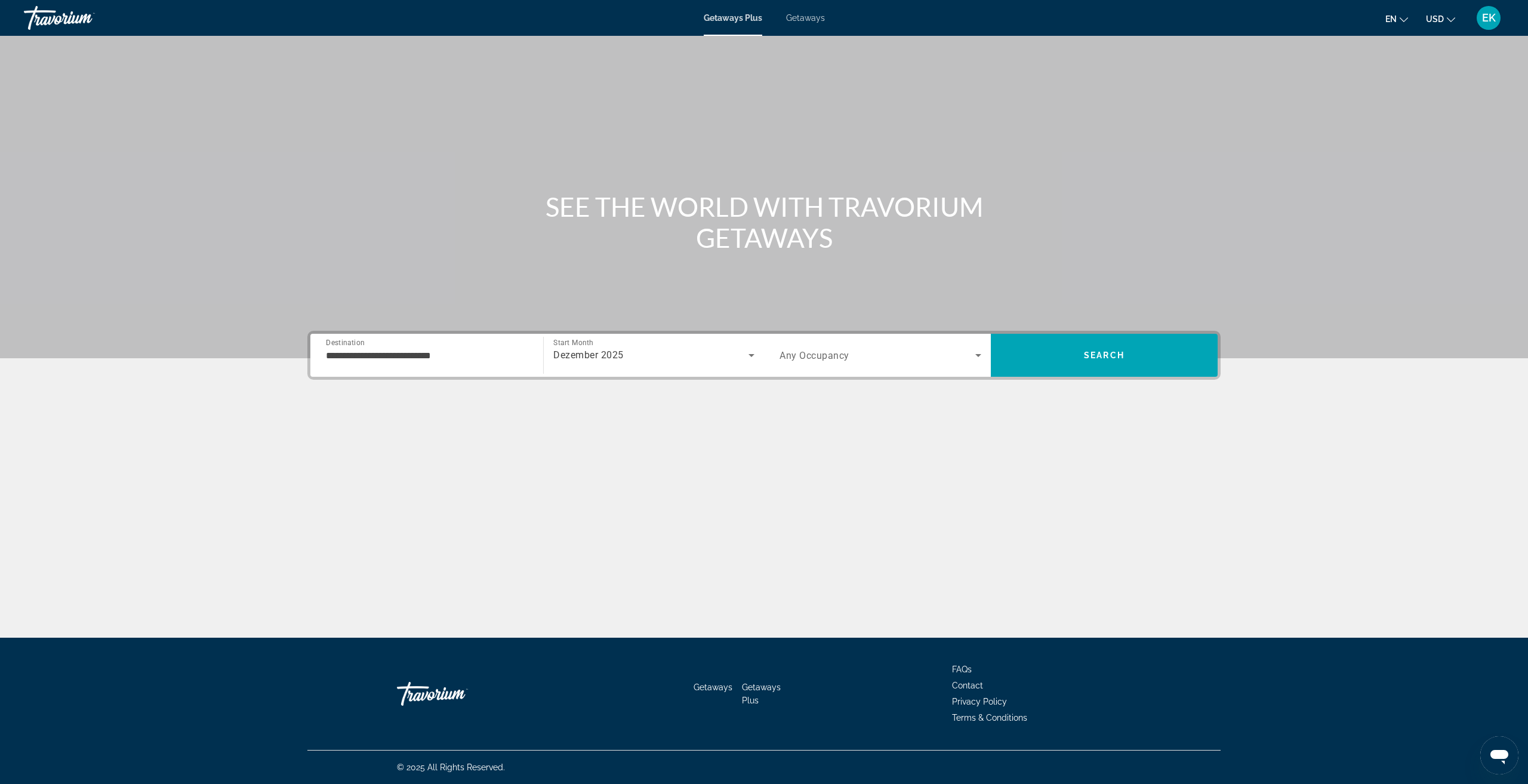
click at [846, 352] on span "Any Occupancy" at bounding box center [814, 355] width 70 height 11
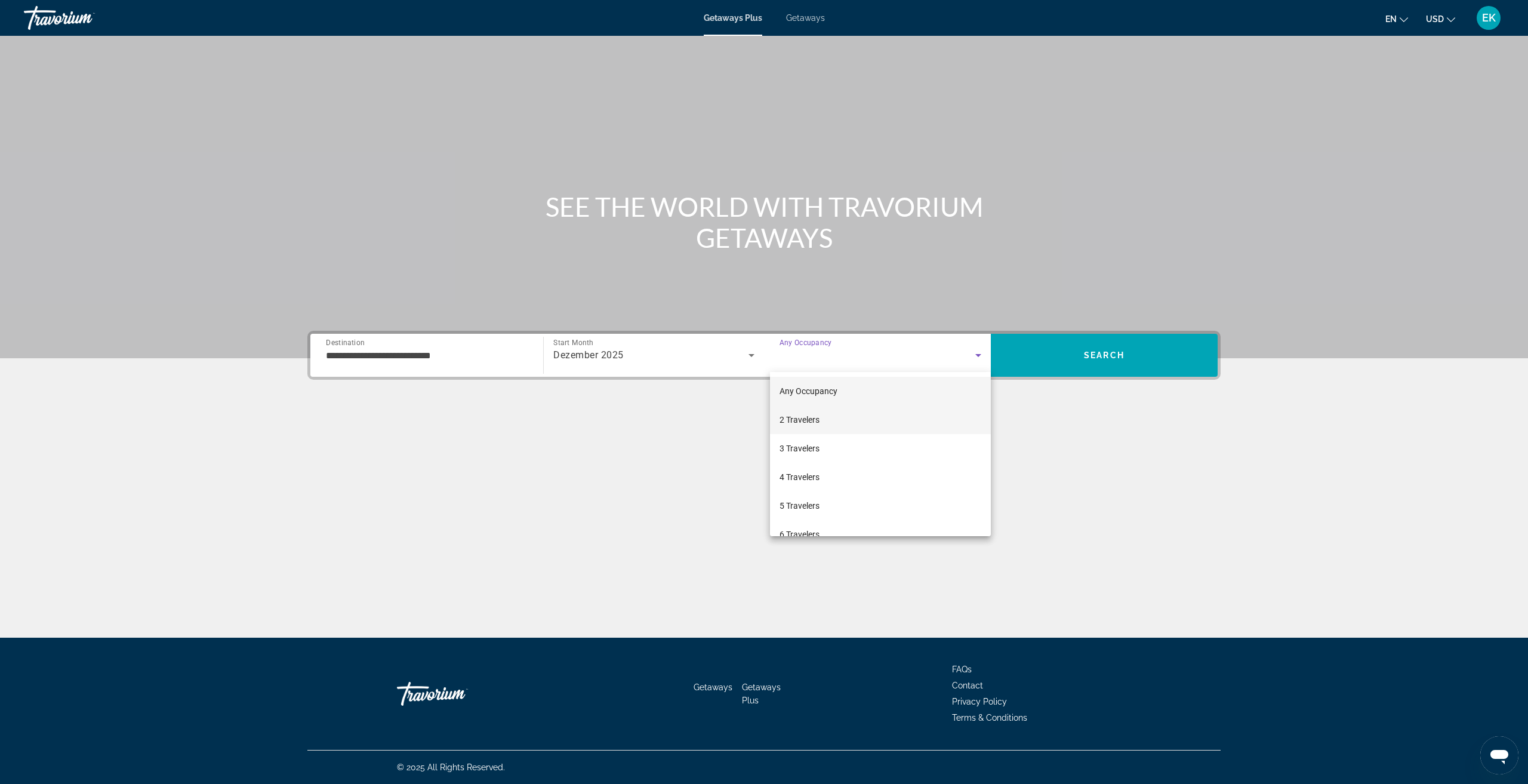
click at [835, 417] on mat-option "2 Travelers" at bounding box center [880, 419] width 221 height 29
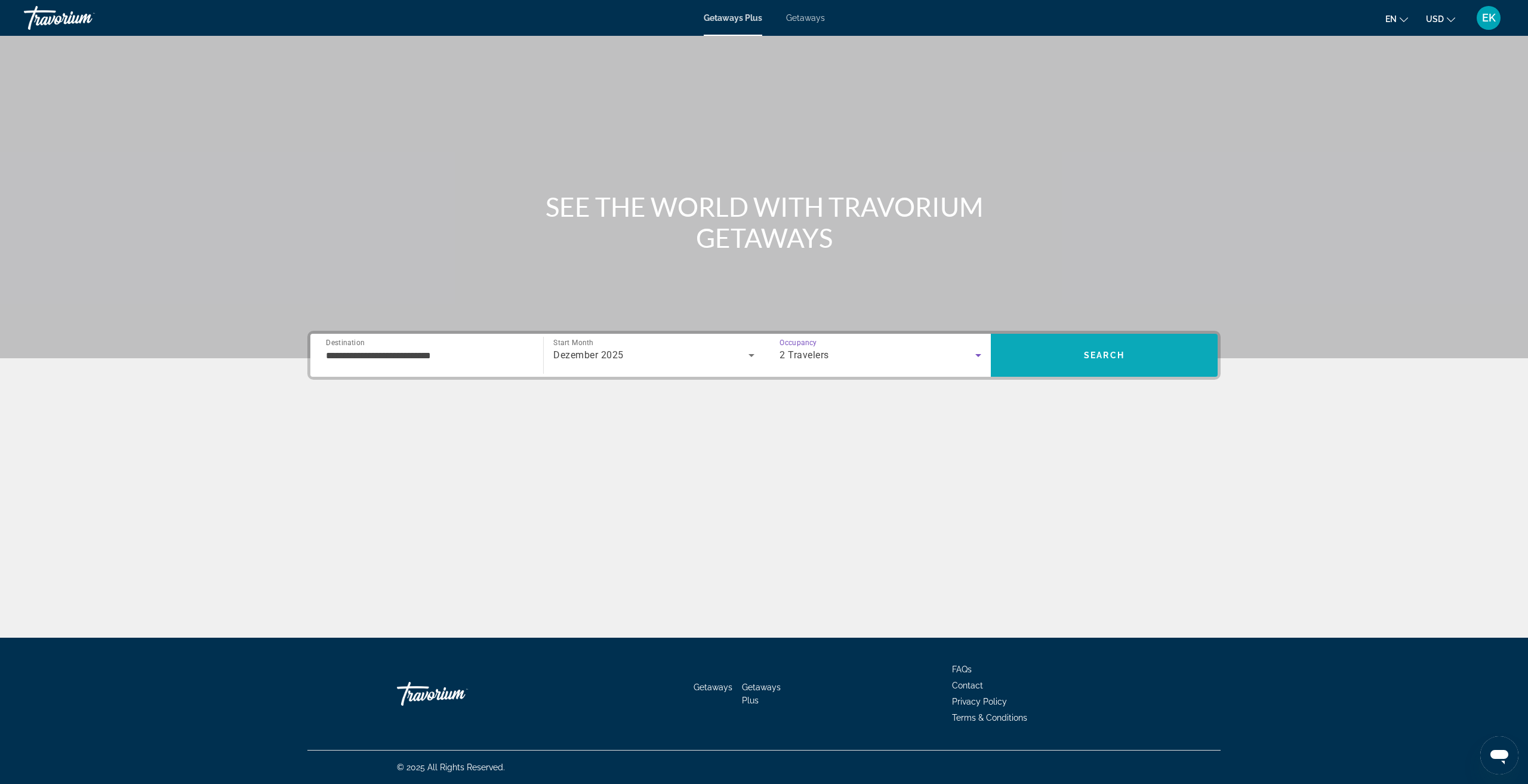
click at [1067, 357] on span "Search" at bounding box center [1104, 355] width 227 height 29
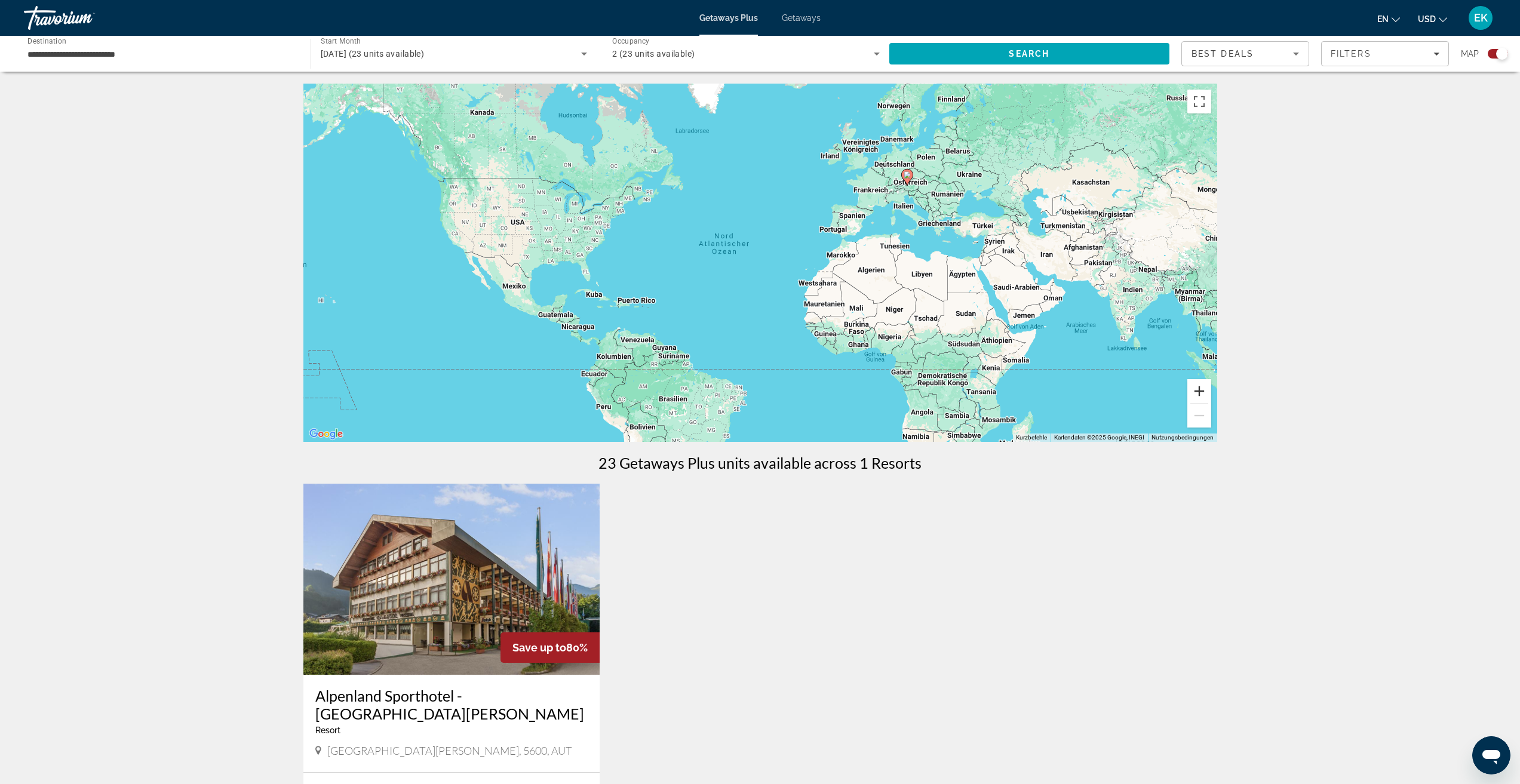
click at [1196, 390] on button "Vergrößern" at bounding box center [1199, 391] width 24 height 24
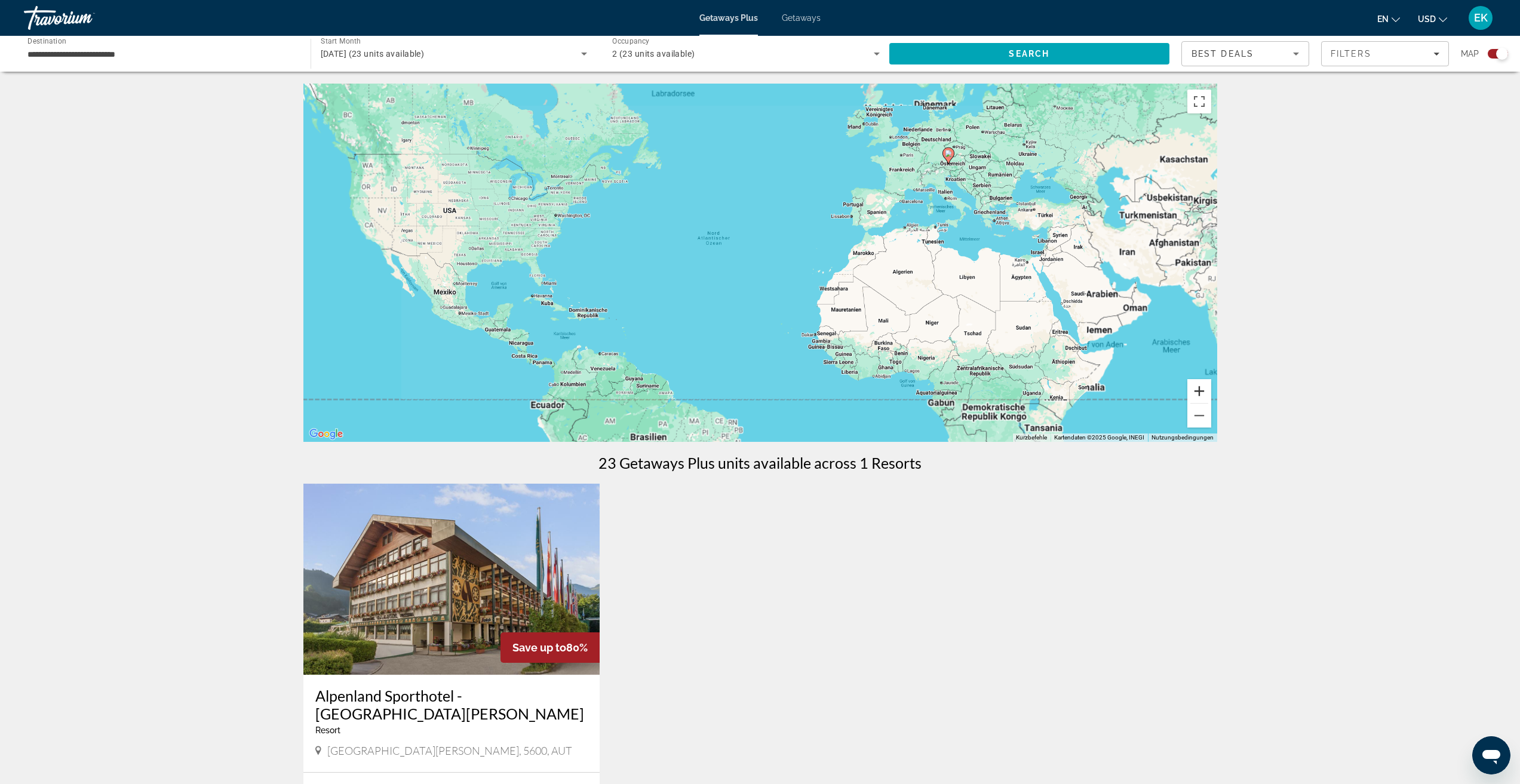
click at [1196, 390] on button "Vergrößern" at bounding box center [1199, 391] width 24 height 24
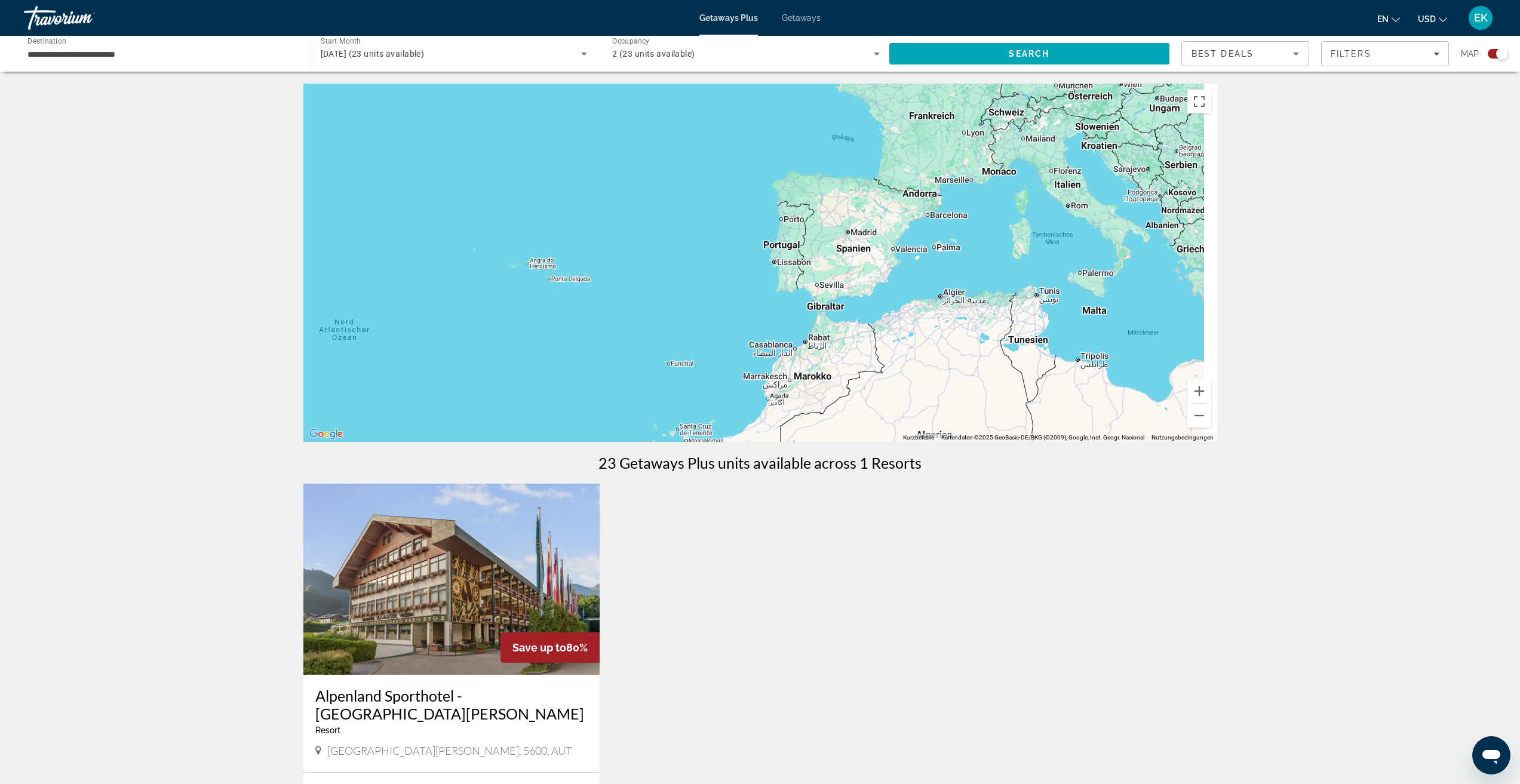
drag, startPoint x: 805, startPoint y: 283, endPoint x: 735, endPoint y: 329, distance: 83.8
click at [732, 329] on div "Main content" at bounding box center [760, 262] width 914 height 358
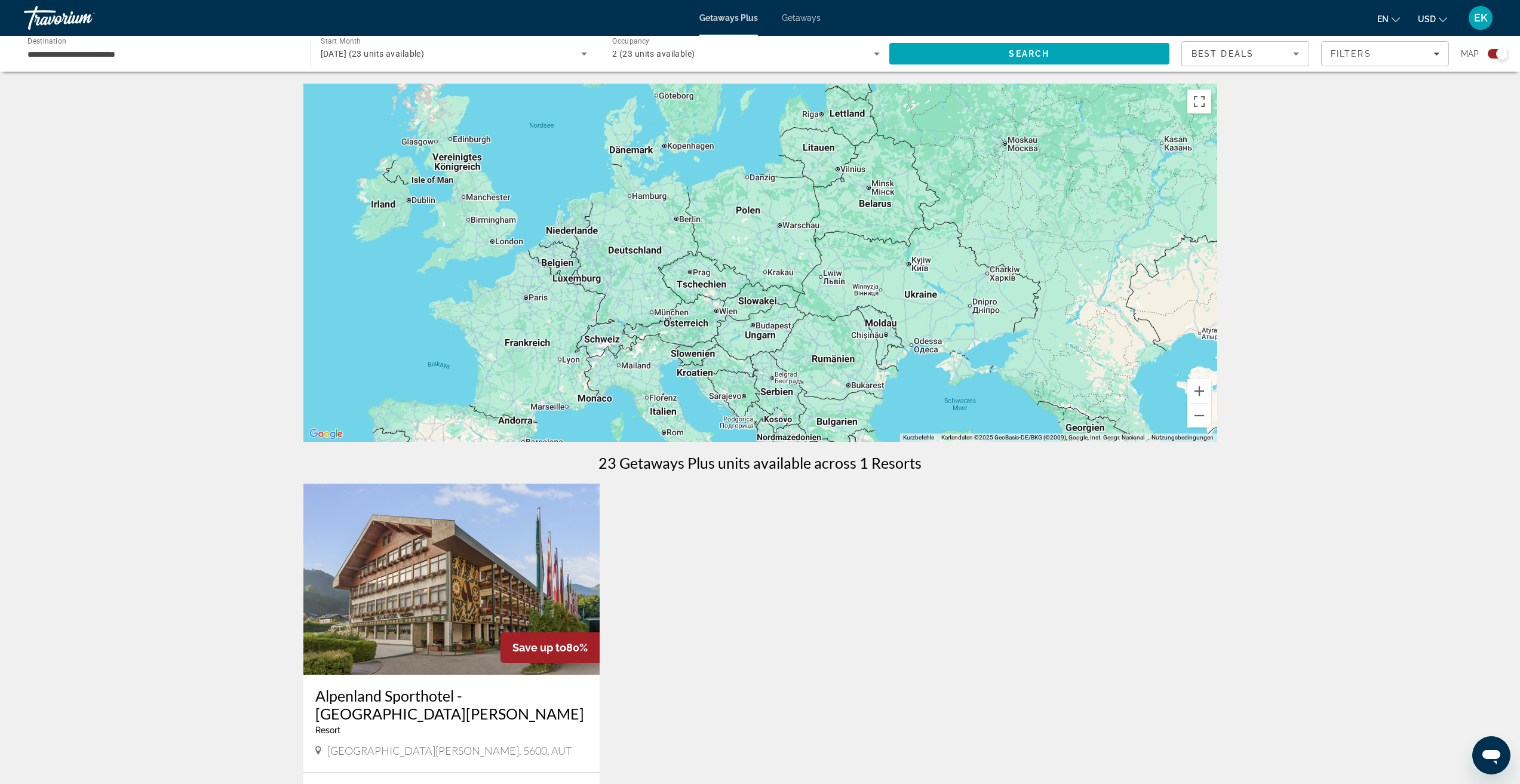
drag, startPoint x: 789, startPoint y: 283, endPoint x: 846, endPoint y: 176, distance: 121.2
click at [842, 176] on div "Main content" at bounding box center [760, 262] width 914 height 358
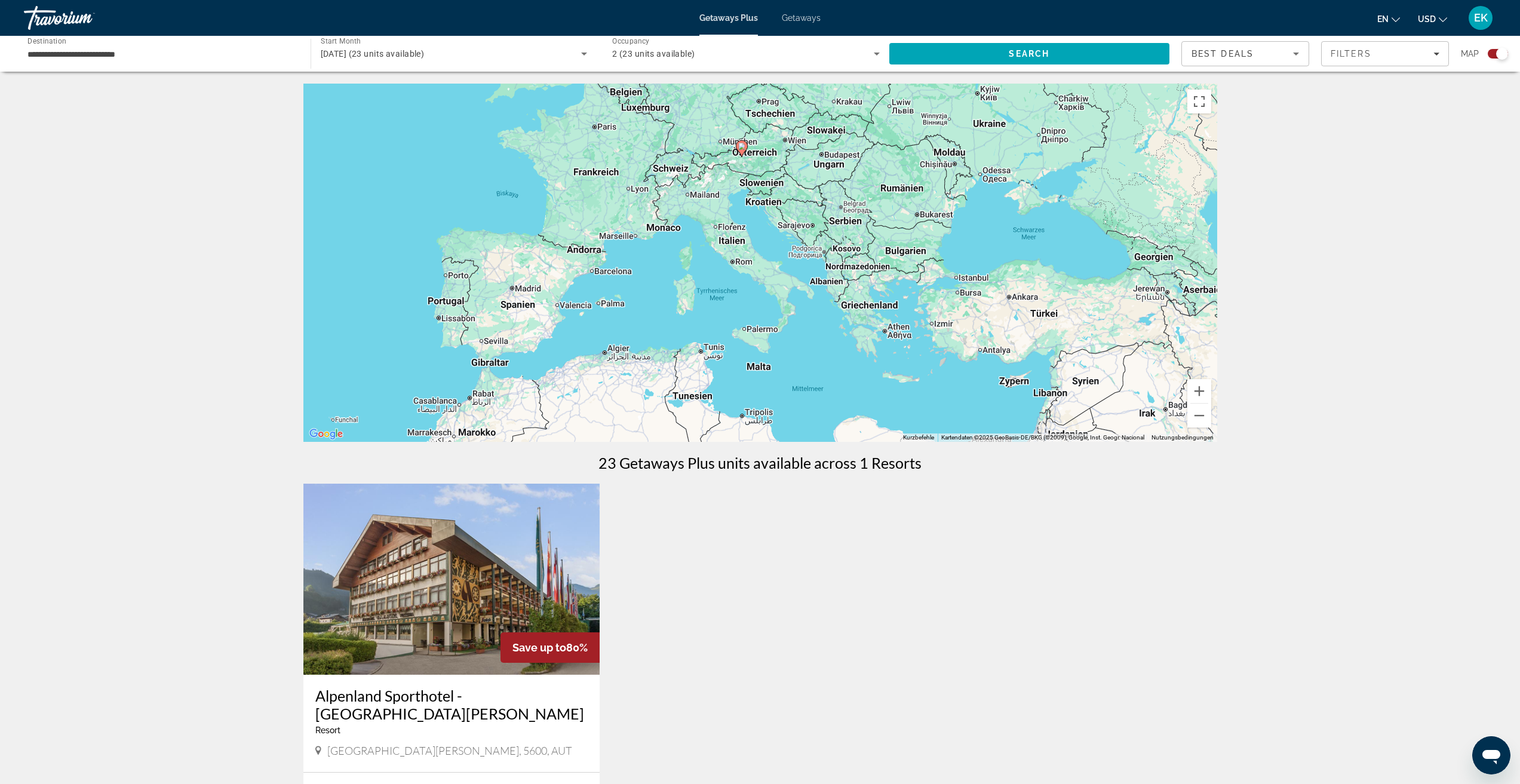
drag, startPoint x: 772, startPoint y: 306, endPoint x: 788, endPoint y: 234, distance: 73.8
click at [788, 234] on div "Um den Modus zum Ziehen mit der Tastatur zu aktivieren, drückst du Alt + Eingab…" at bounding box center [760, 262] width 914 height 358
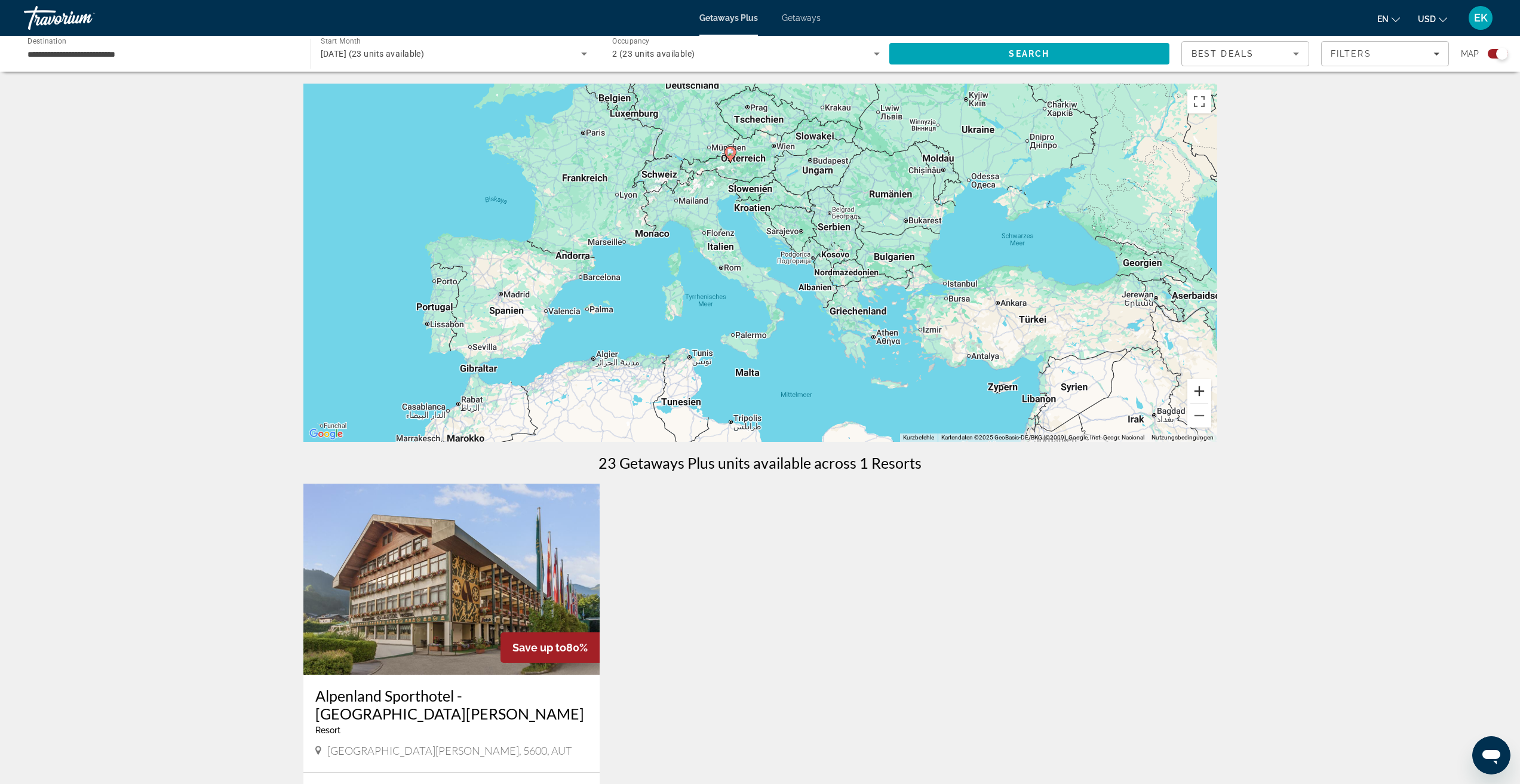
click at [1203, 390] on button "Vergrößern" at bounding box center [1199, 391] width 24 height 24
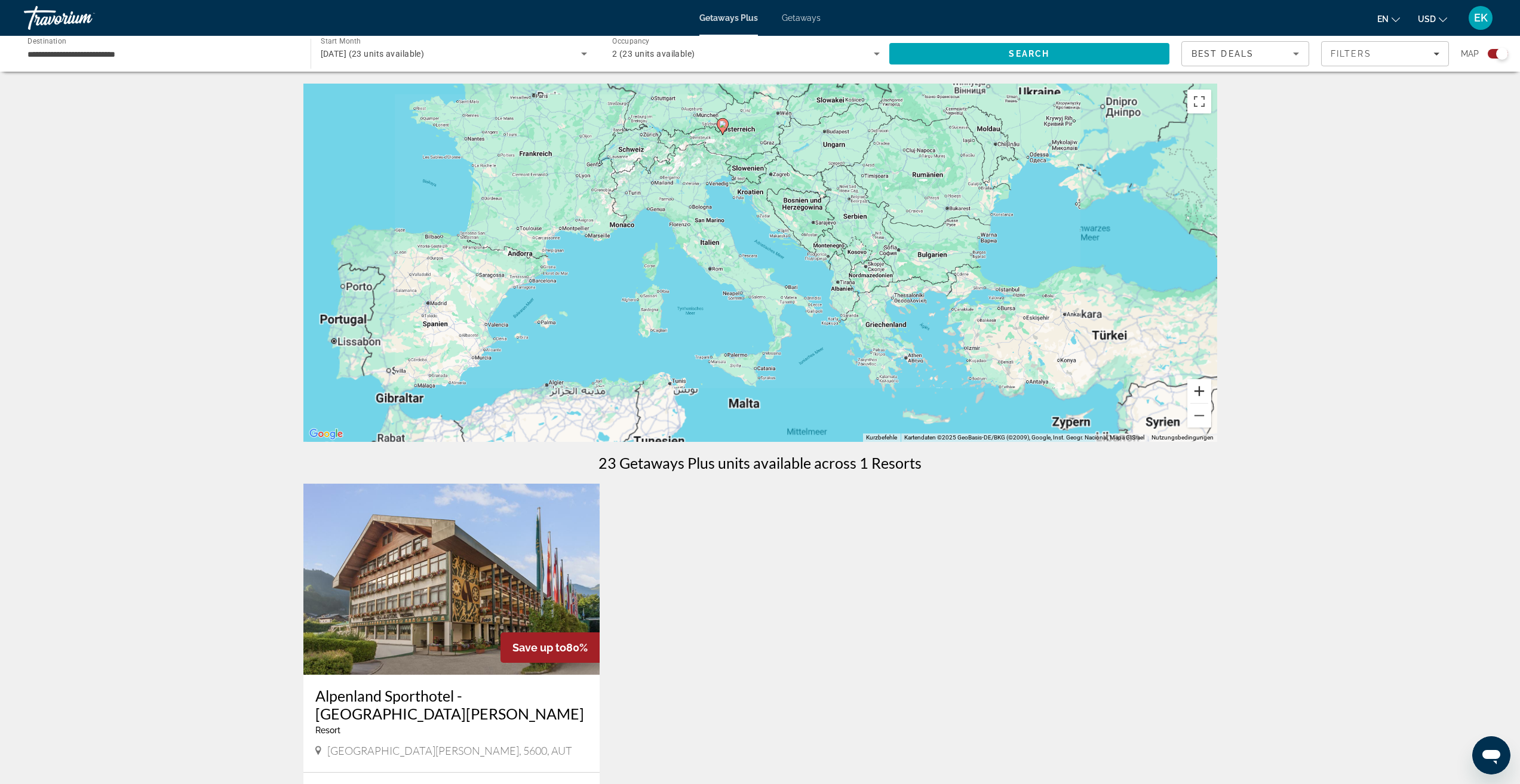
click at [1203, 390] on button "Vergrößern" at bounding box center [1199, 391] width 24 height 24
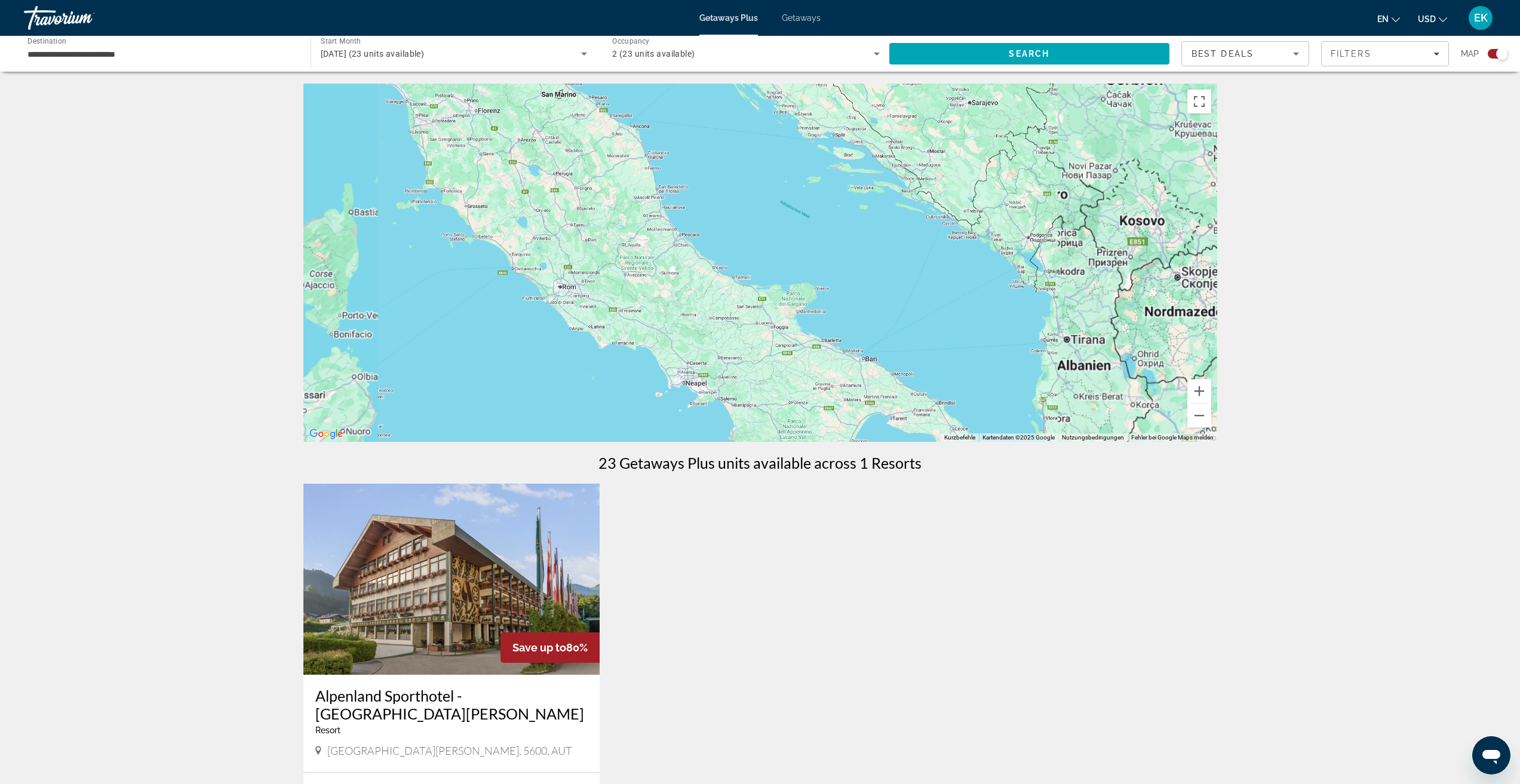
drag, startPoint x: 842, startPoint y: 211, endPoint x: 974, endPoint y: 407, distance: 236.3
click at [974, 407] on div "Main content" at bounding box center [760, 262] width 914 height 358
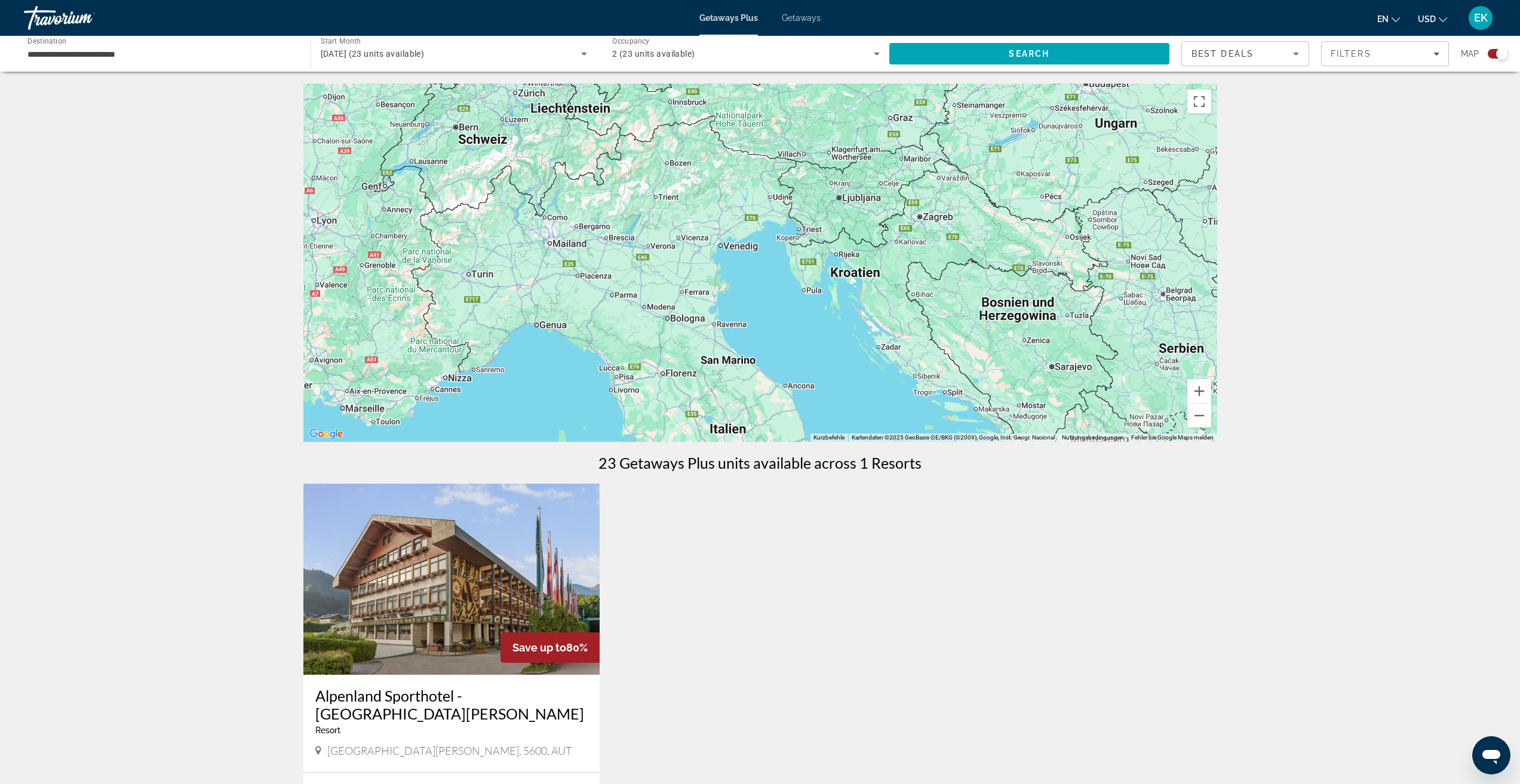
drag, startPoint x: 857, startPoint y: 274, endPoint x: 889, endPoint y: 370, distance: 101.2
click at [889, 370] on div "Main content" at bounding box center [760, 262] width 914 height 358
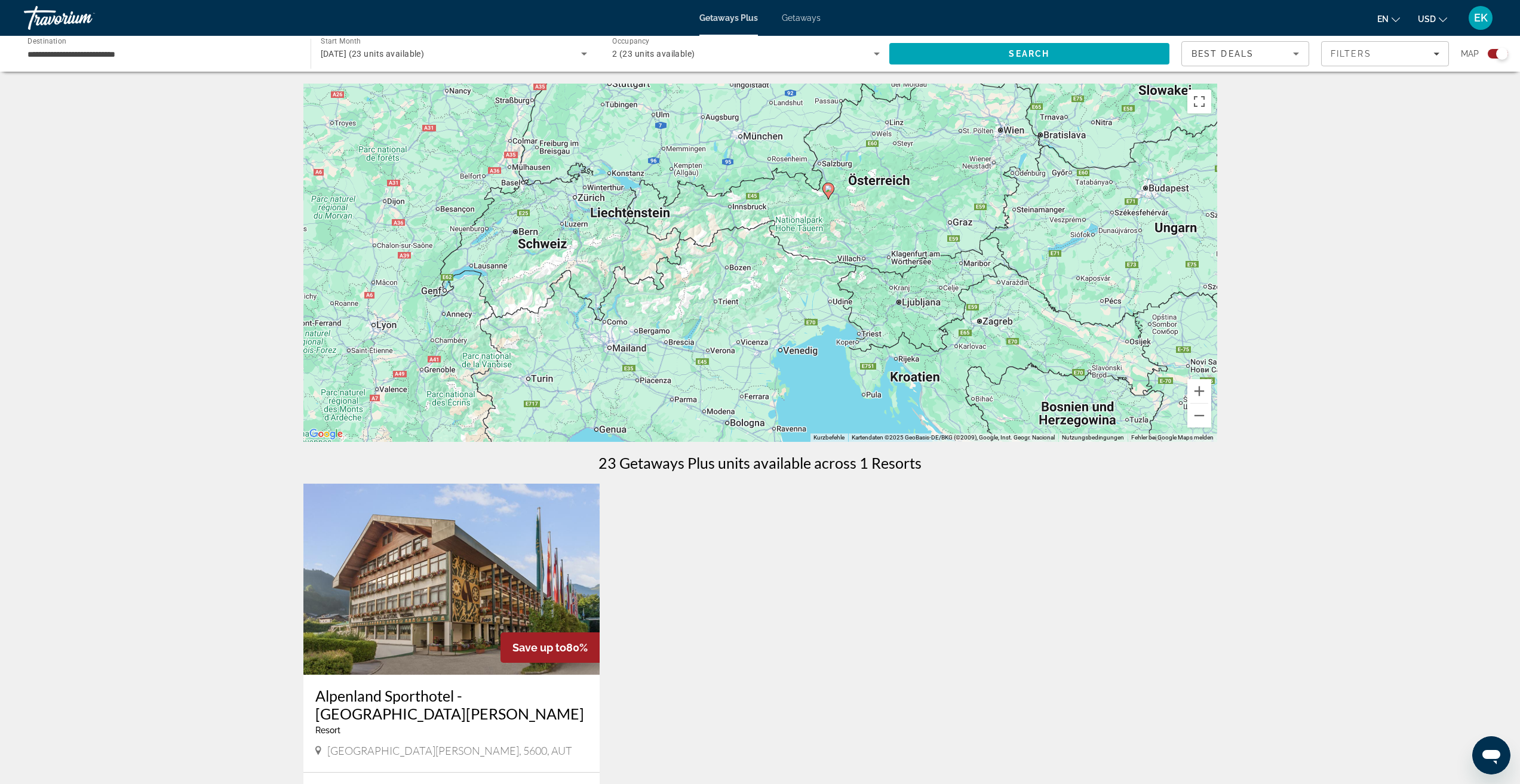
drag, startPoint x: 781, startPoint y: 265, endPoint x: 807, endPoint y: 308, distance: 50.2
click at [807, 308] on div "Um den Modus zum Ziehen mit der Tastatur zu aktivieren, drückst du Alt + Eingab…" at bounding box center [760, 262] width 914 height 358
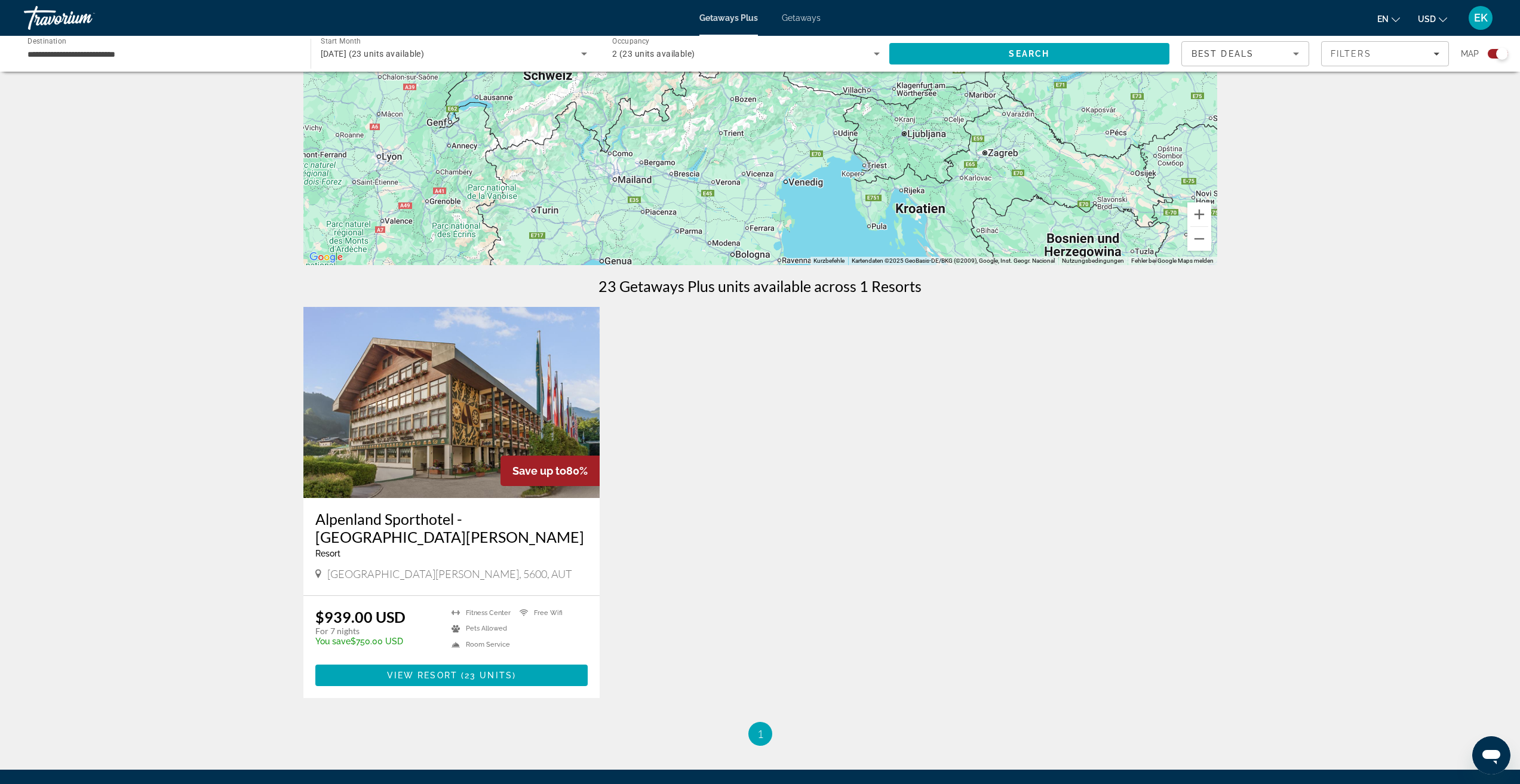
scroll to position [298, 0]
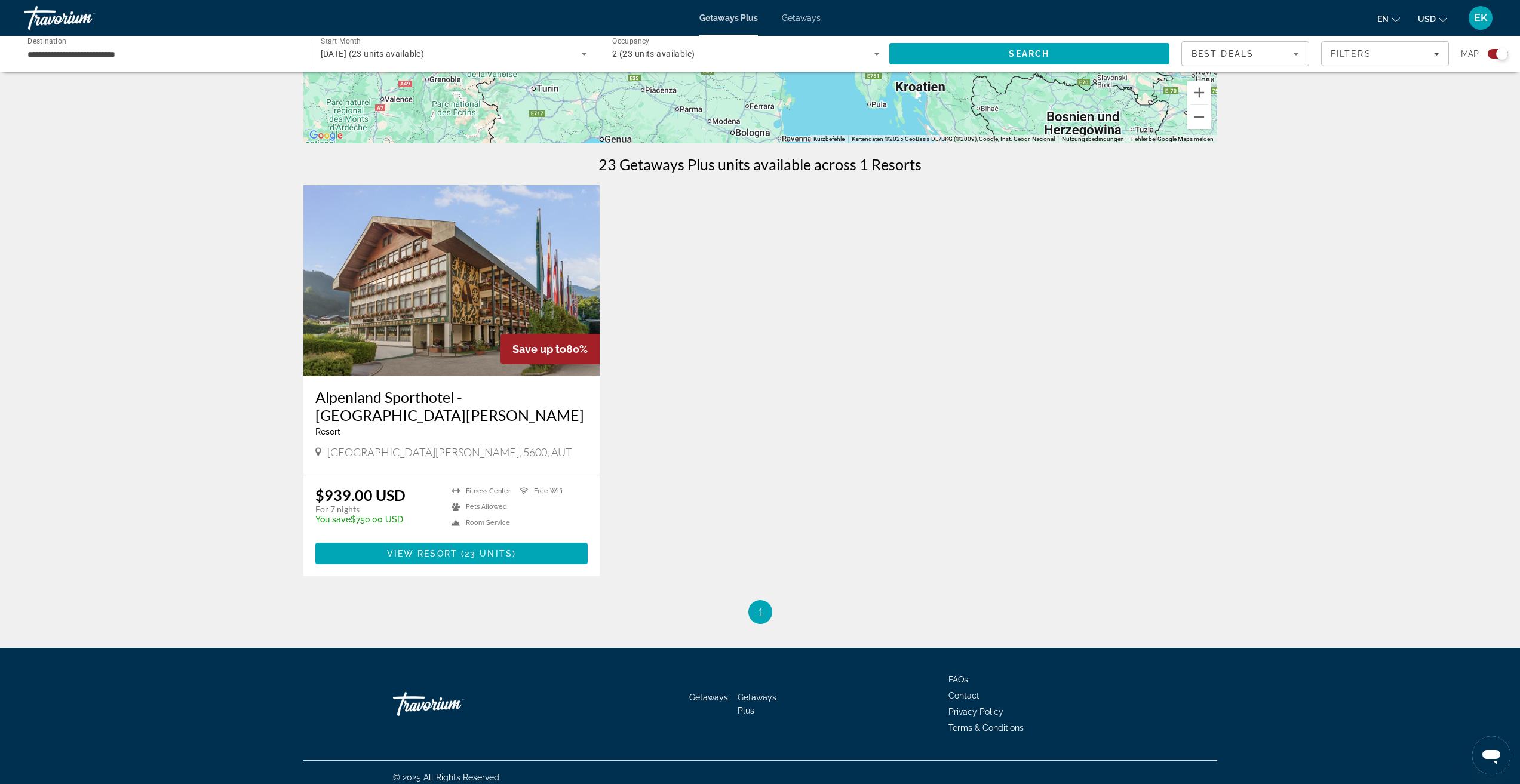
click at [509, 304] on img "Main content" at bounding box center [451, 280] width 297 height 191
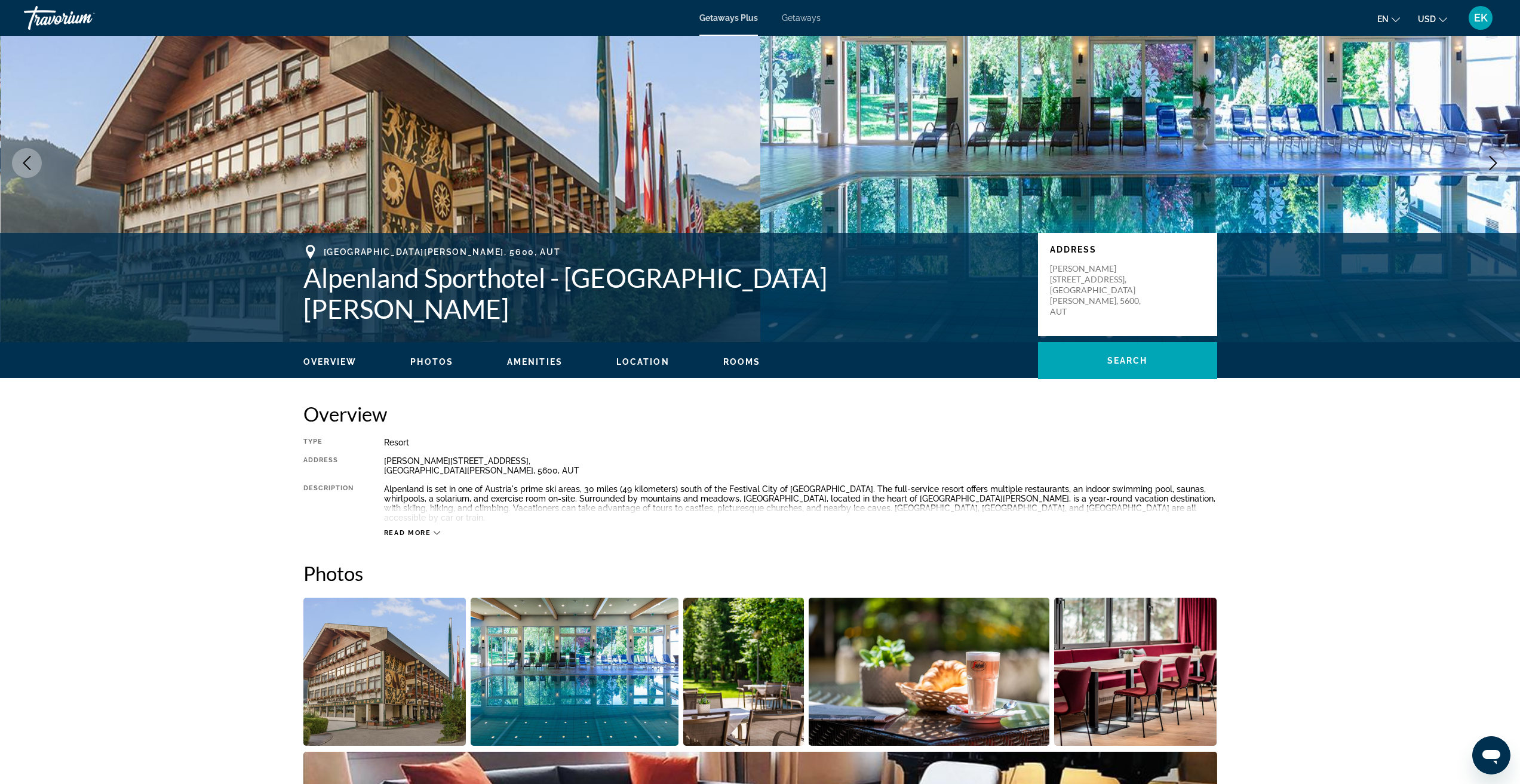
scroll to position [179, 0]
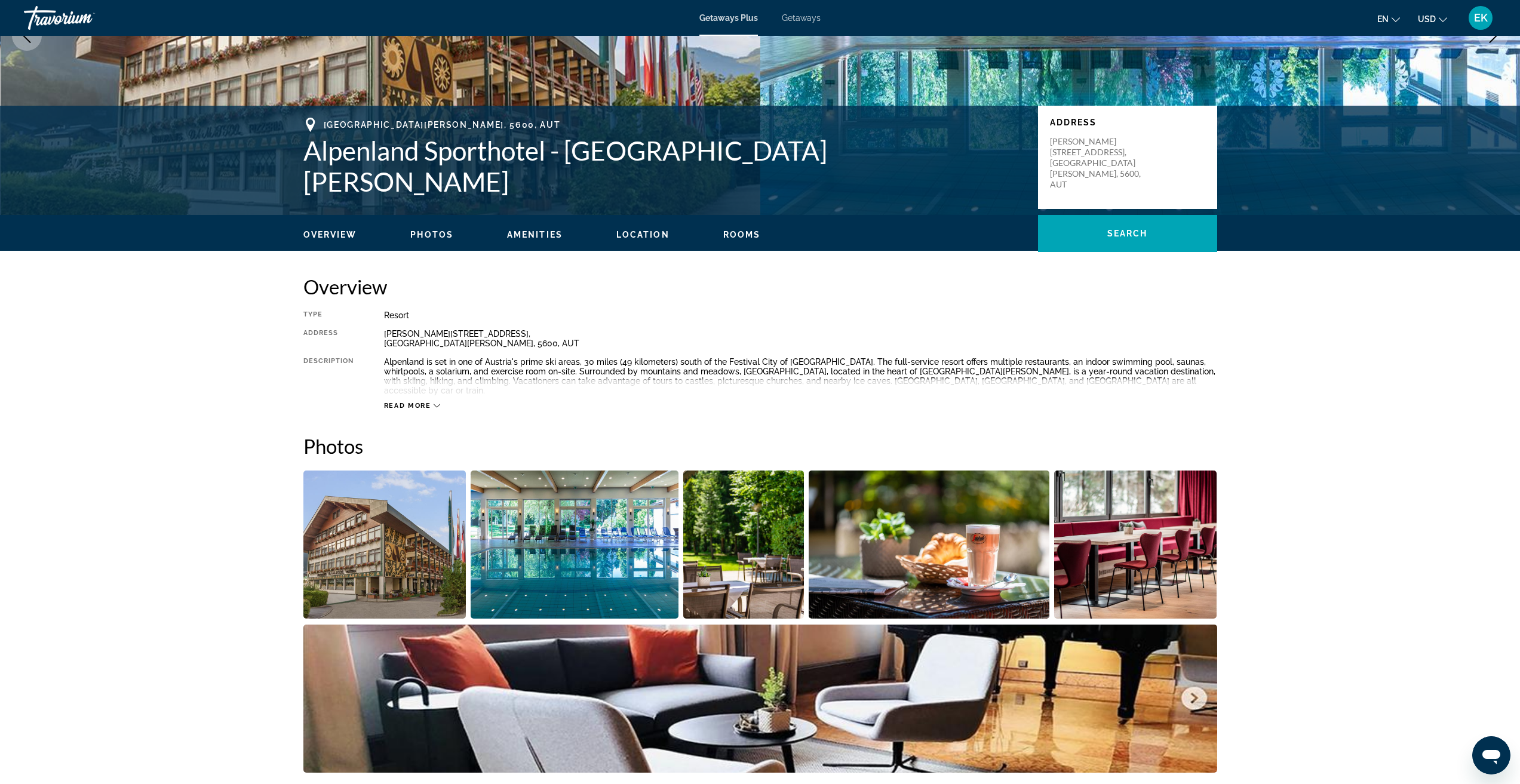
click at [434, 403] on icon "Main content" at bounding box center [437, 406] width 7 height 7
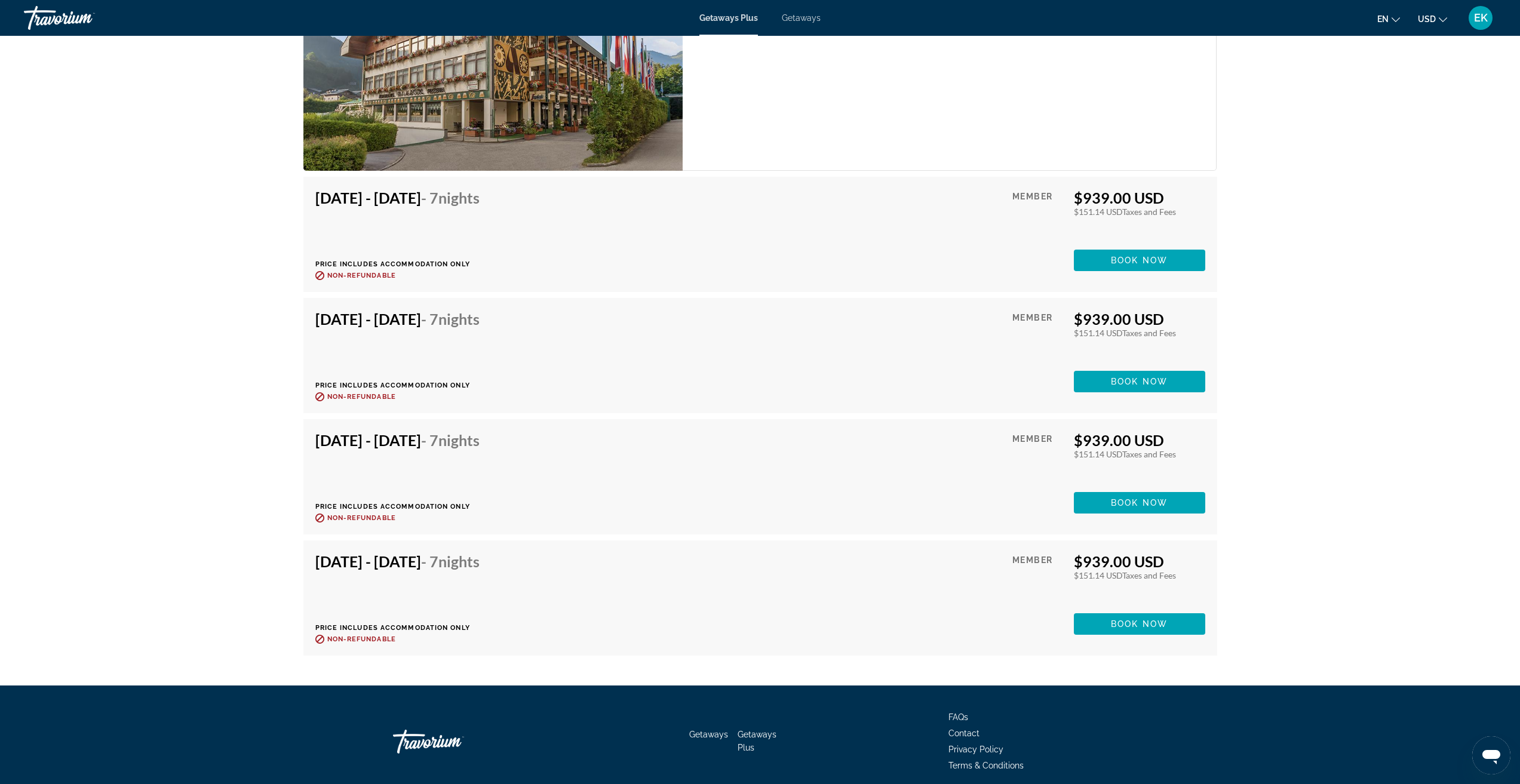
scroll to position [2150, 0]
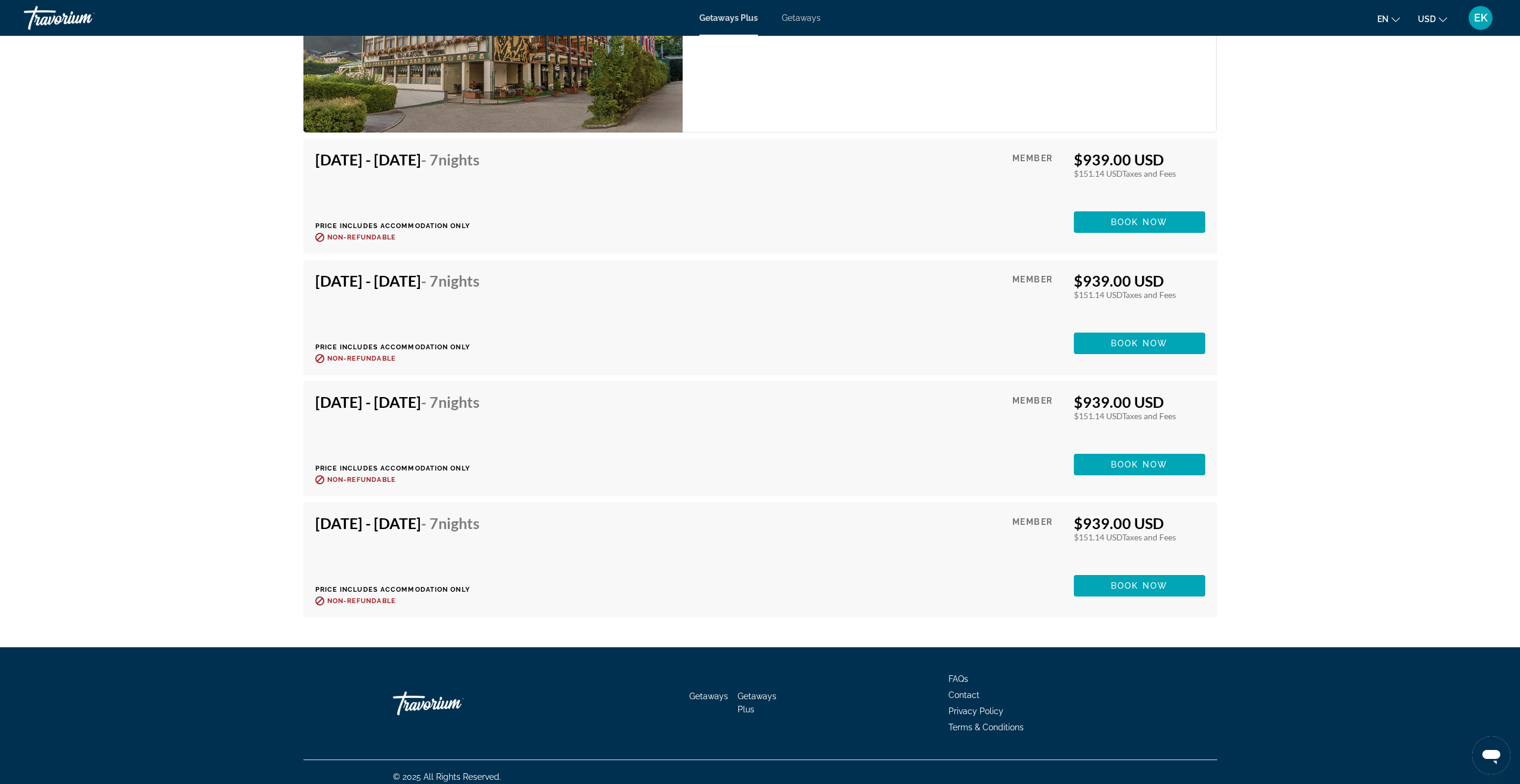
click at [1021, 517] on div "Member" at bounding box center [1038, 540] width 52 height 52
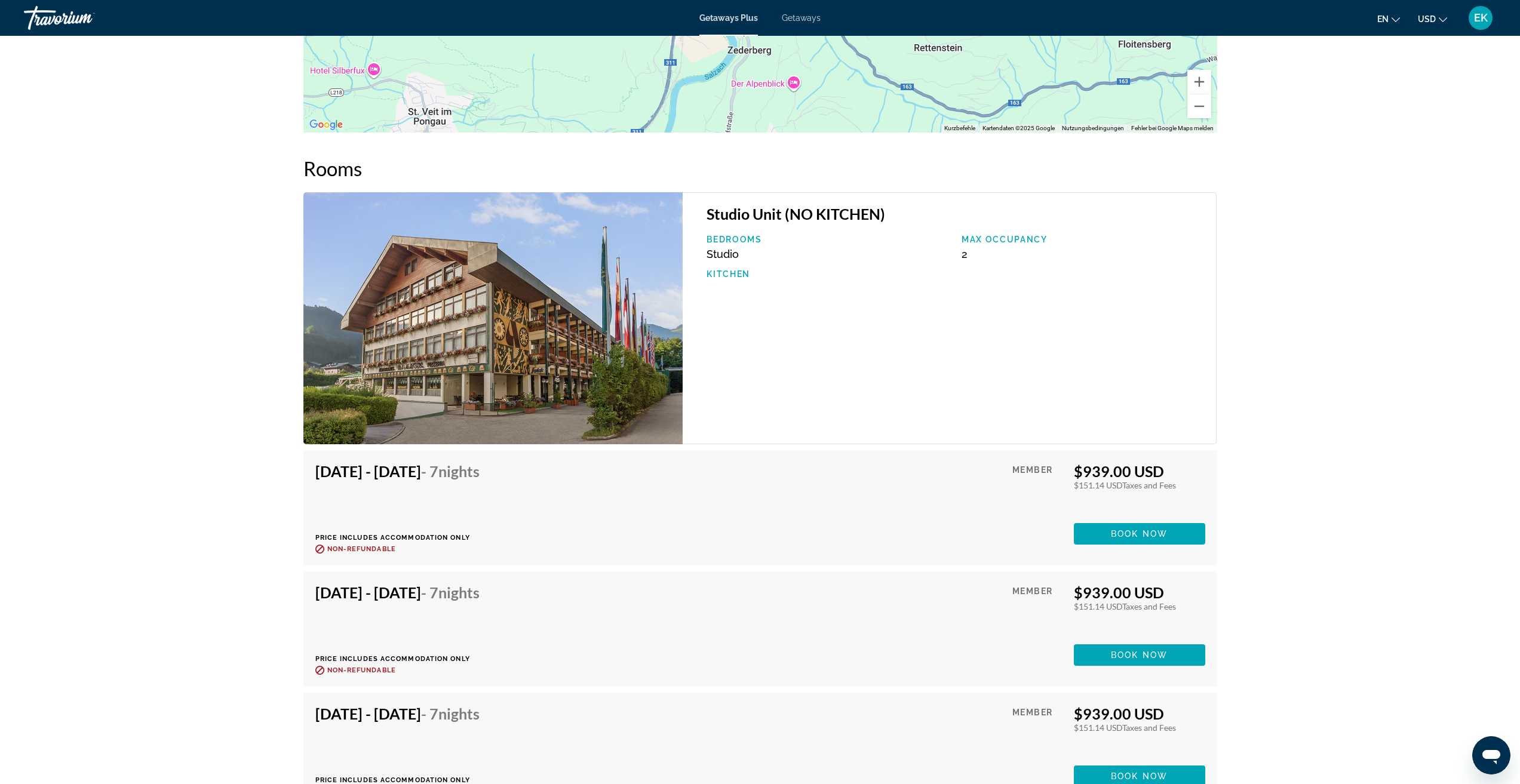
scroll to position [1733, 0]
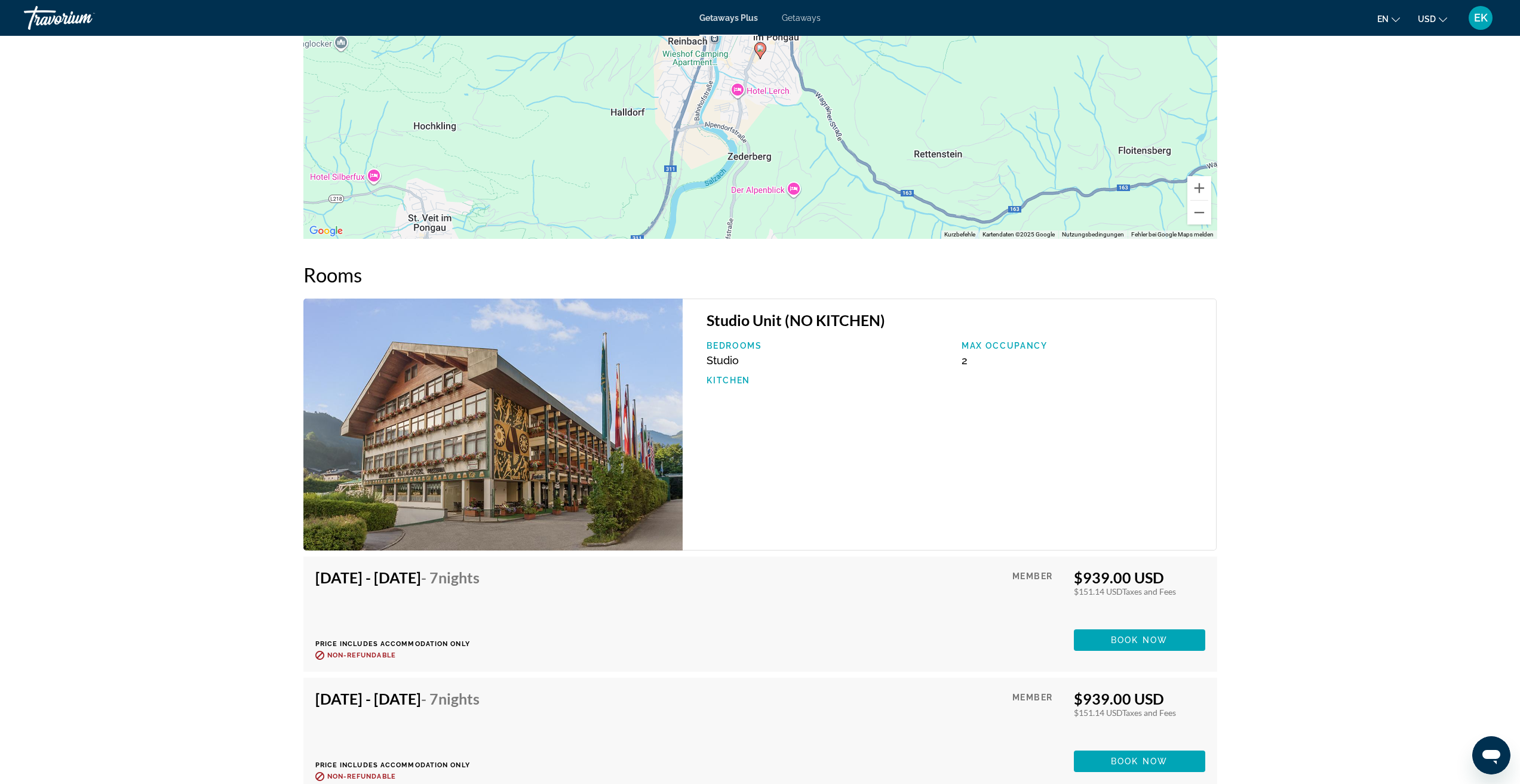
click at [609, 466] on img "Main content" at bounding box center [493, 424] width 380 height 252
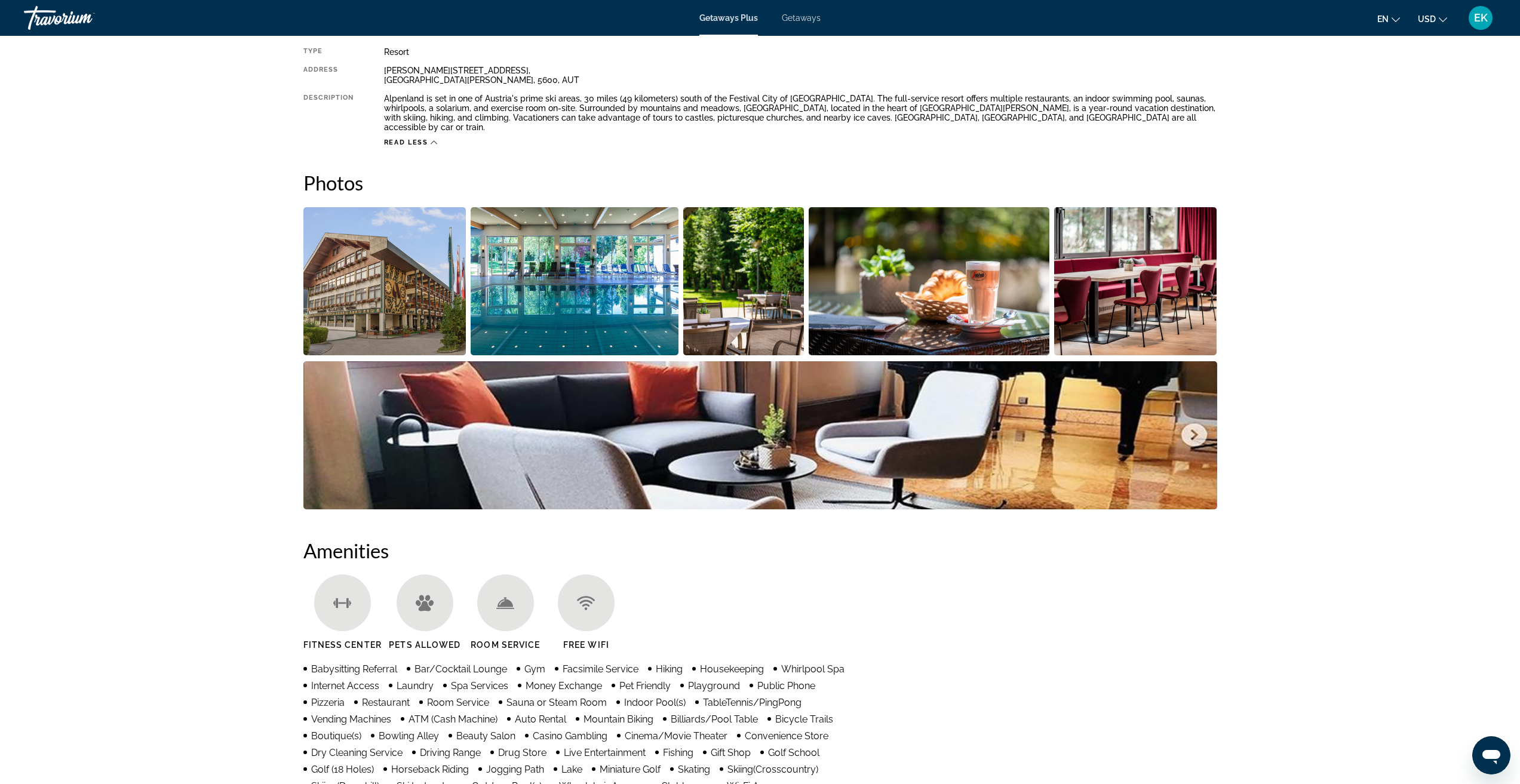
scroll to position [300, 0]
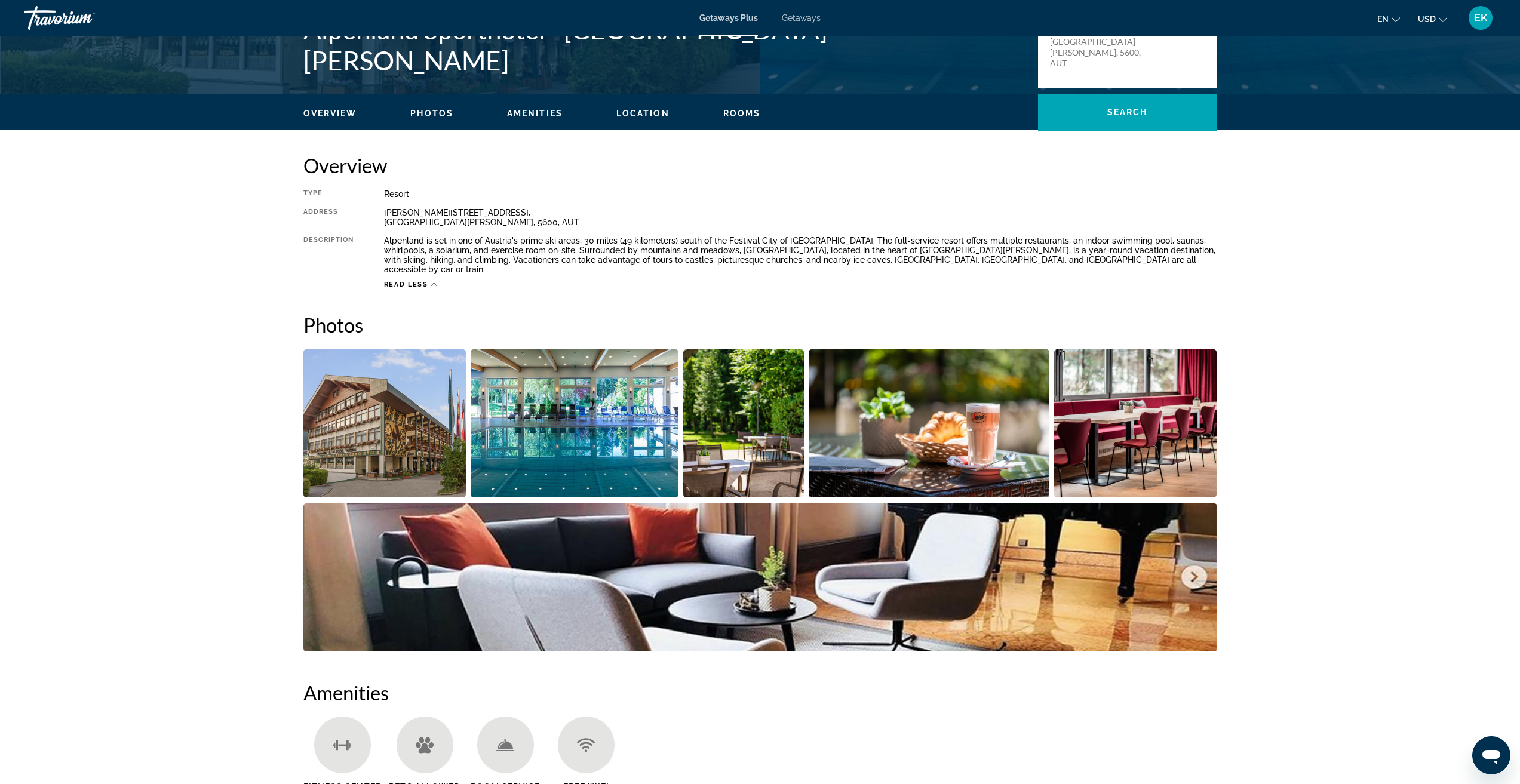
click at [631, 436] on img "Open full-screen image slider" at bounding box center [574, 424] width 208 height 148
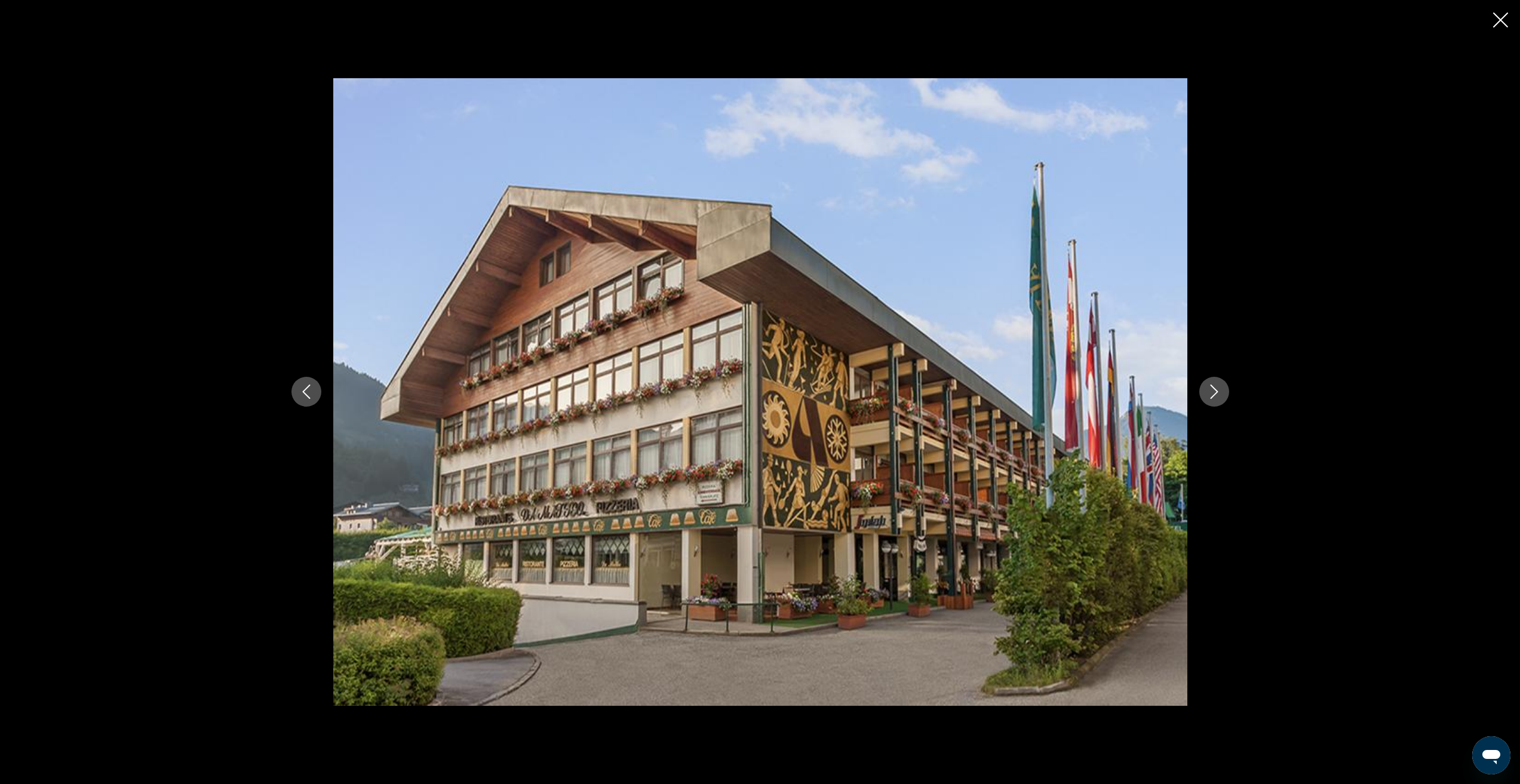
click at [1201, 397] on button "Next image" at bounding box center [1214, 392] width 30 height 30
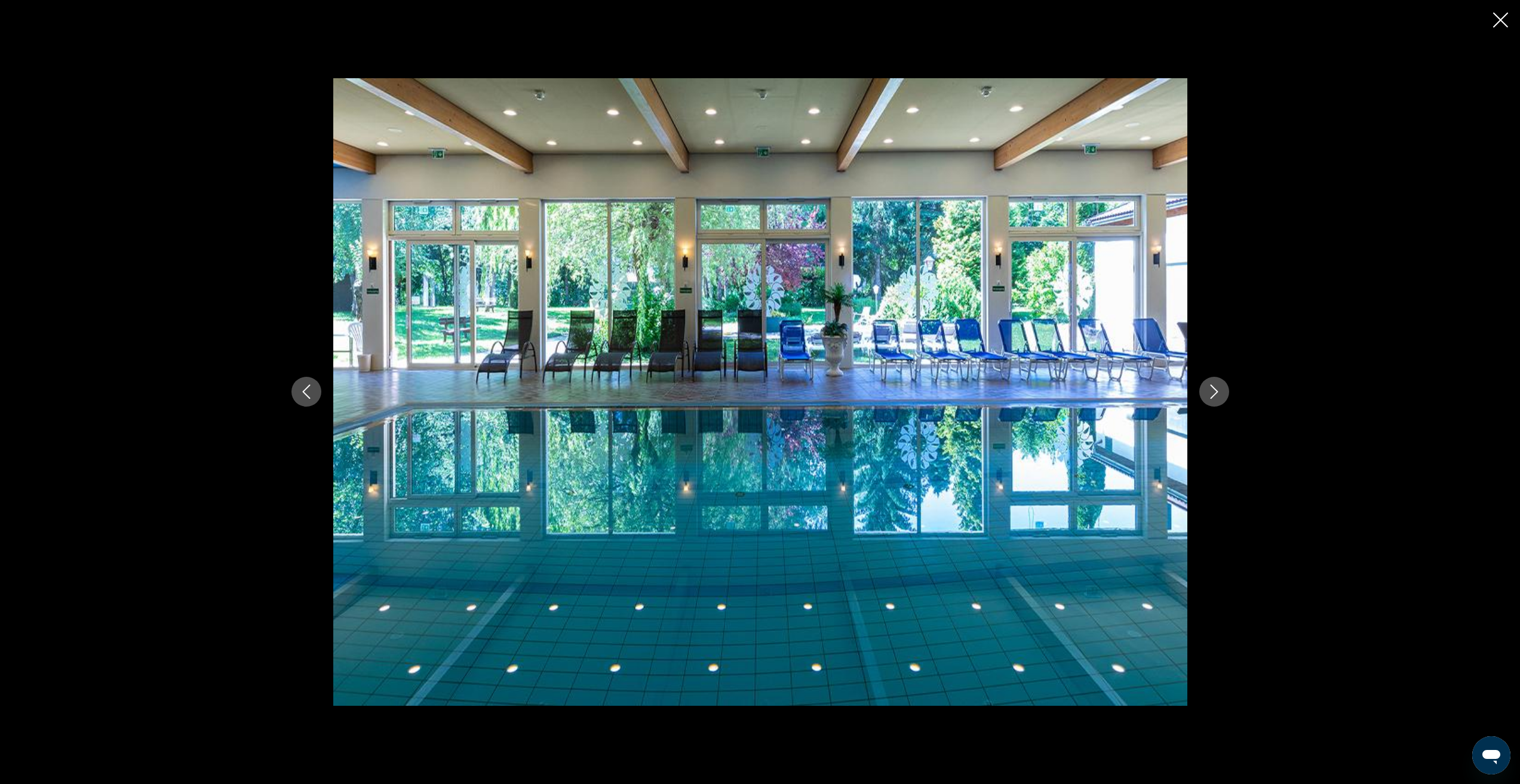
click at [1201, 397] on button "Next image" at bounding box center [1214, 392] width 30 height 30
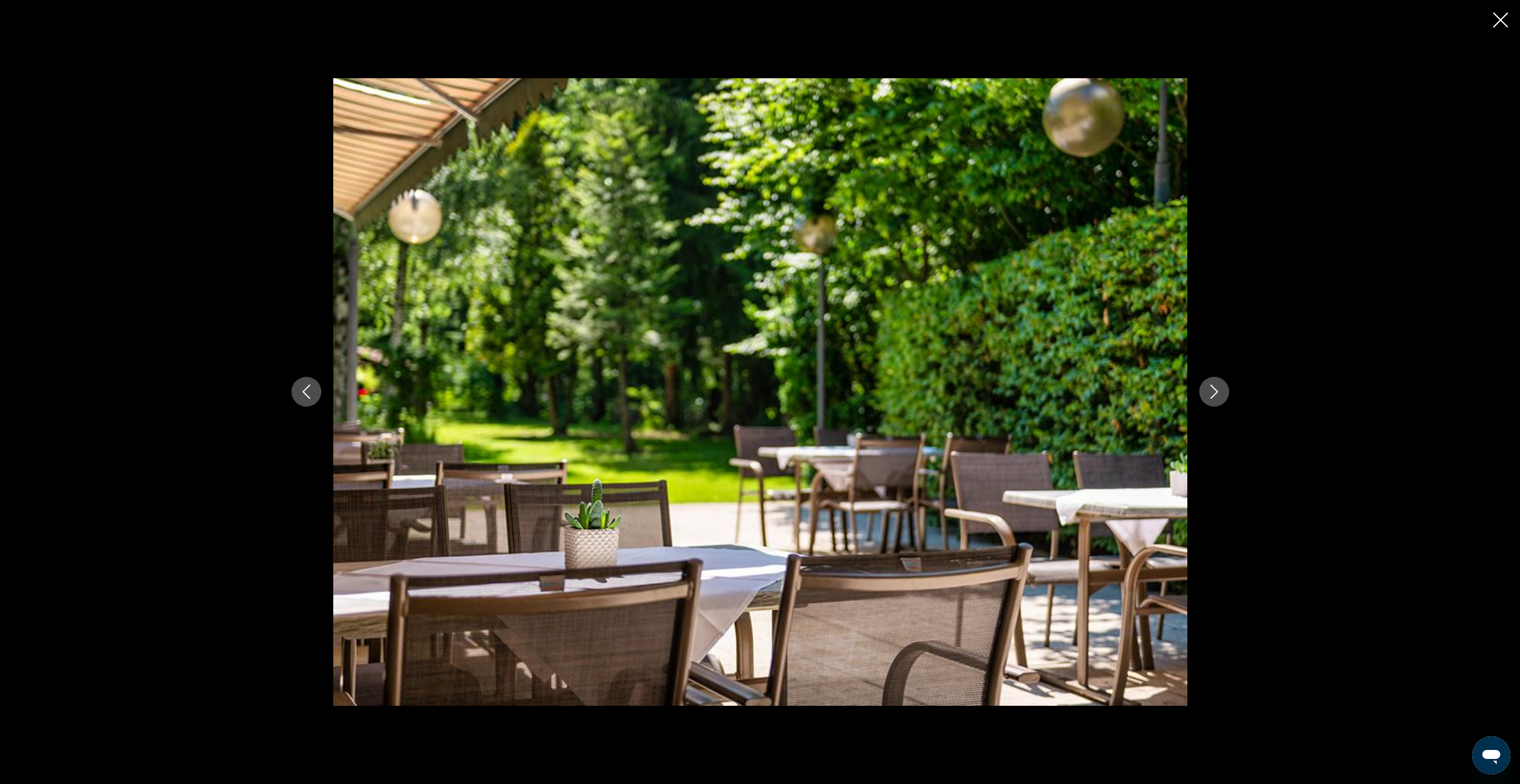
click at [1201, 397] on button "Next image" at bounding box center [1214, 392] width 30 height 30
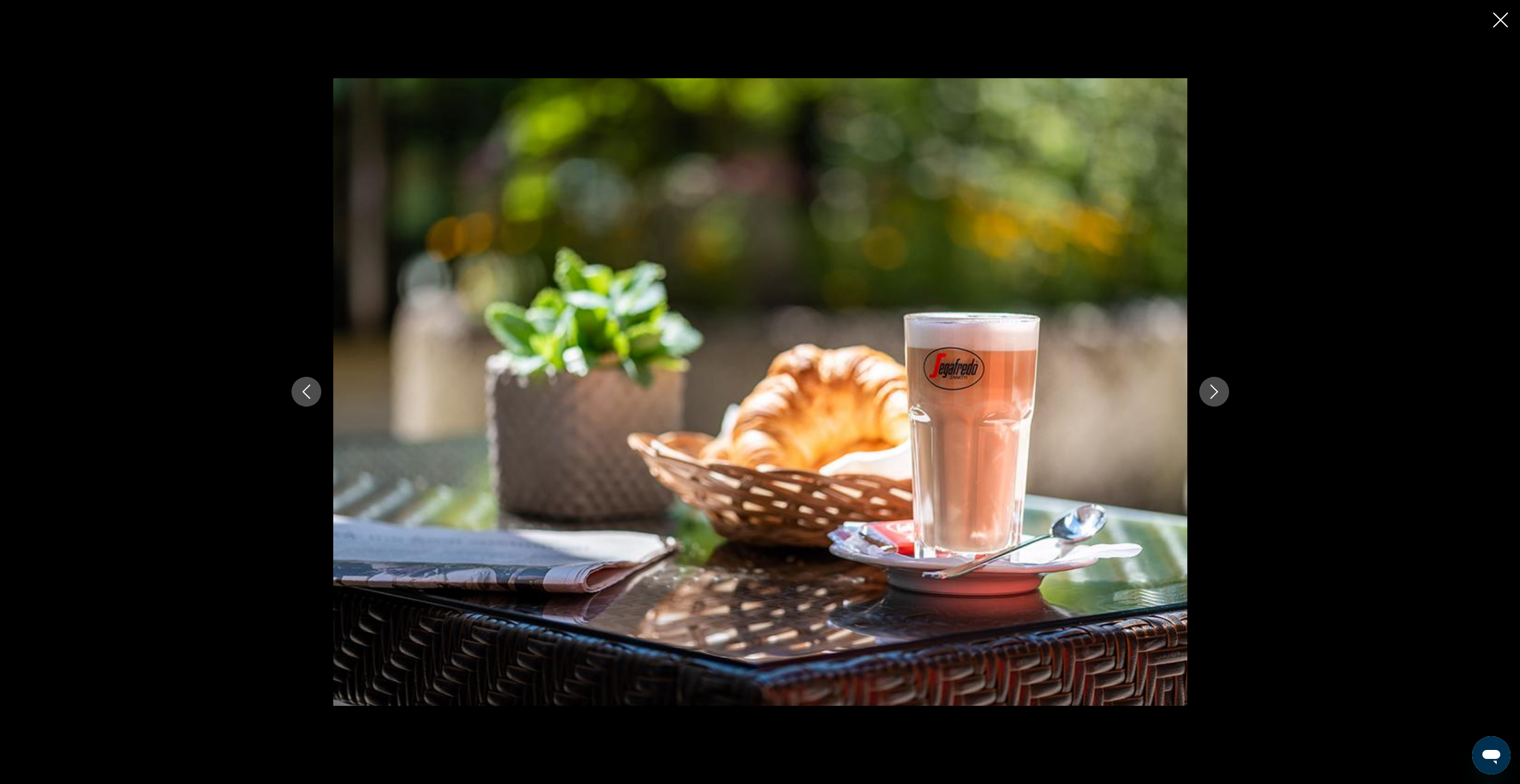
click at [1201, 397] on button "Next image" at bounding box center [1214, 392] width 30 height 30
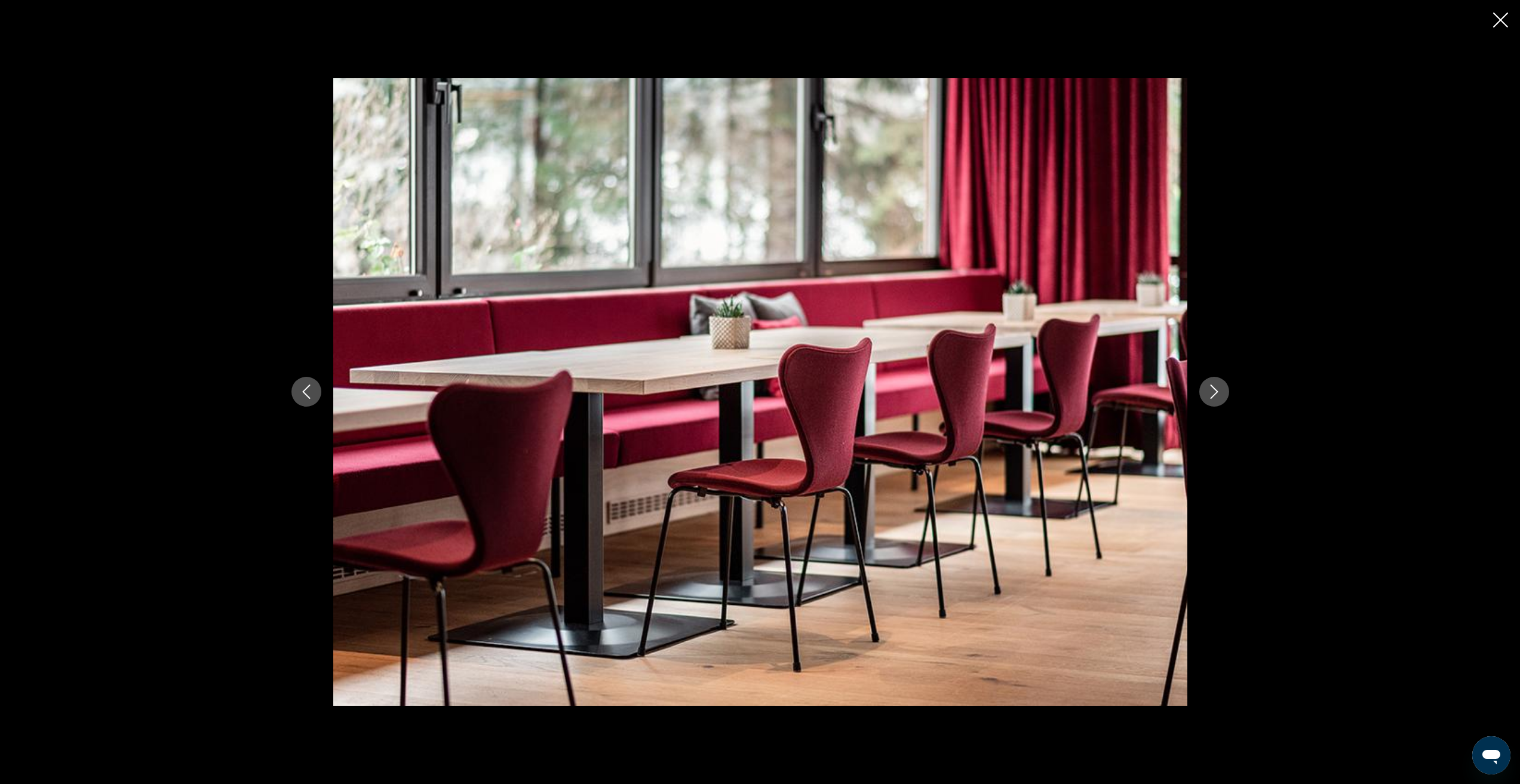
click at [1201, 397] on button "Next image" at bounding box center [1214, 392] width 30 height 30
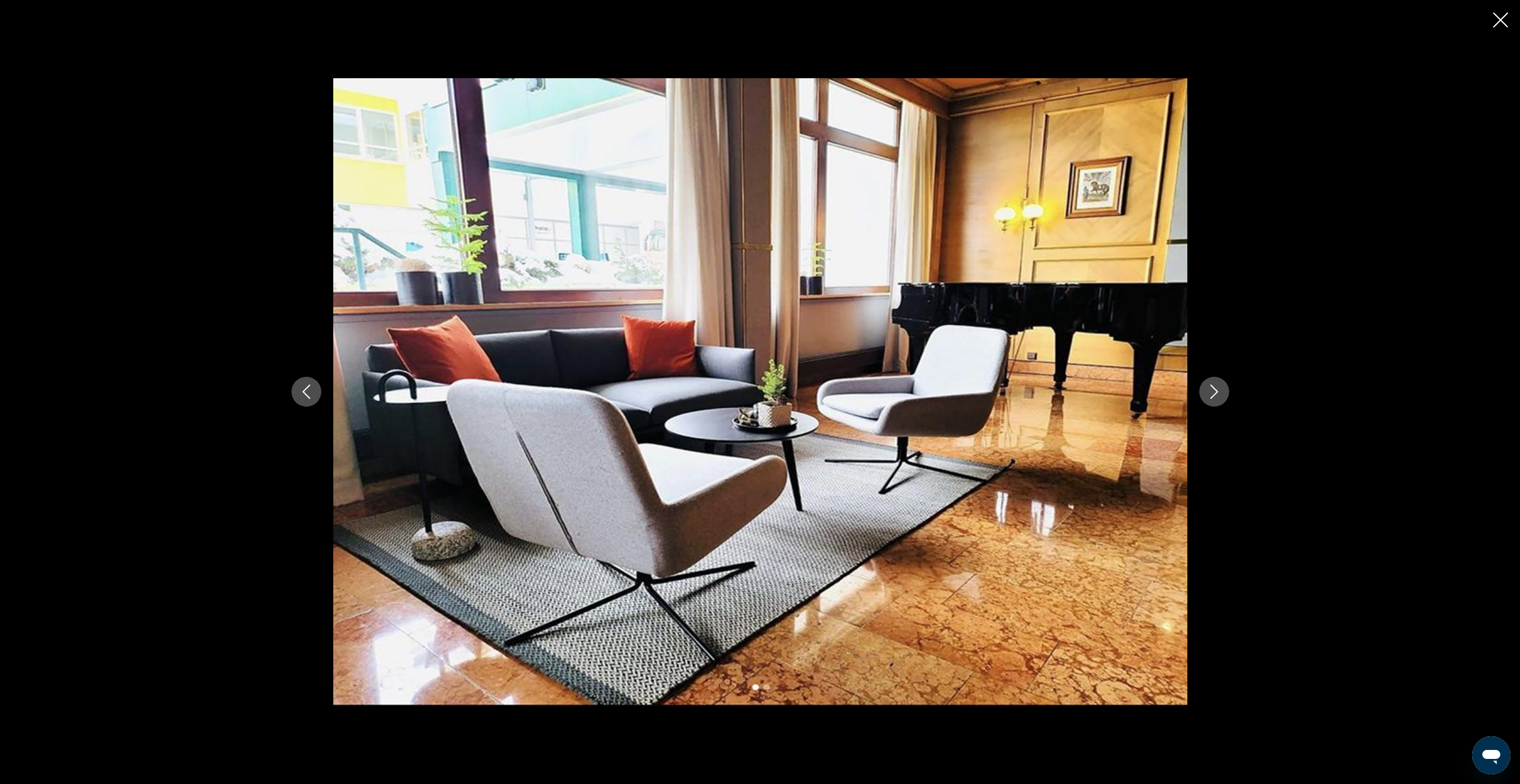
click at [1201, 397] on button "Next image" at bounding box center [1214, 392] width 30 height 30
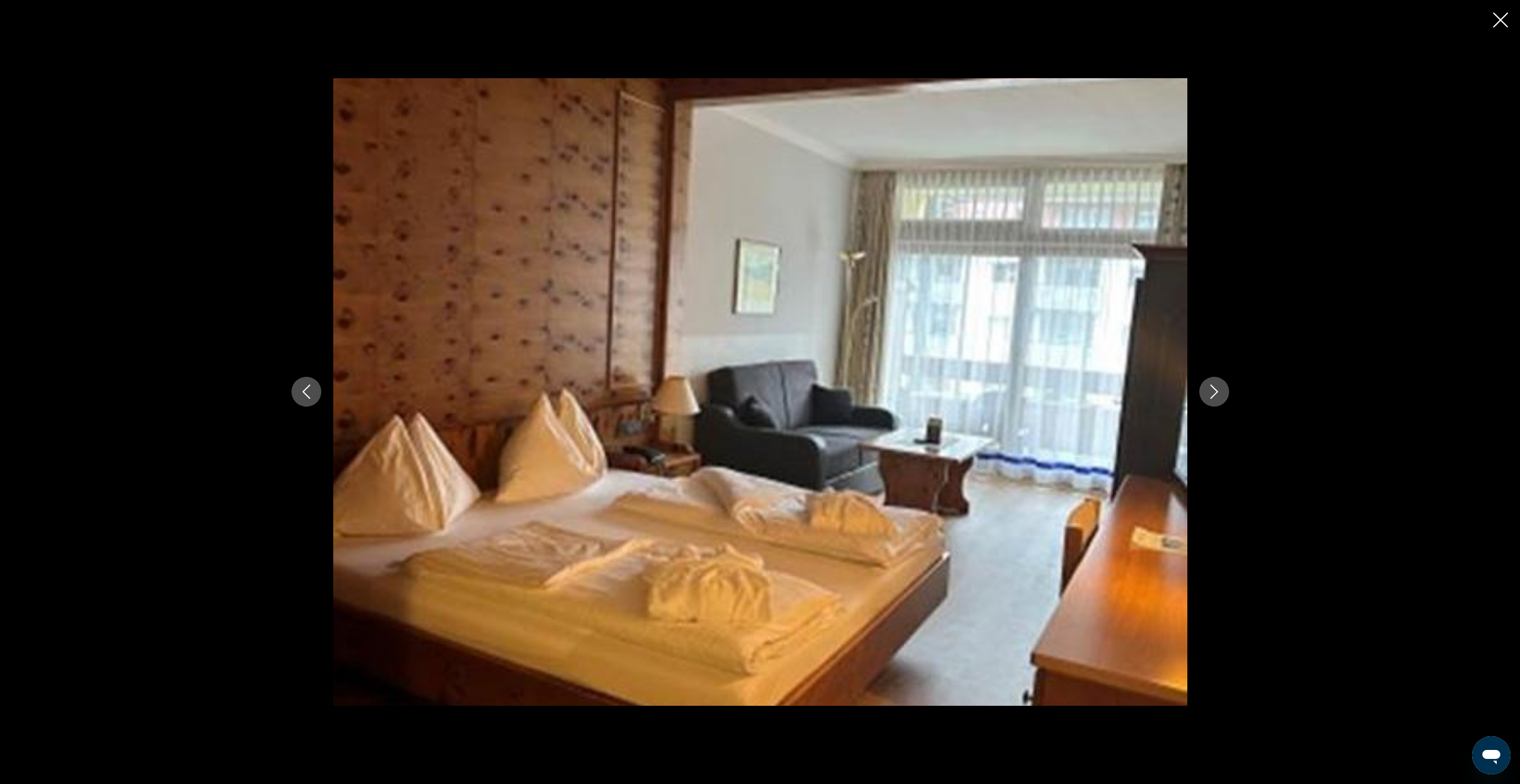
click at [1201, 397] on button "Next image" at bounding box center [1214, 392] width 30 height 30
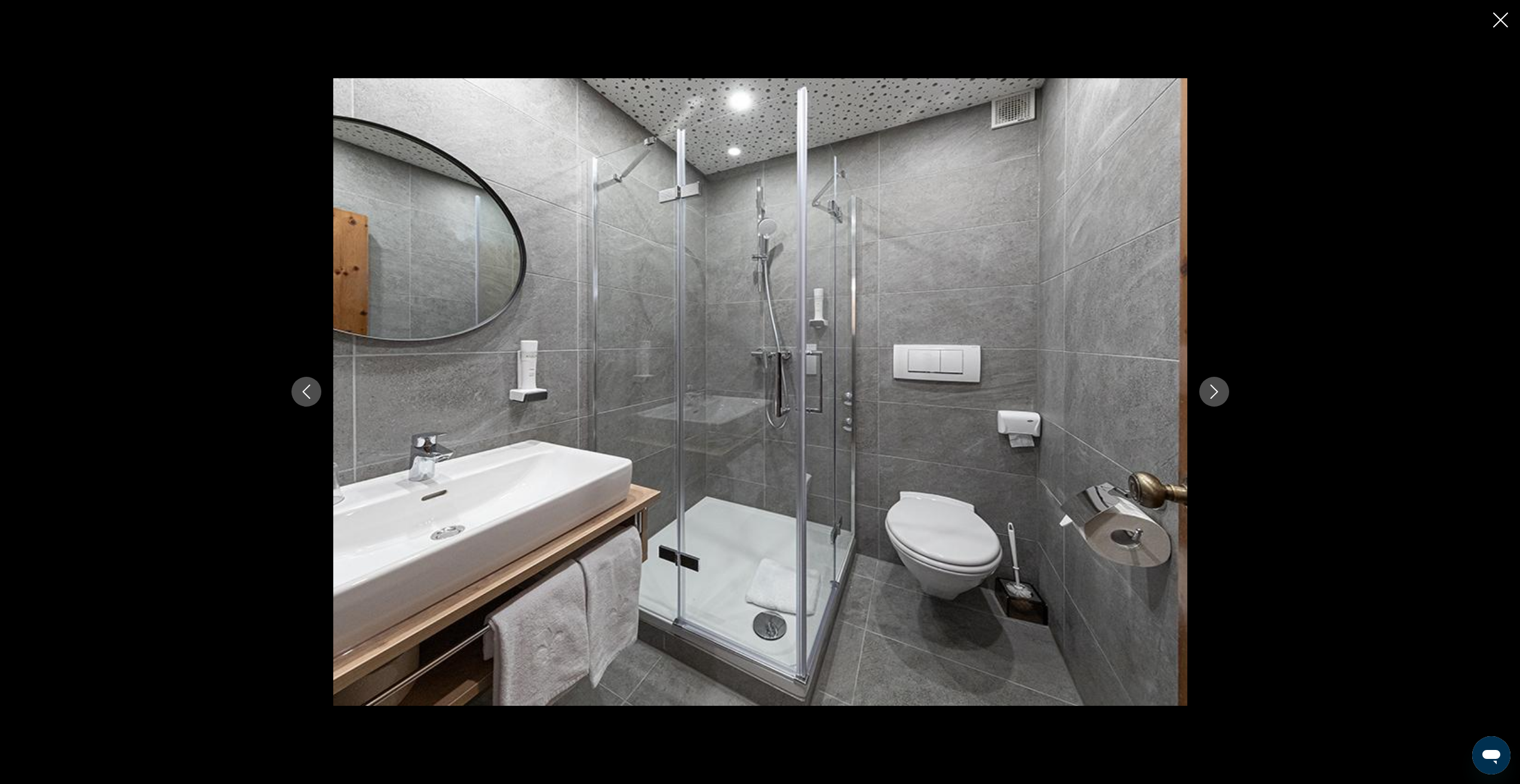
click at [1200, 397] on button "Next image" at bounding box center [1214, 392] width 30 height 30
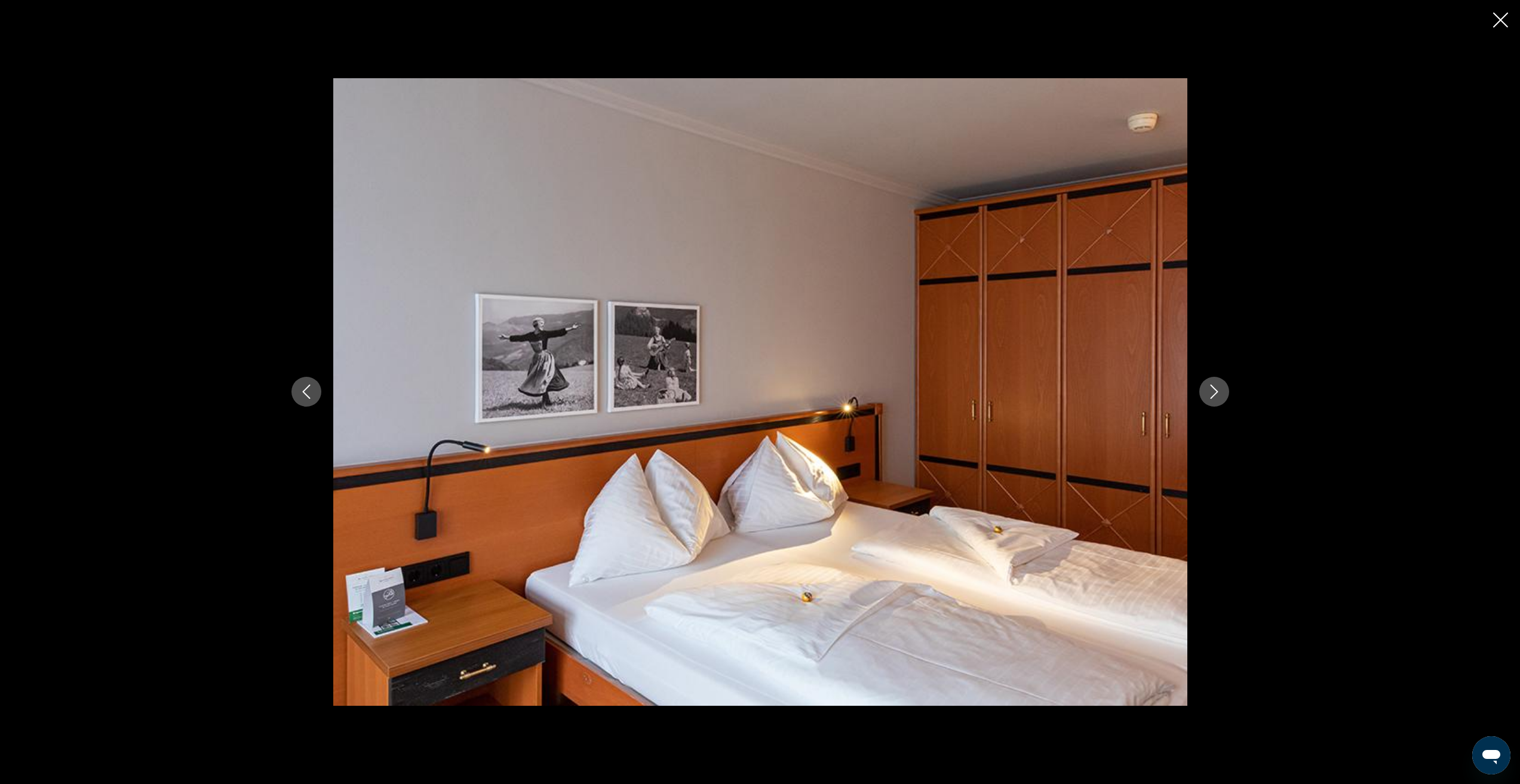
click at [1199, 397] on div "prev next" at bounding box center [760, 392] width 962 height 627
click at [1491, 20] on div "prev next" at bounding box center [760, 392] width 1520 height 784
click at [1503, 22] on icon "Close slideshow" at bounding box center [1501, 20] width 15 height 15
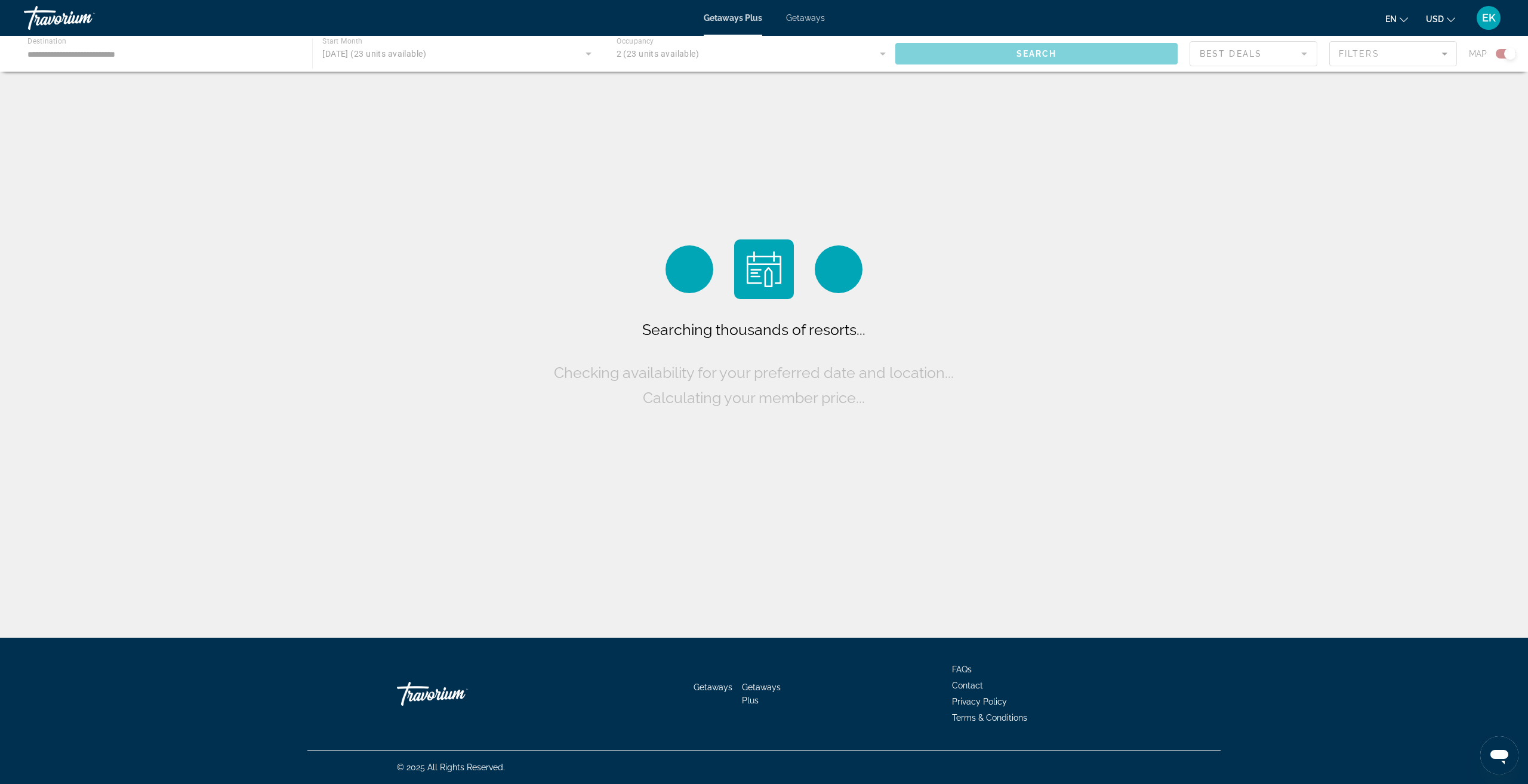
click at [231, 53] on div "Main content" at bounding box center [764, 54] width 1528 height 36
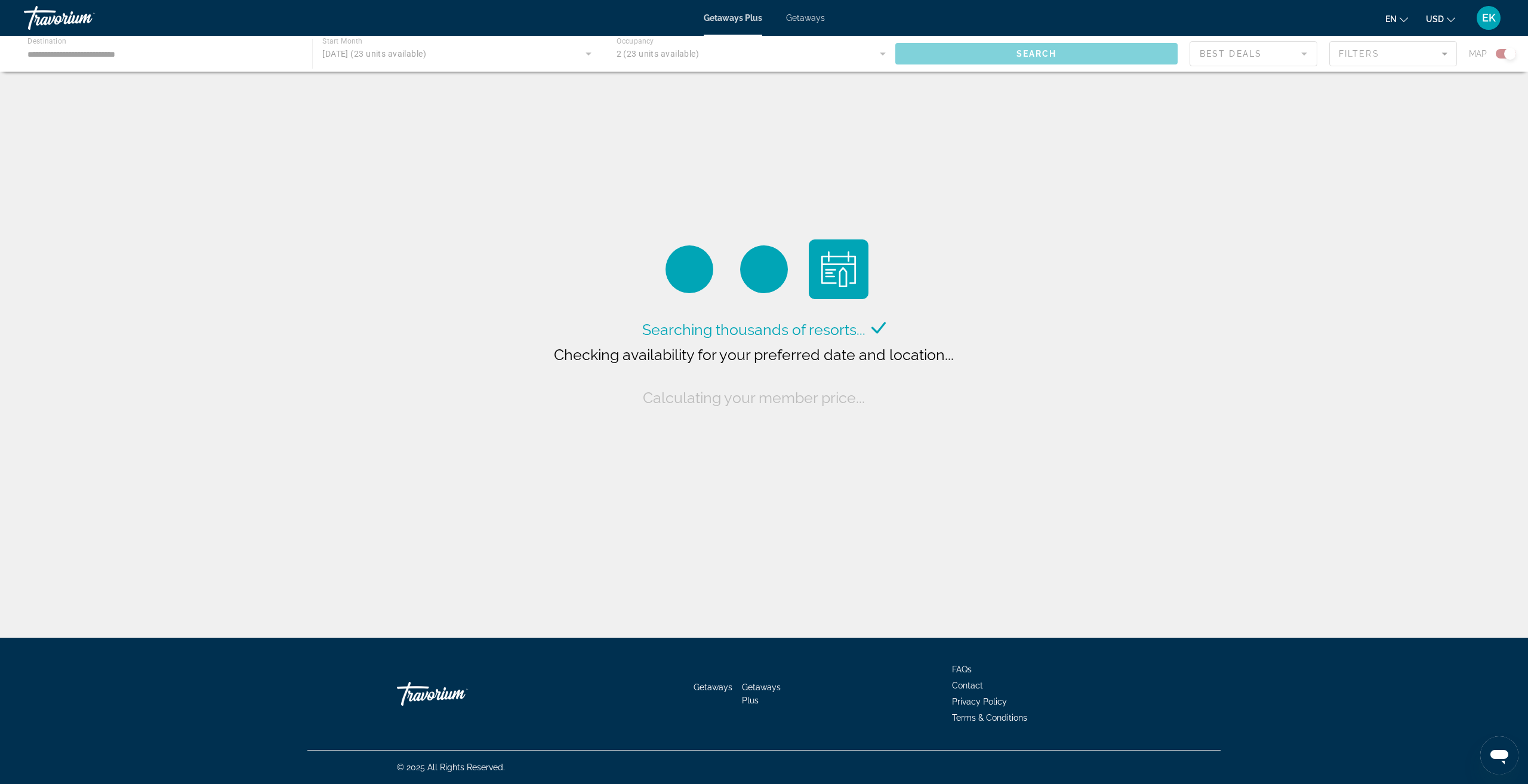
click at [147, 56] on div "Main content" at bounding box center [764, 54] width 1528 height 36
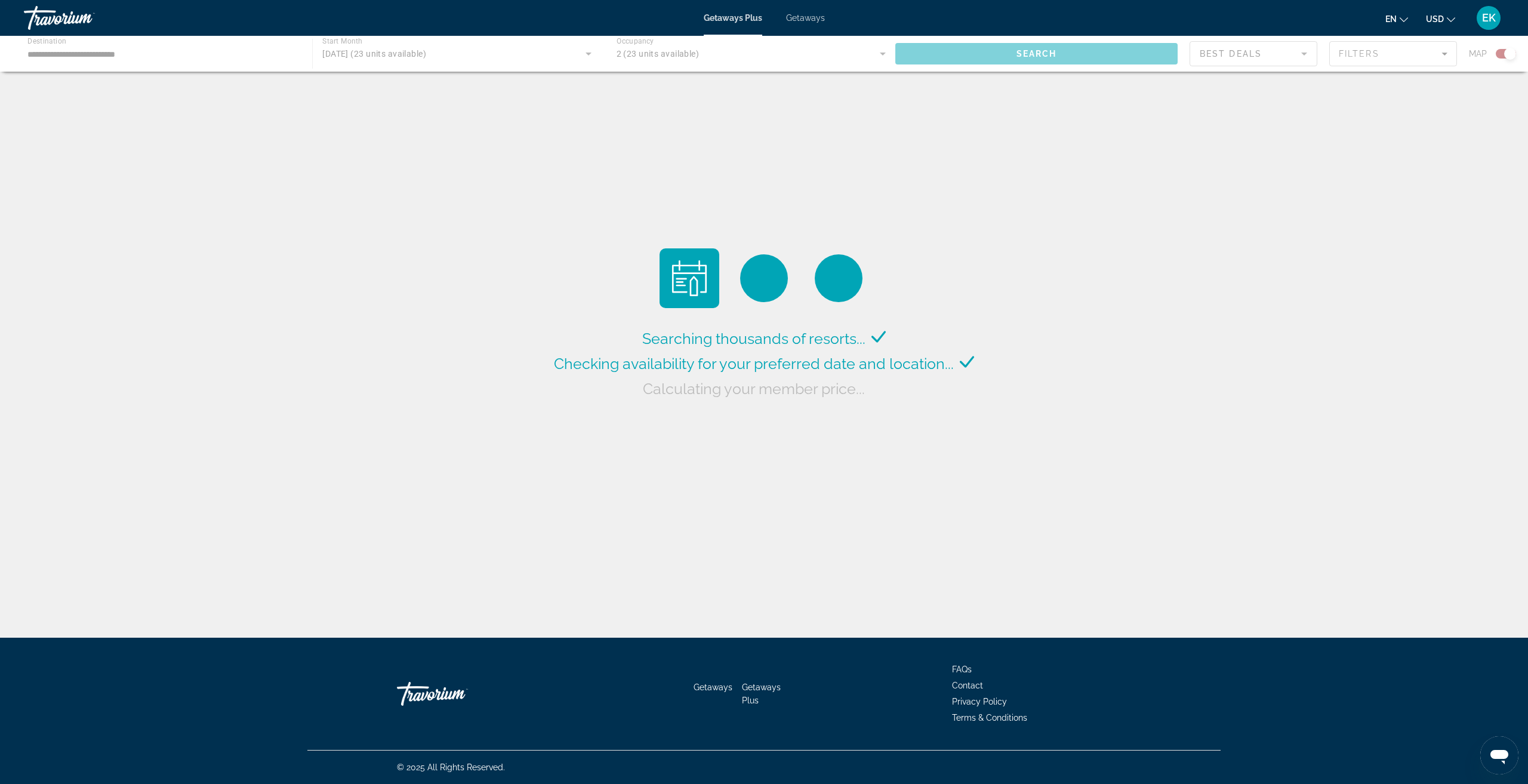
click at [1042, 50] on div "Main content" at bounding box center [764, 54] width 1528 height 36
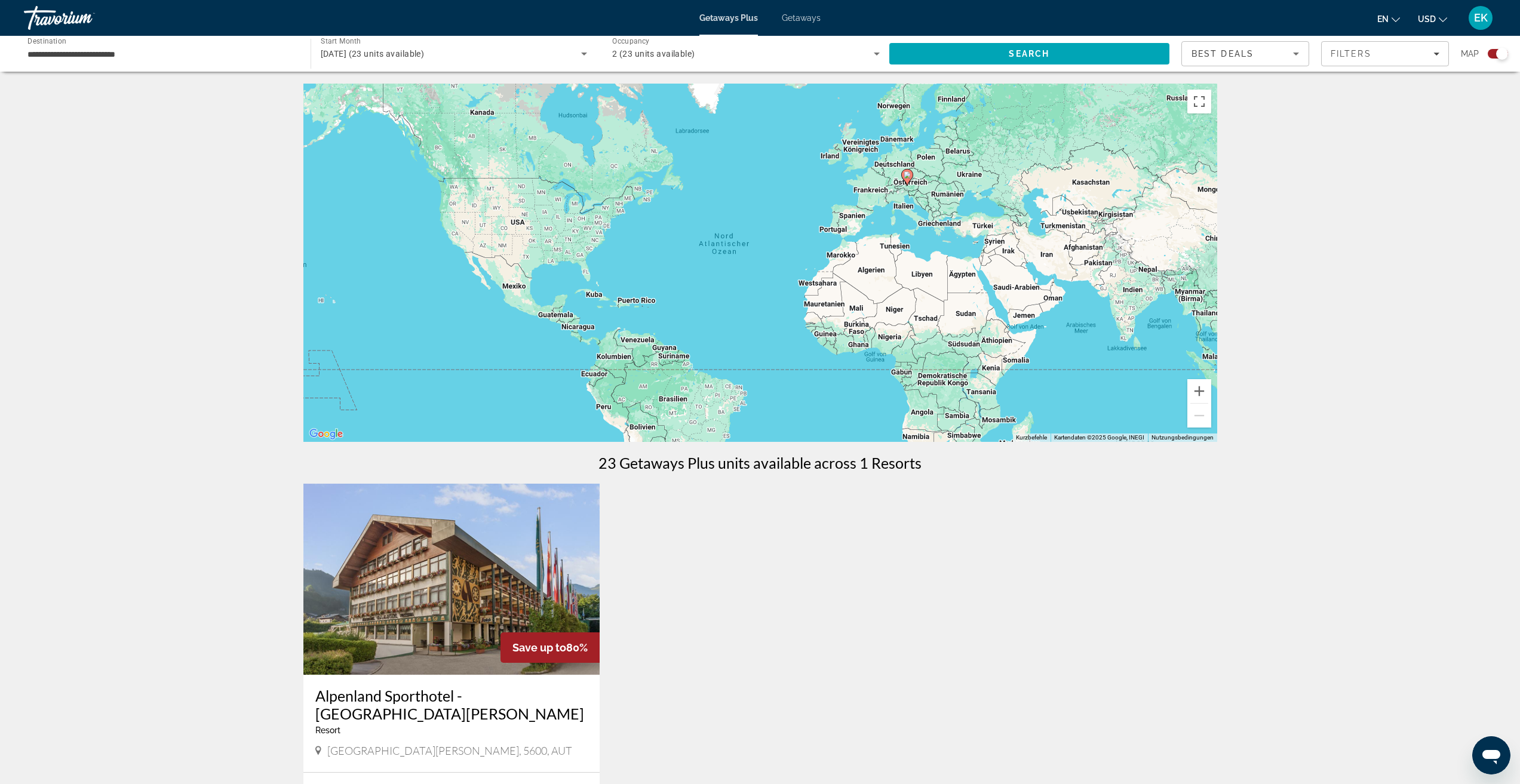
click at [118, 50] on input "**********" at bounding box center [161, 54] width 267 height 14
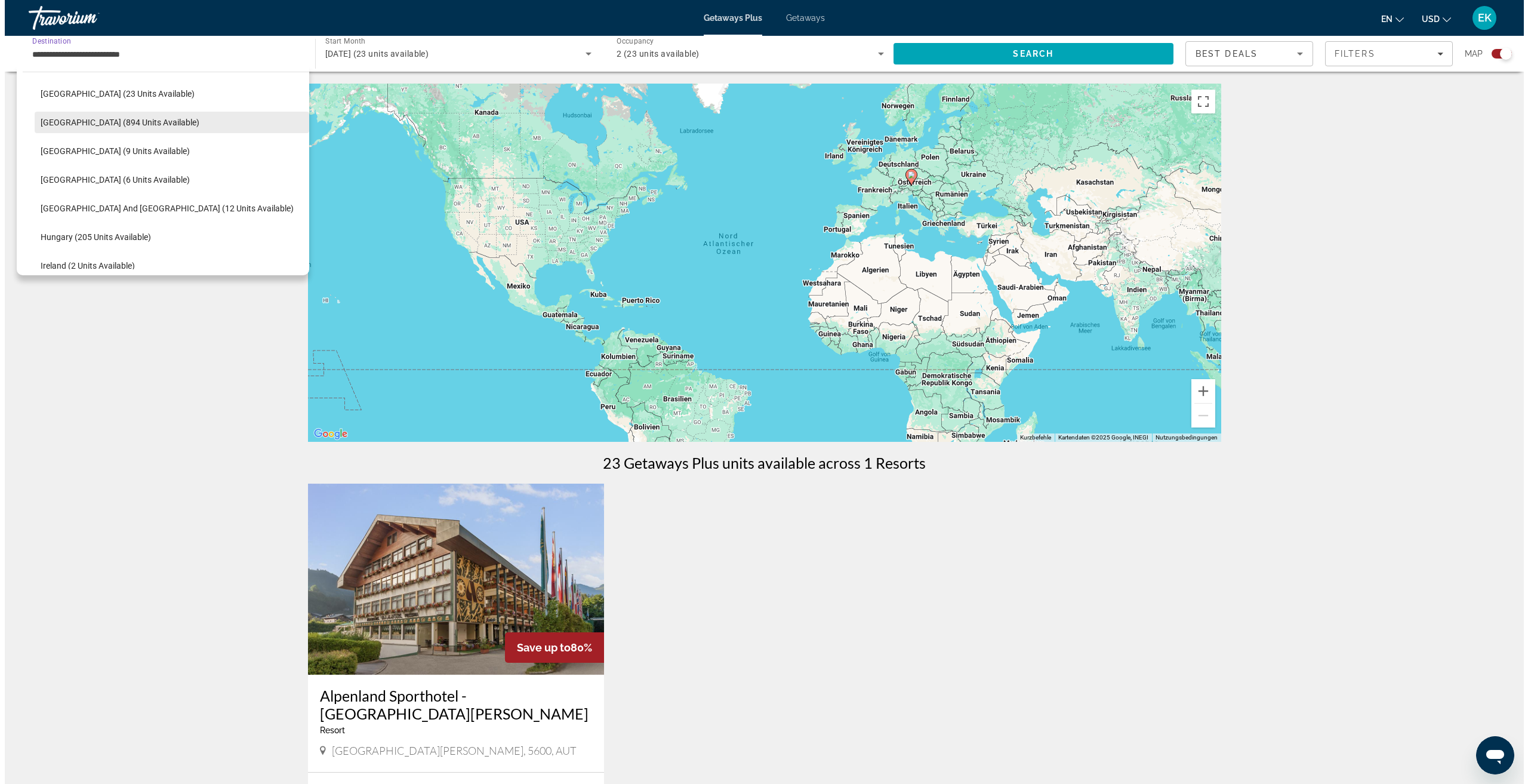
scroll to position [248, 0]
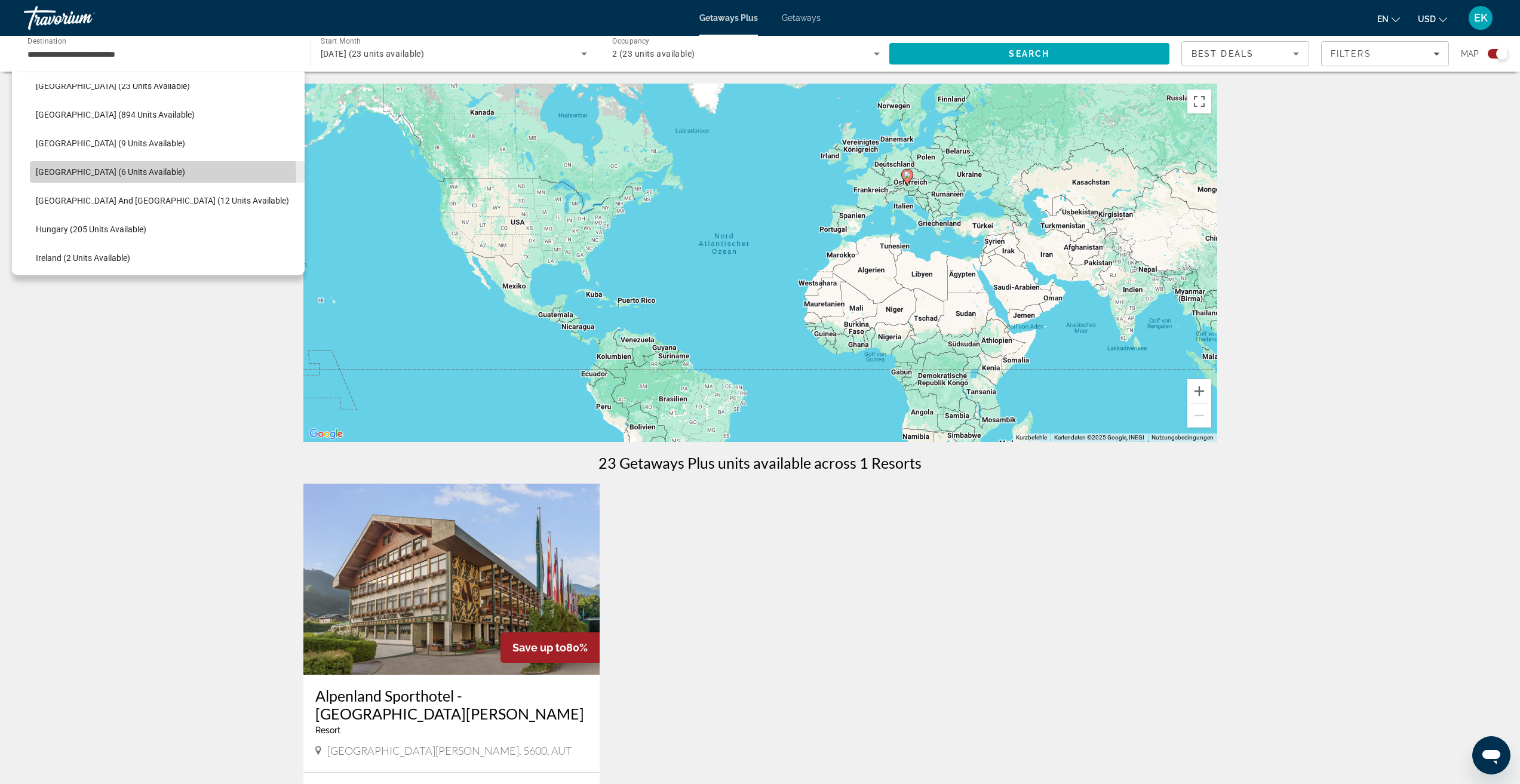
click at [128, 177] on span "Select destination: Germany (6 units available)" at bounding box center [167, 172] width 275 height 29
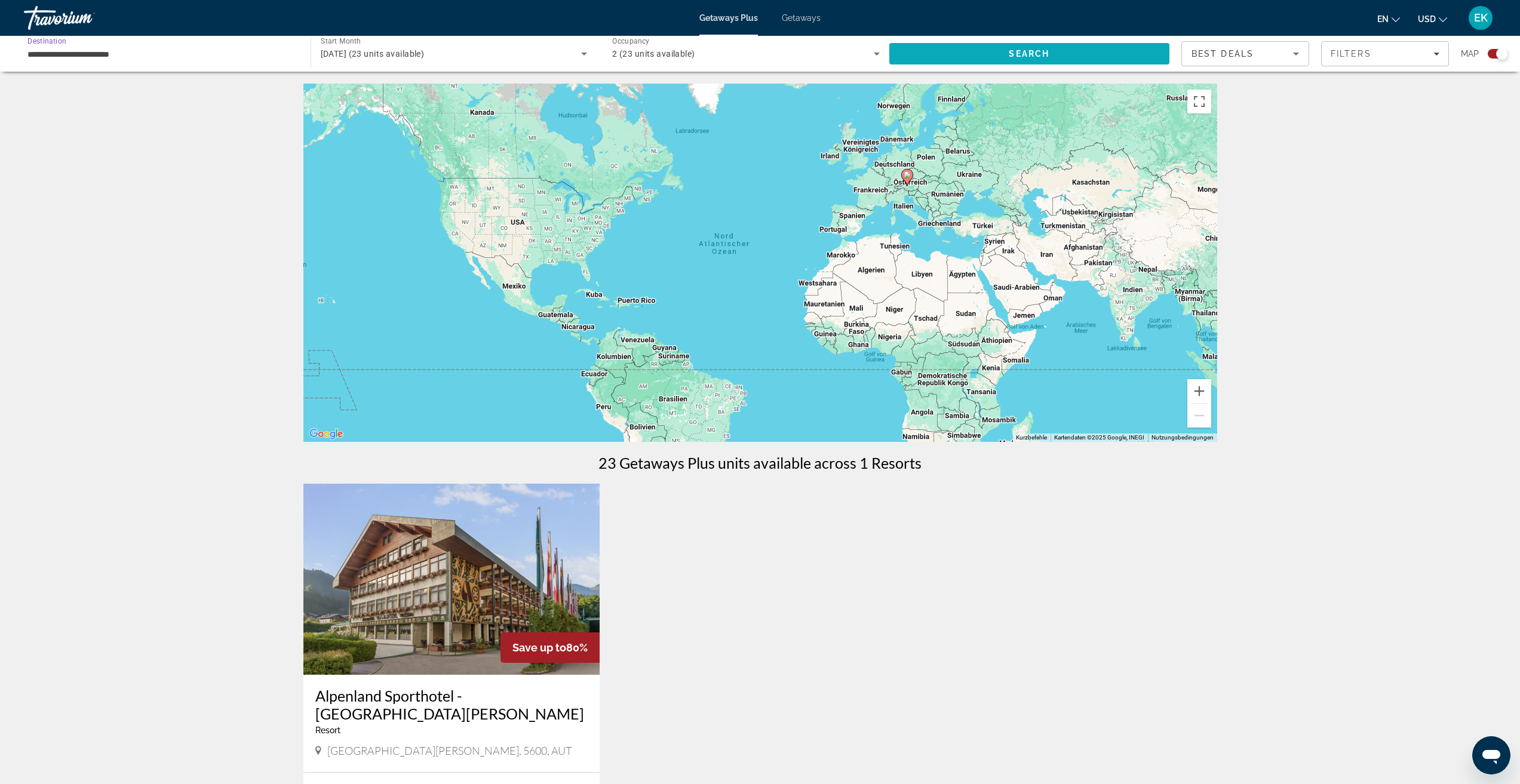
click at [974, 50] on span "Search" at bounding box center [1030, 54] width 281 height 29
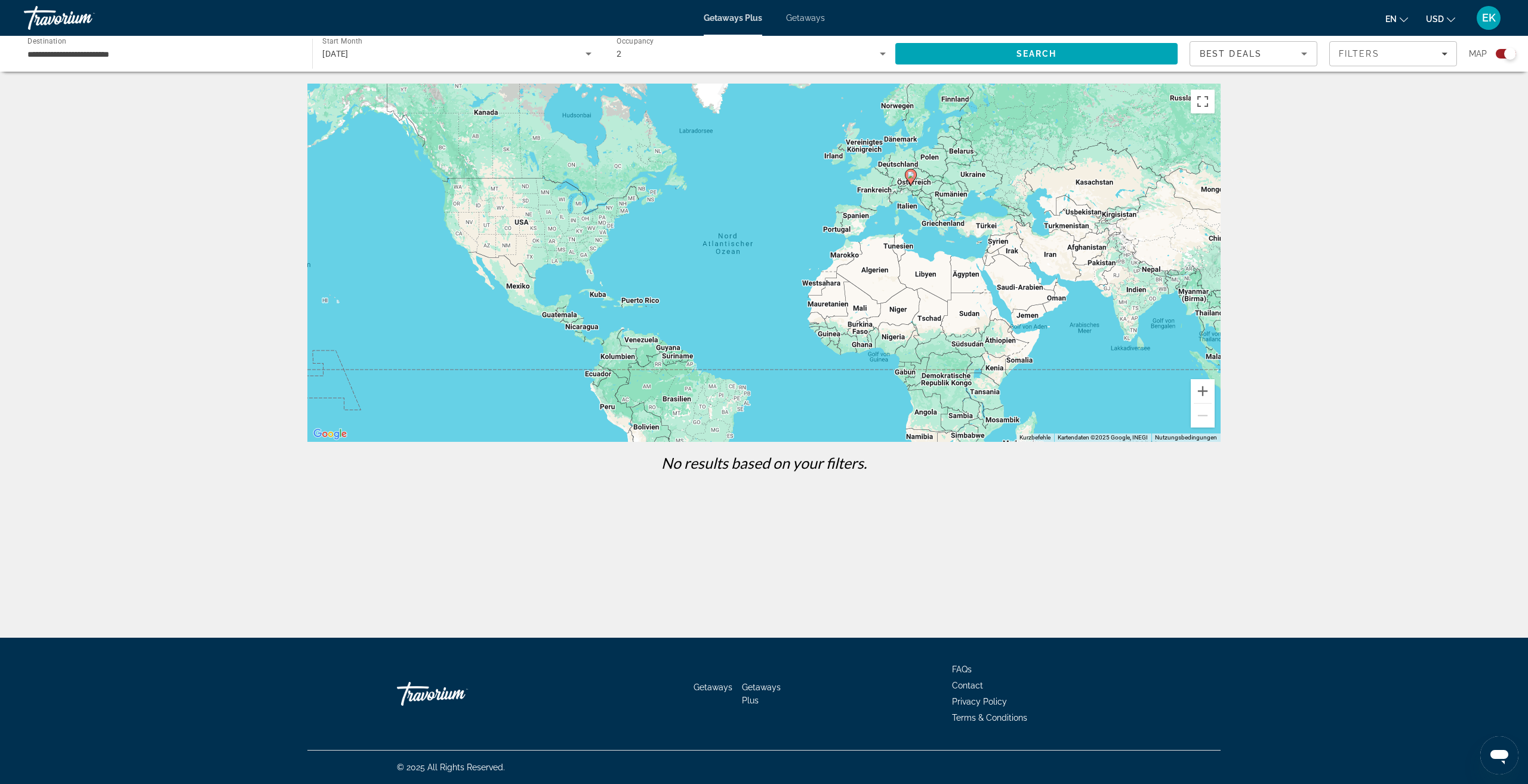
click at [91, 56] on input "**********" at bounding box center [162, 54] width 269 height 14
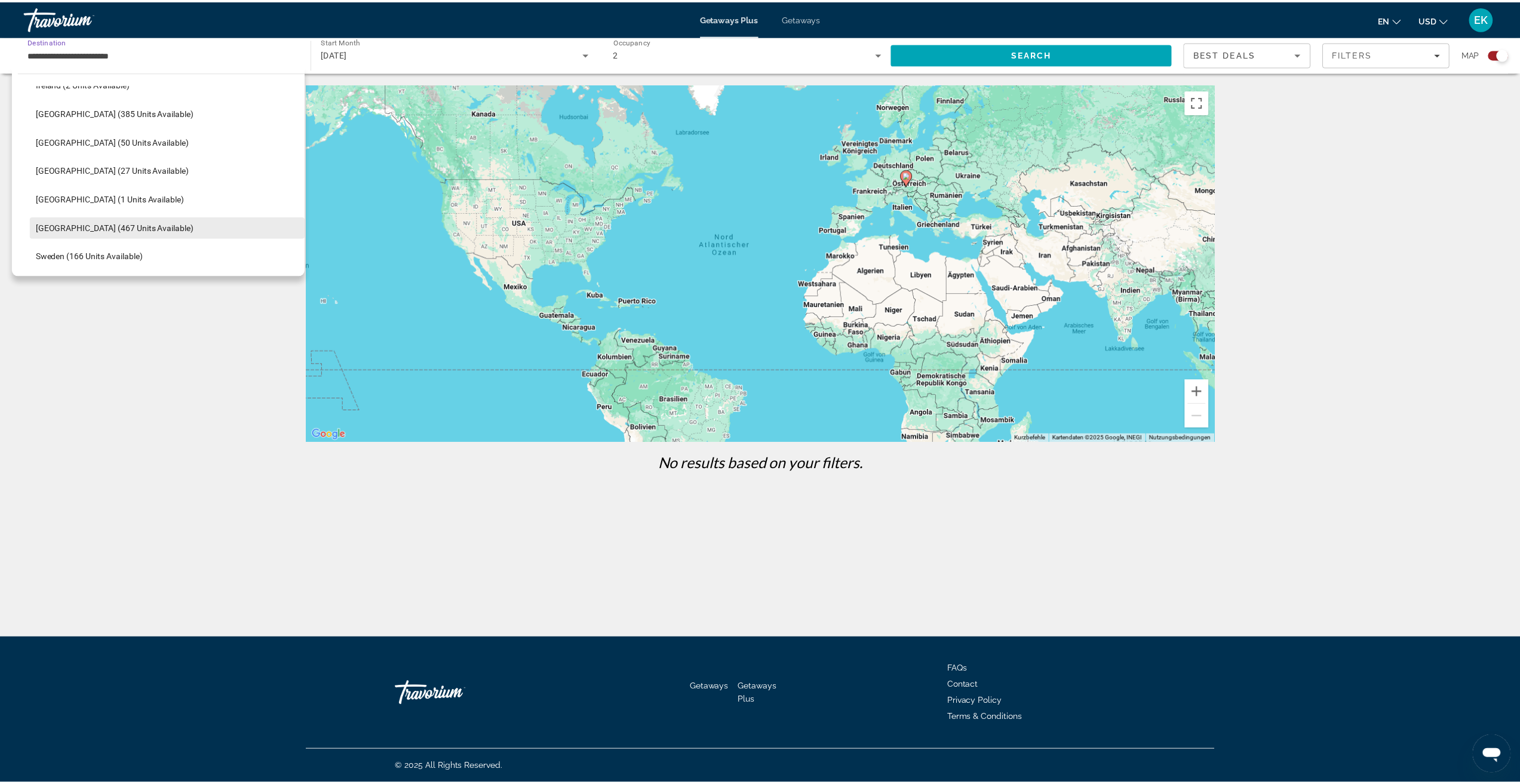
scroll to position [481, 0]
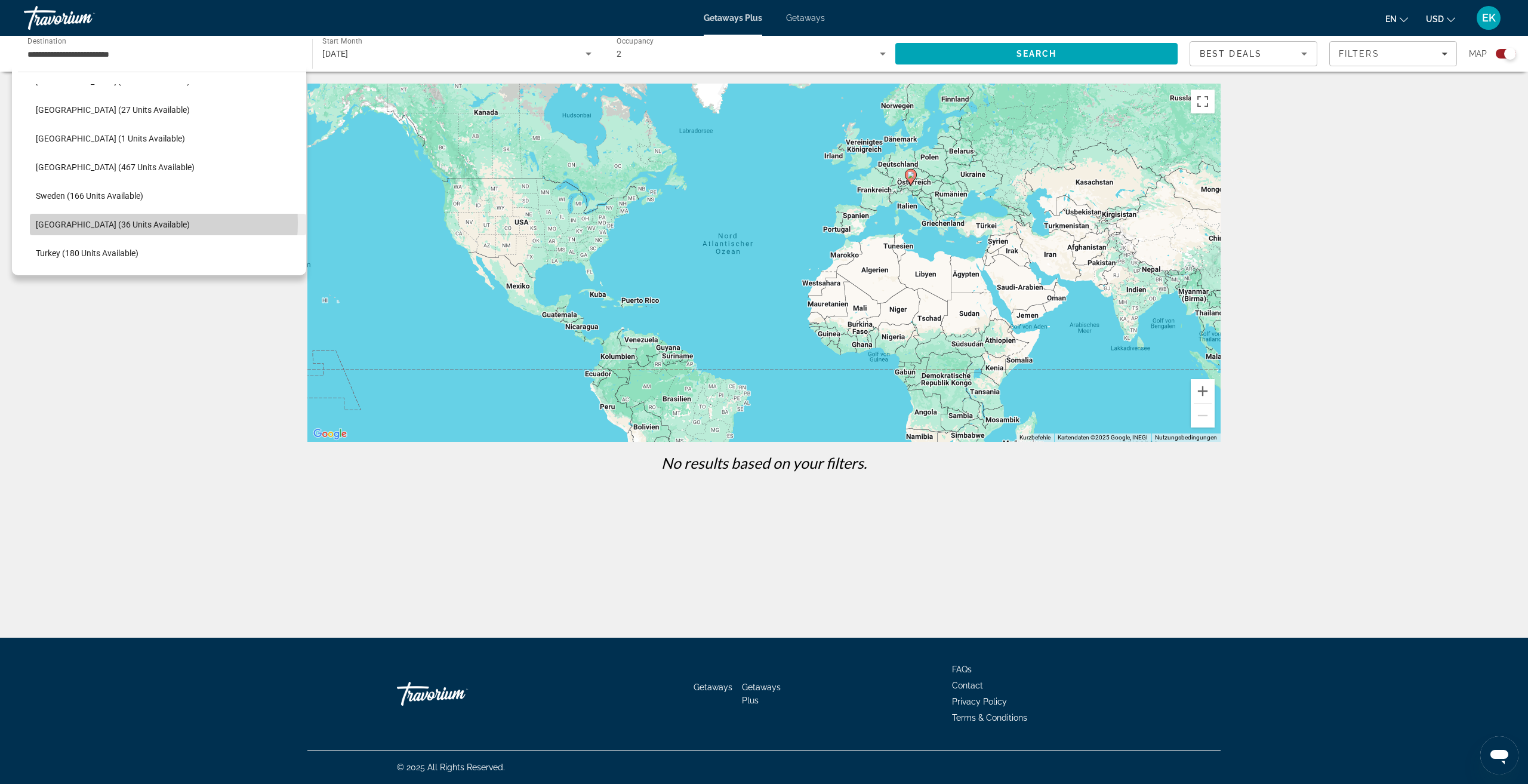
click at [122, 223] on span "[GEOGRAPHIC_DATA] (36 units available)" at bounding box center [113, 224] width 154 height 9
type input "**********"
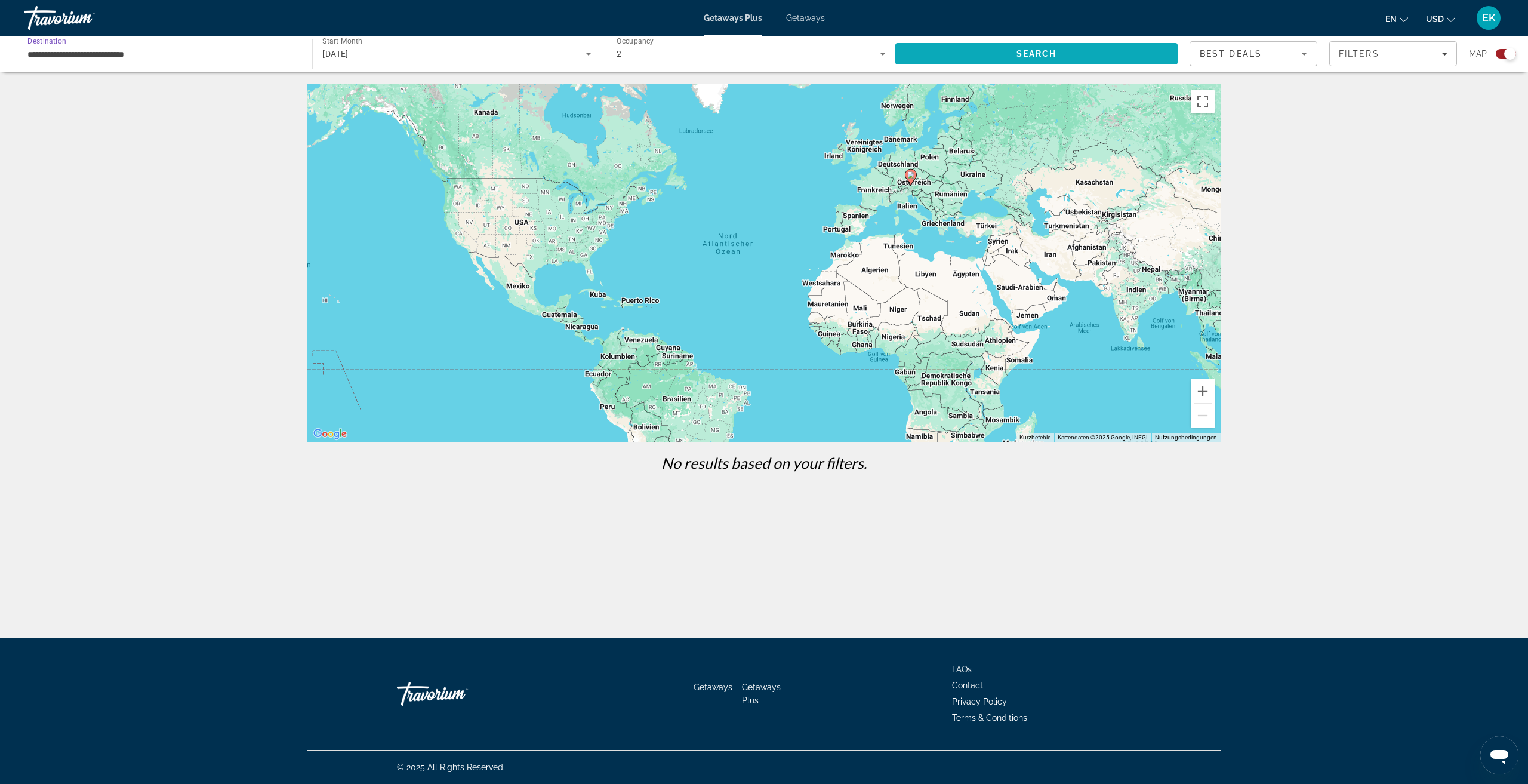
click at [943, 60] on span "Search" at bounding box center [1036, 54] width 282 height 29
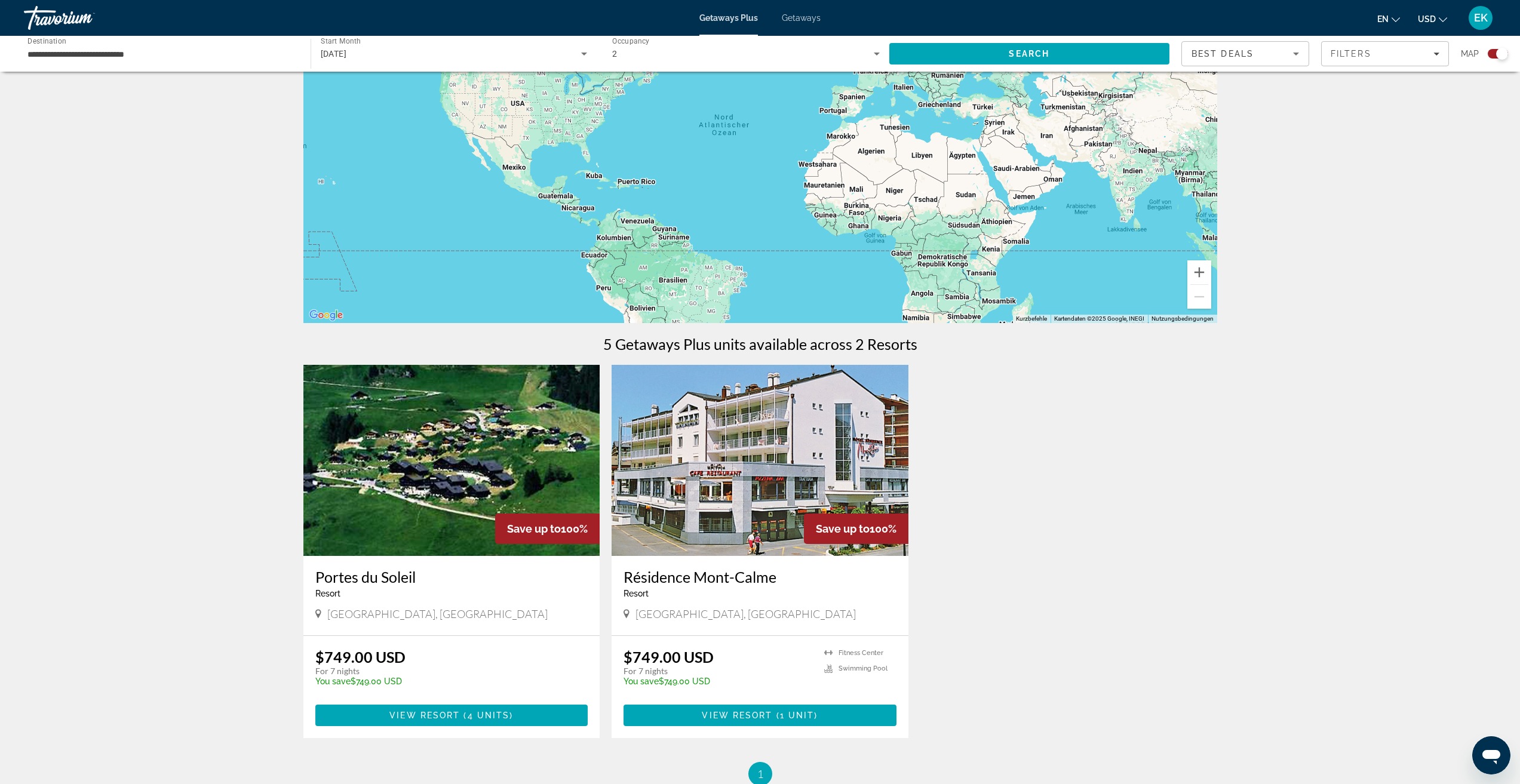
scroll to position [119, 0]
click at [414, 439] on img "Main content" at bounding box center [451, 459] width 297 height 191
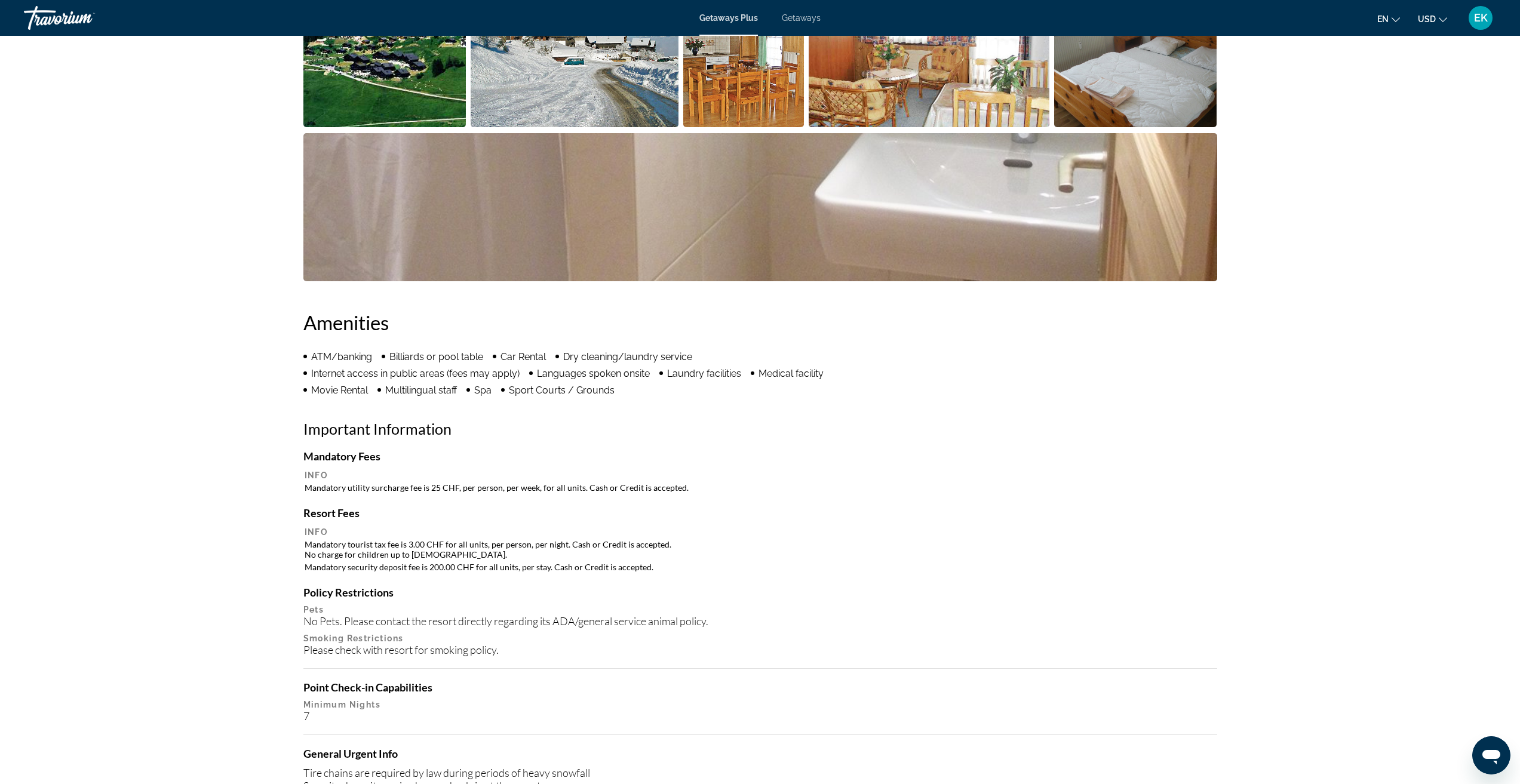
scroll to position [597, 0]
